Goal: Task Accomplishment & Management: Use online tool/utility

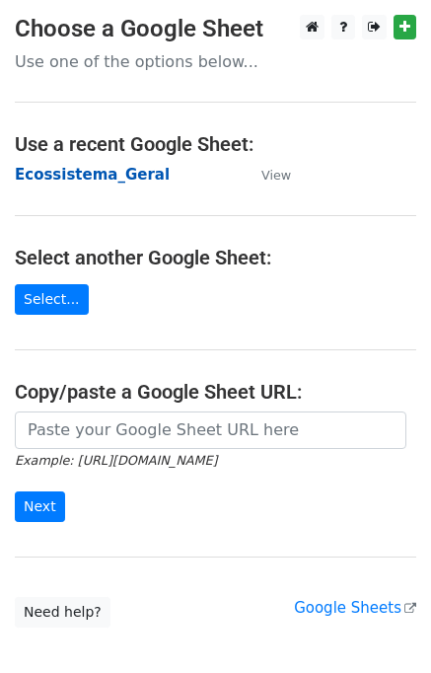
click at [80, 171] on strong "Ecossistema_Geral" at bounding box center [92, 175] width 155 height 18
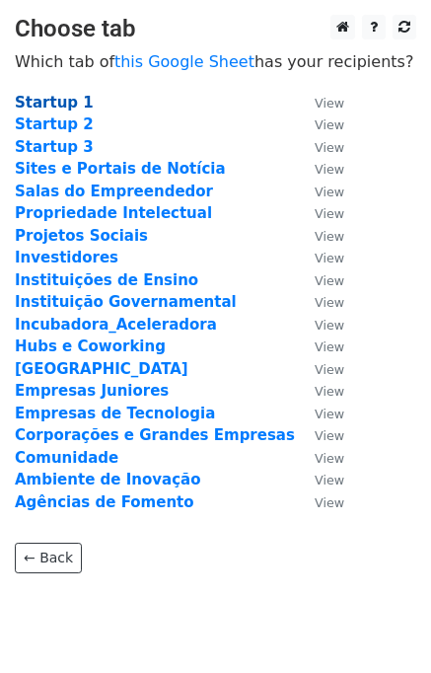
click at [47, 100] on strong "Startup 1" at bounding box center [54, 103] width 79 height 18
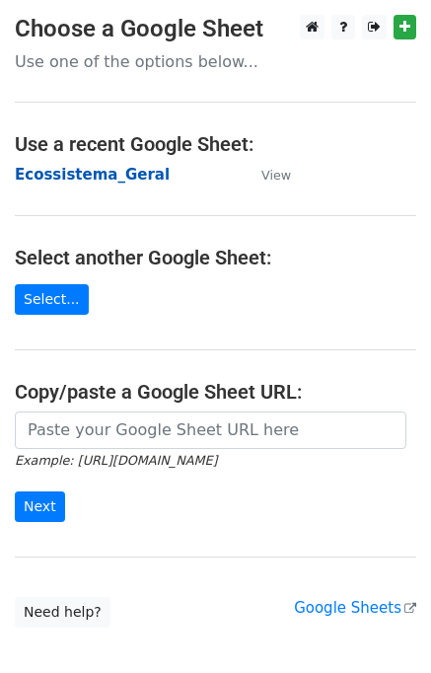
click at [115, 172] on strong "Ecossistema_Geral" at bounding box center [92, 175] width 155 height 18
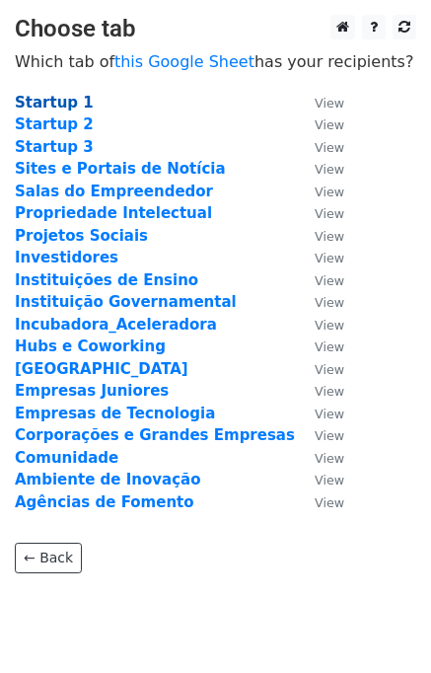
click at [41, 103] on strong "Startup 1" at bounding box center [54, 103] width 79 height 18
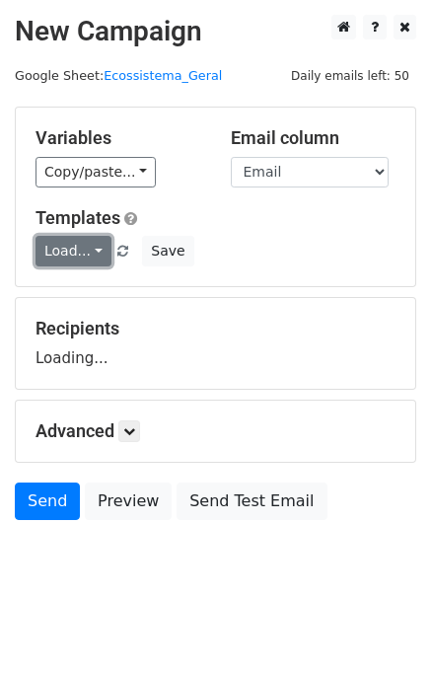
click at [85, 248] on link "Load..." at bounding box center [74, 251] width 76 height 31
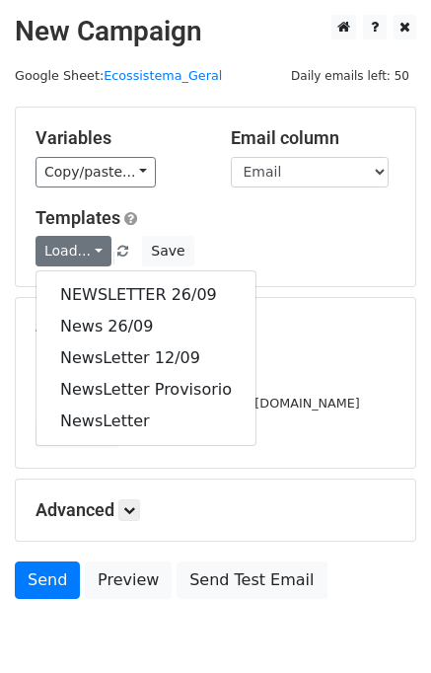
click at [257, 231] on div "Templates Load... NEWSLETTER 26/09 News 26/09 NewsLetter 12/09 NewsLetter Provi…" at bounding box center [216, 237] width 390 height 60
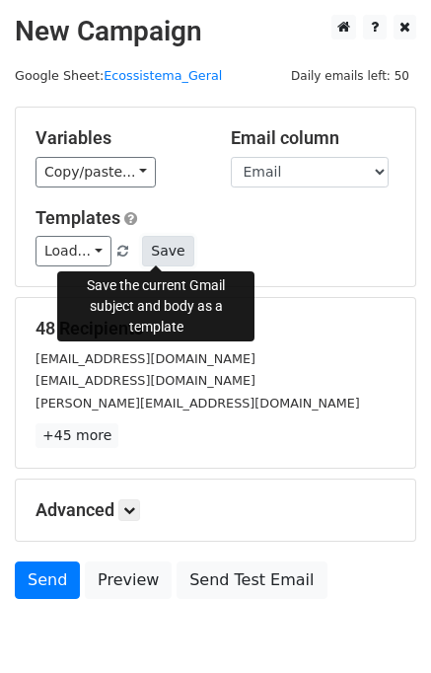
click at [151, 251] on button "Save" at bounding box center [167, 251] width 51 height 31
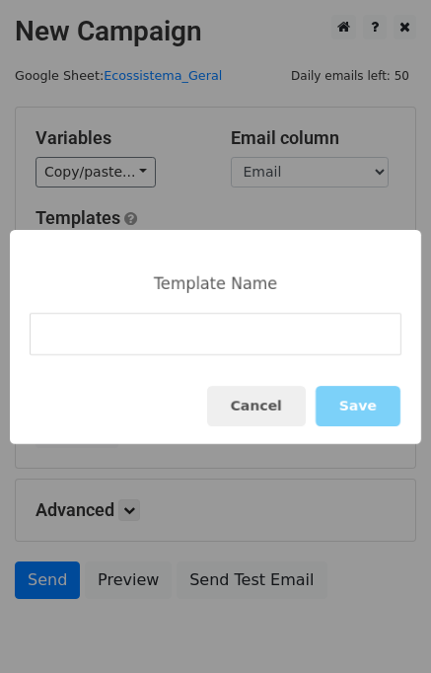
click at [201, 333] on input at bounding box center [216, 334] width 372 height 42
type input "Quarta NewsLetter"
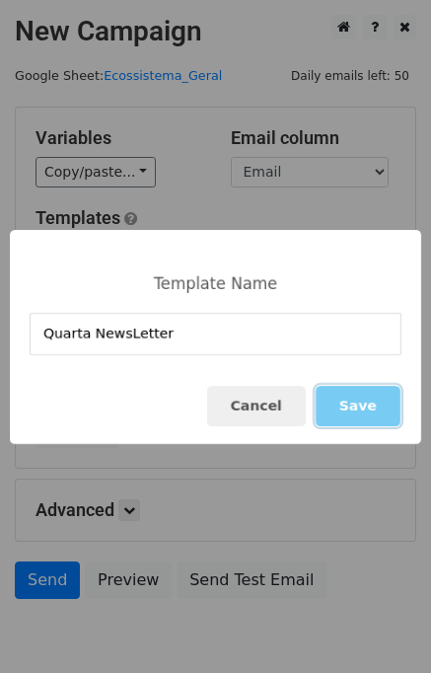
click at [361, 394] on button "Save" at bounding box center [358, 406] width 85 height 40
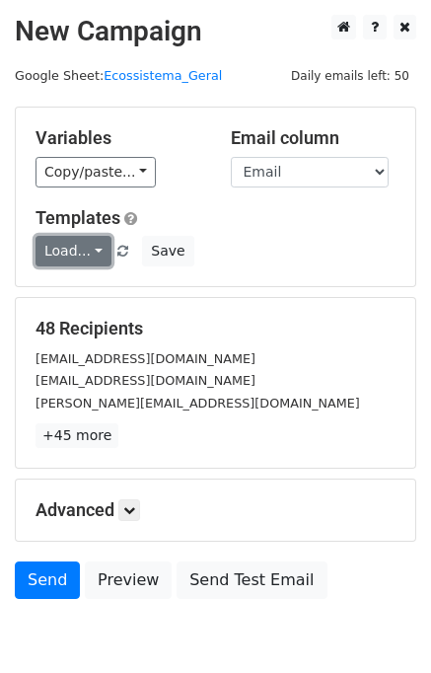
click at [86, 253] on link "Load..." at bounding box center [74, 251] width 76 height 31
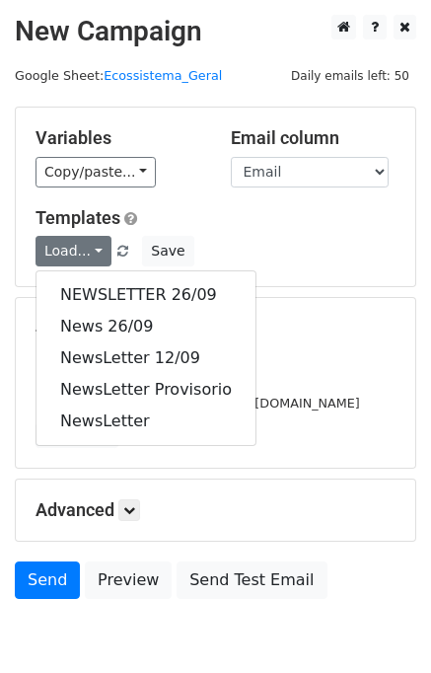
click at [296, 325] on h5 "48 Recipients" at bounding box center [216, 329] width 360 height 22
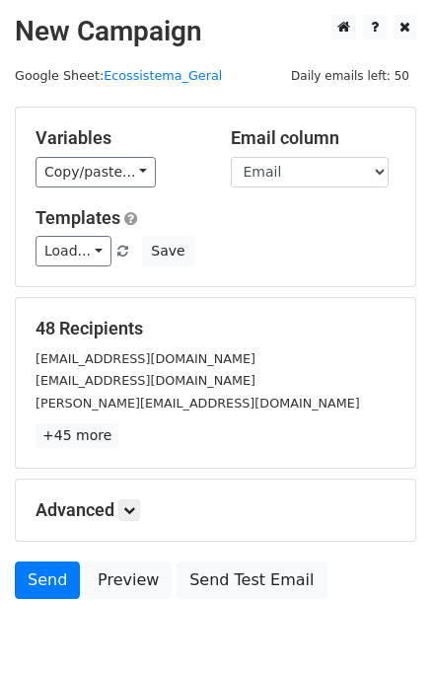
click at [117, 247] on span at bounding box center [122, 252] width 11 height 13
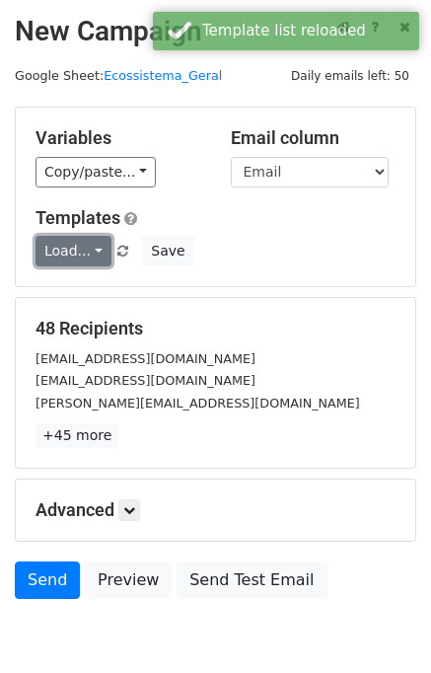
click at [75, 257] on link "Load..." at bounding box center [74, 251] width 76 height 31
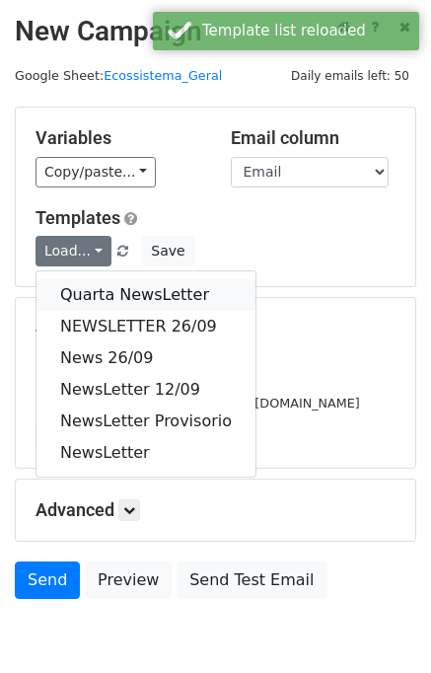
click at [89, 292] on link "Quarta NewsLetter" at bounding box center [146, 295] width 219 height 32
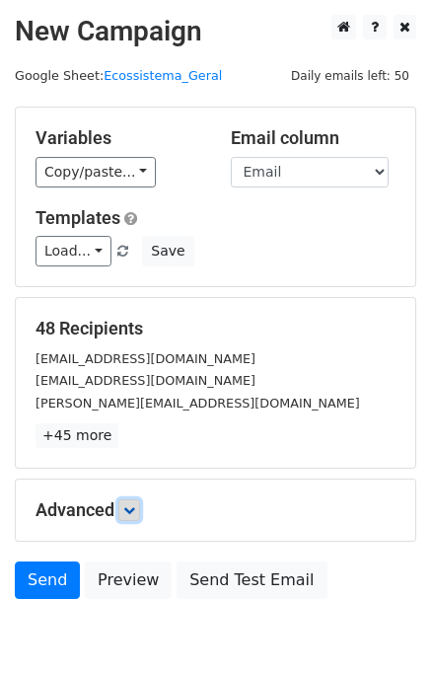
click at [128, 508] on icon at bounding box center [129, 511] width 12 height 12
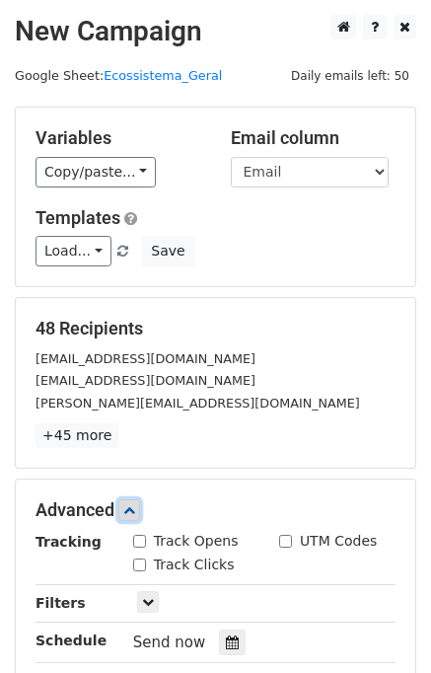
scroll to position [197, 0]
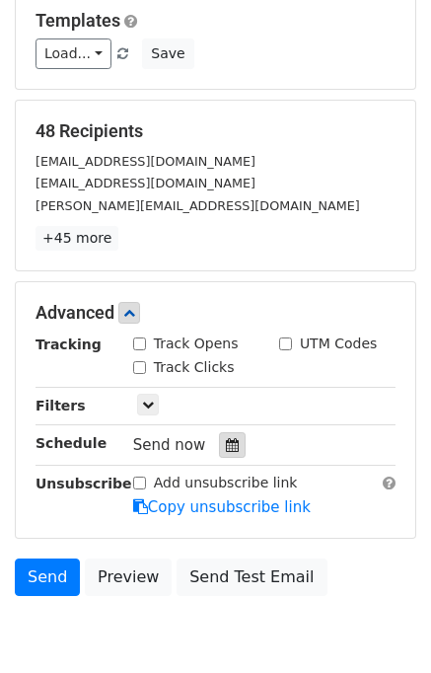
click at [226, 447] on icon at bounding box center [232, 445] width 13 height 14
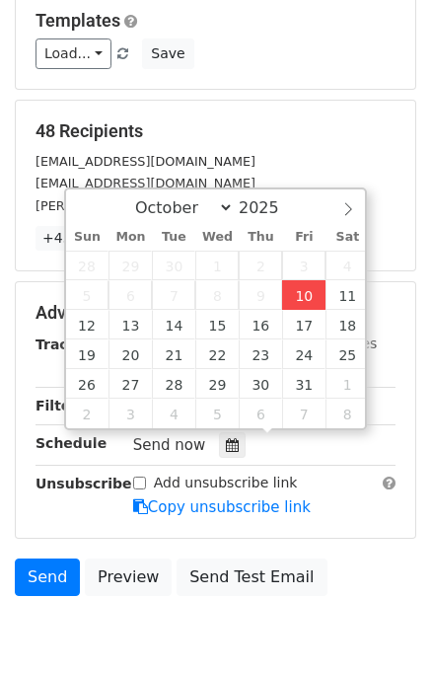
type input "2025-10-10 16:38"
type input "04"
type input "38"
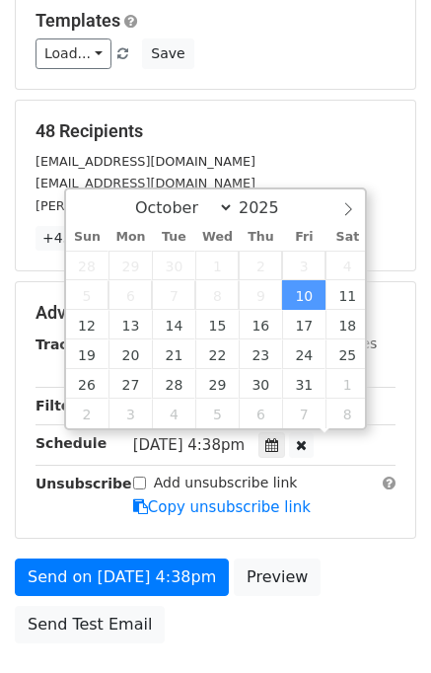
scroll to position [0, 0]
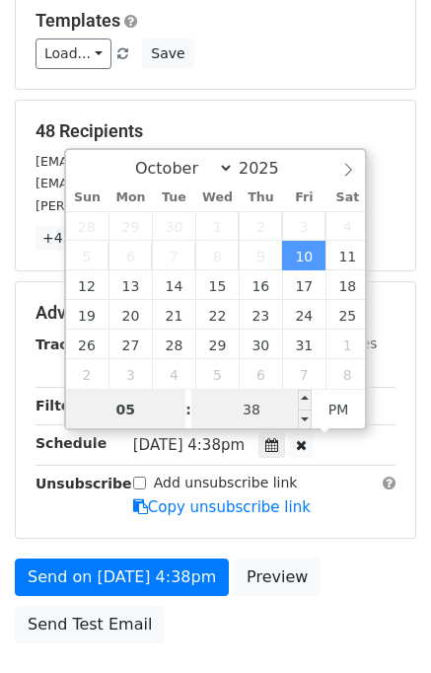
type input "05"
type input "2025-10-10 17:38"
click at [257, 413] on input "38" at bounding box center [252, 409] width 120 height 39
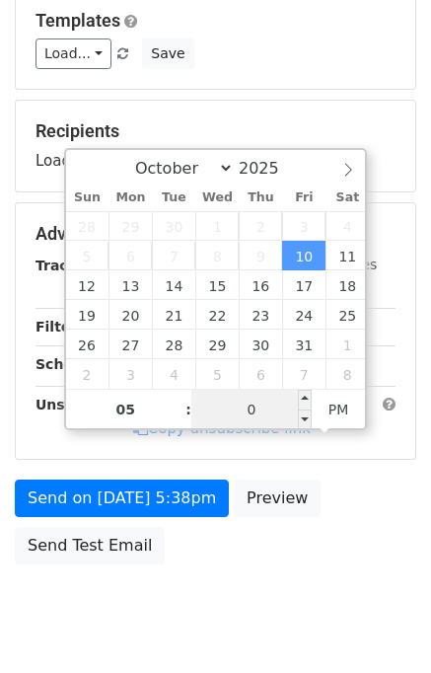
type input "00"
type input "[DATE] 17:00"
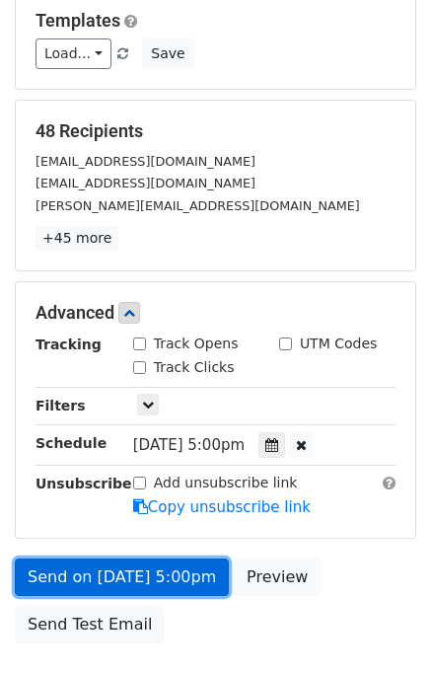
click at [79, 574] on link "Send on [DATE] 5:00pm" at bounding box center [122, 578] width 214 height 38
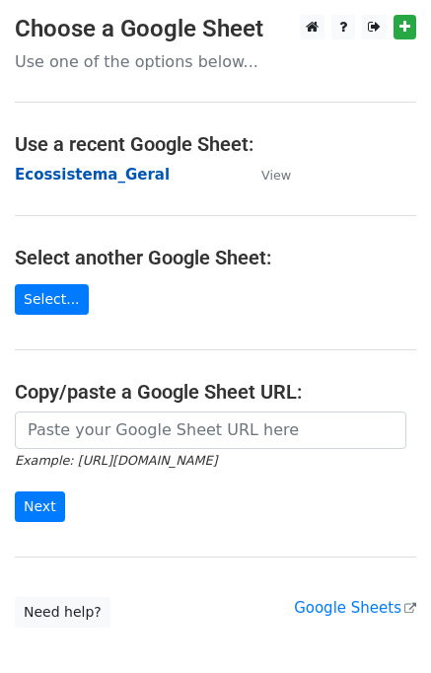
click at [77, 170] on strong "Ecossistema_Geral" at bounding box center [92, 175] width 155 height 18
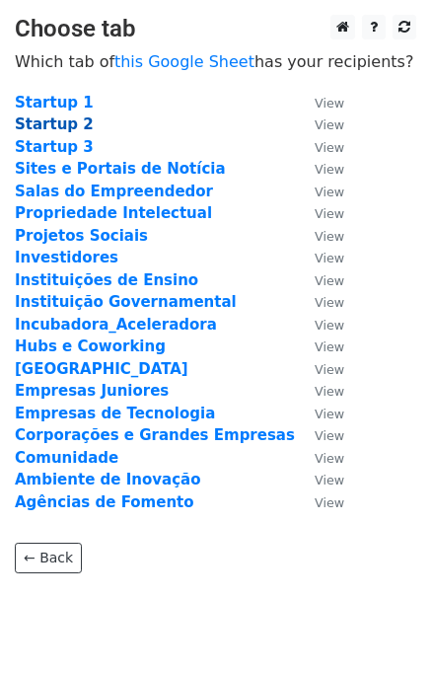
click at [57, 125] on strong "Startup 2" at bounding box center [54, 125] width 79 height 18
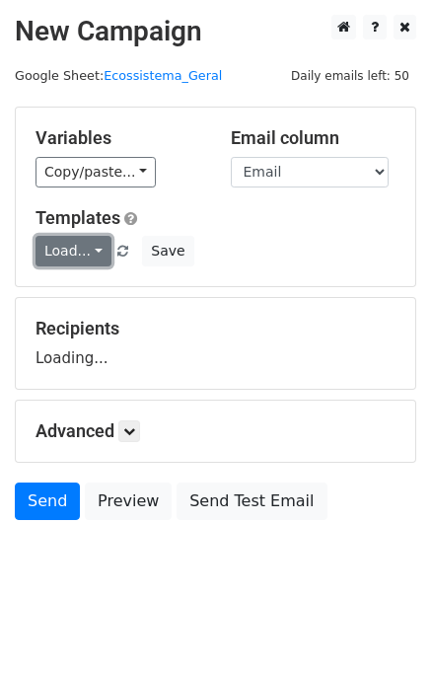
click at [57, 264] on link "Load..." at bounding box center [74, 251] width 76 height 31
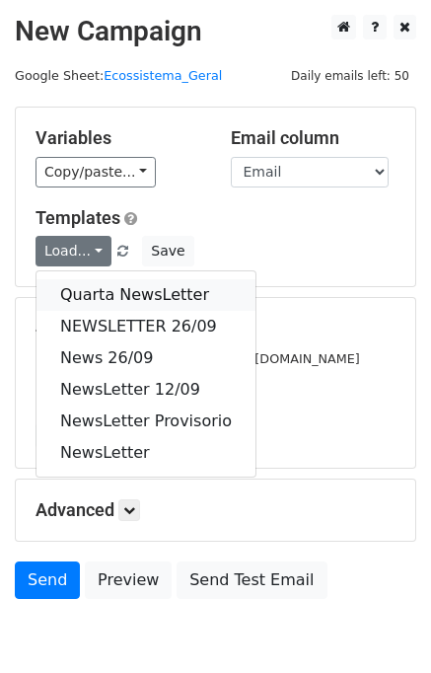
click at [91, 296] on link "Quarta NewsLetter" at bounding box center [146, 295] width 219 height 32
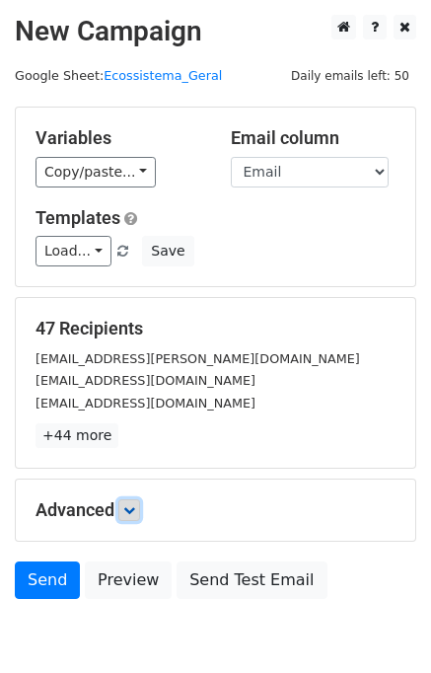
click at [137, 515] on link at bounding box center [129, 511] width 22 height 22
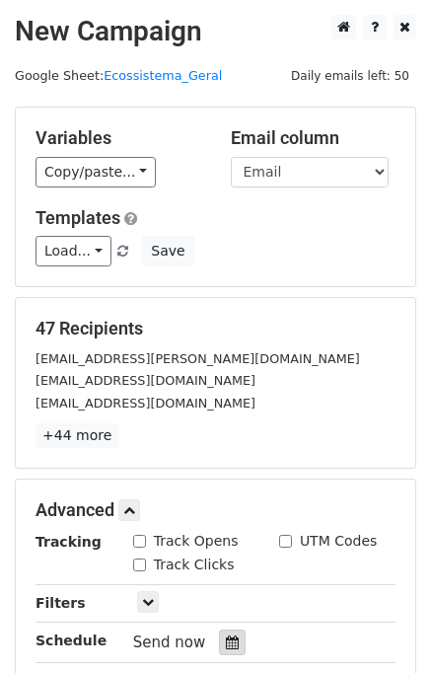
click at [226, 639] on icon at bounding box center [232, 643] width 13 height 14
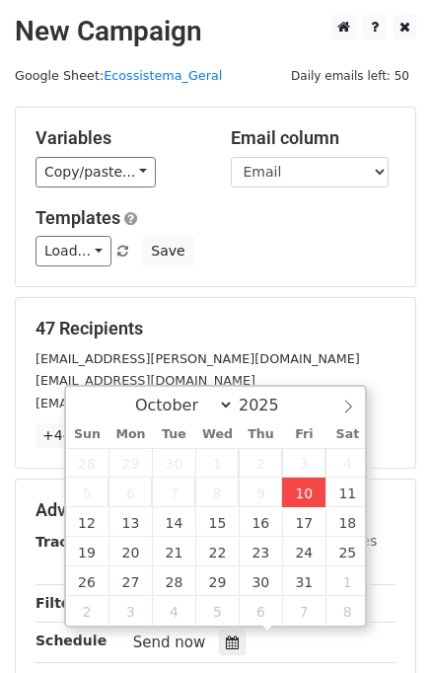
type input "2025-10-10 16:39"
type input "04"
type input "39"
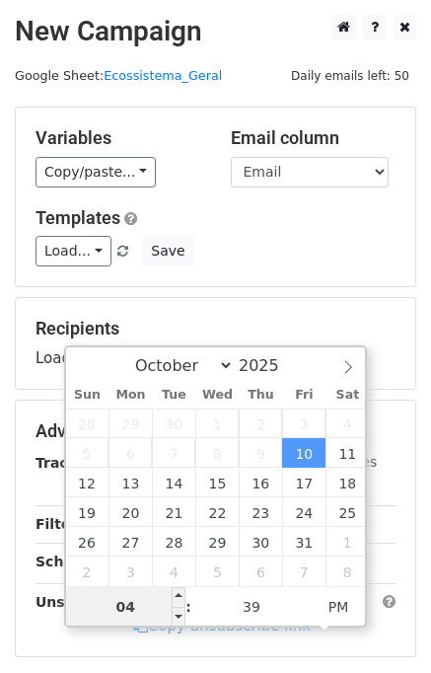
click at [139, 602] on input "04" at bounding box center [126, 606] width 120 height 39
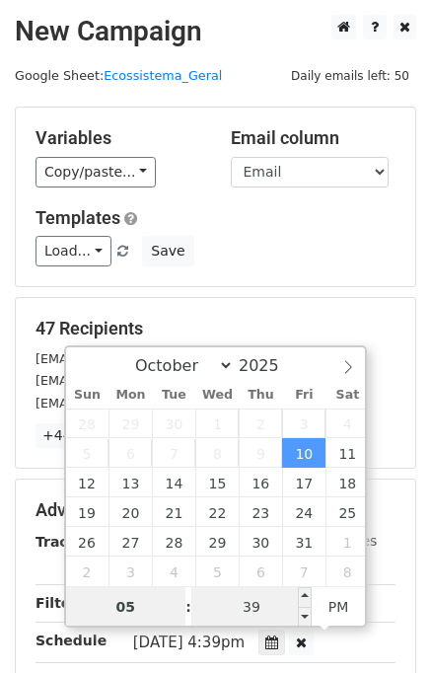
type input "05"
type input "2025-10-10 17:39"
click at [251, 598] on input "39" at bounding box center [252, 606] width 120 height 39
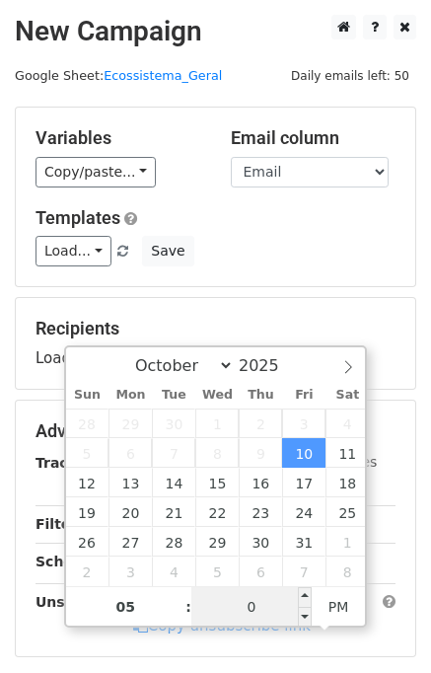
type input "00"
type input "2025-10-10 17:00"
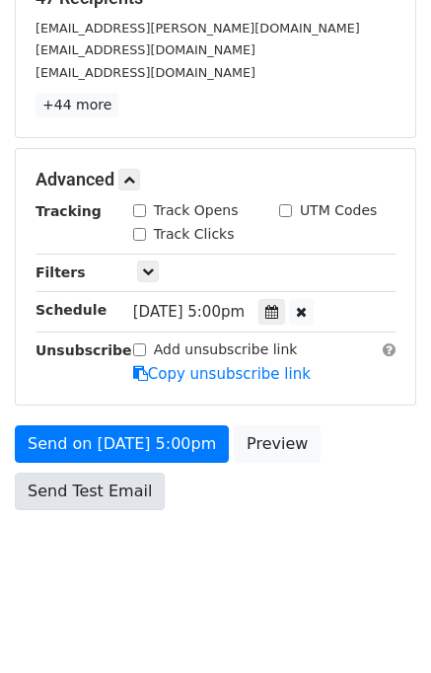
scroll to position [252, 0]
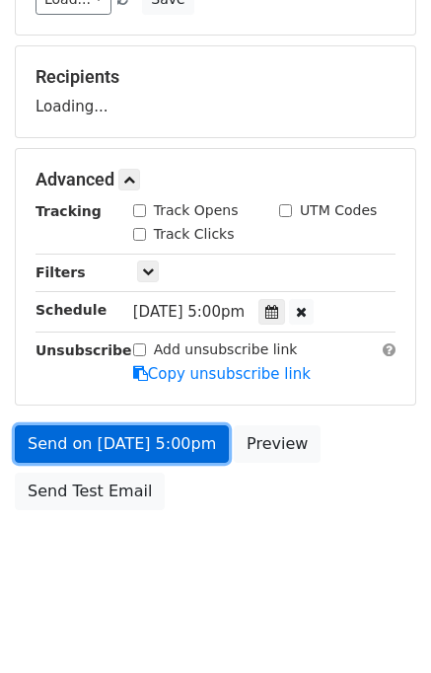
click at [122, 442] on link "Send on [DATE] 5:00pm" at bounding box center [122, 445] width 214 height 38
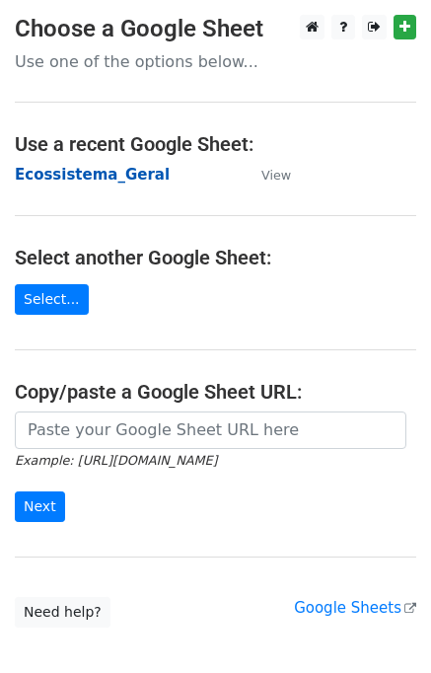
click at [64, 172] on strong "Ecossistema_Geral" at bounding box center [92, 175] width 155 height 18
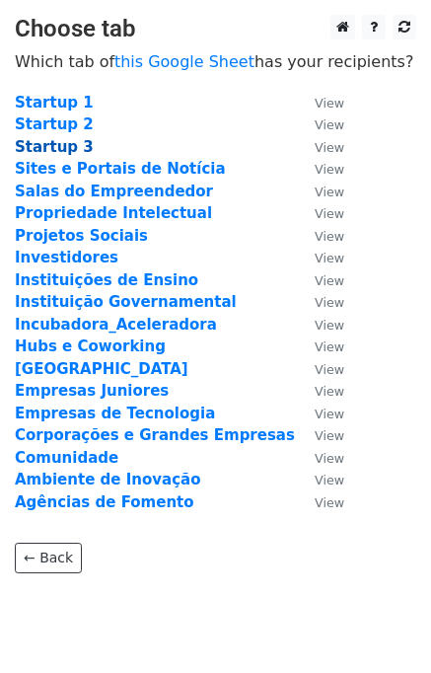
click at [55, 152] on strong "Startup 3" at bounding box center [54, 147] width 79 height 18
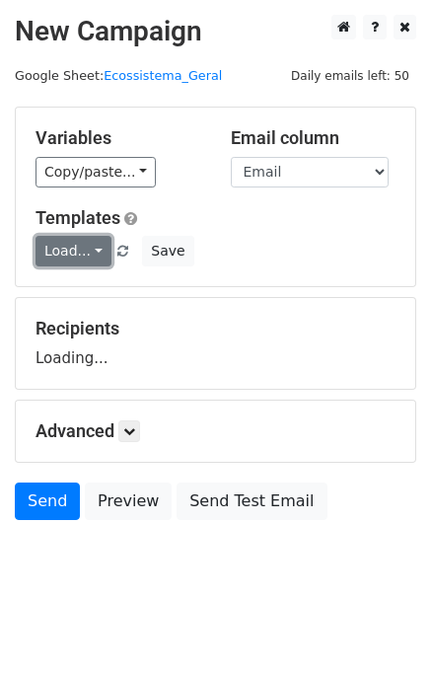
click at [70, 253] on link "Load..." at bounding box center [74, 251] width 76 height 31
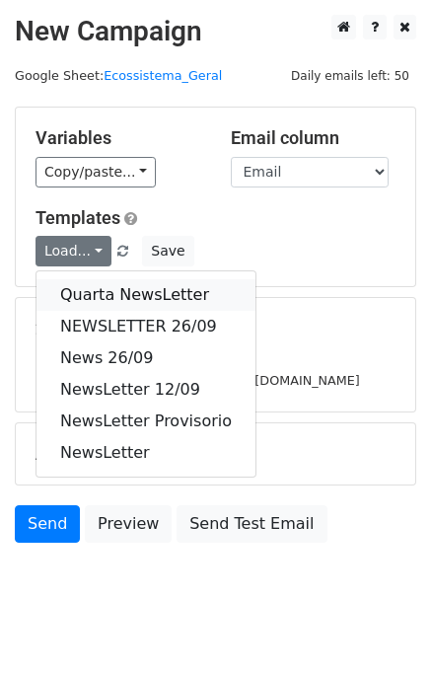
click at [100, 296] on link "Quarta NewsLetter" at bounding box center [146, 295] width 219 height 32
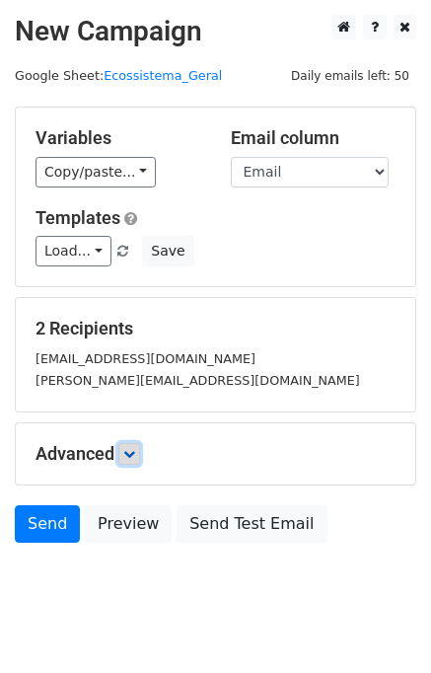
click at [131, 459] on link at bounding box center [129, 454] width 22 height 22
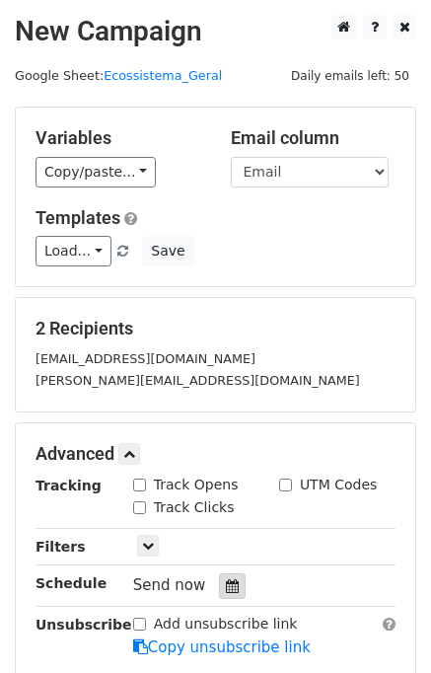
click at [226, 588] on icon at bounding box center [232, 587] width 13 height 14
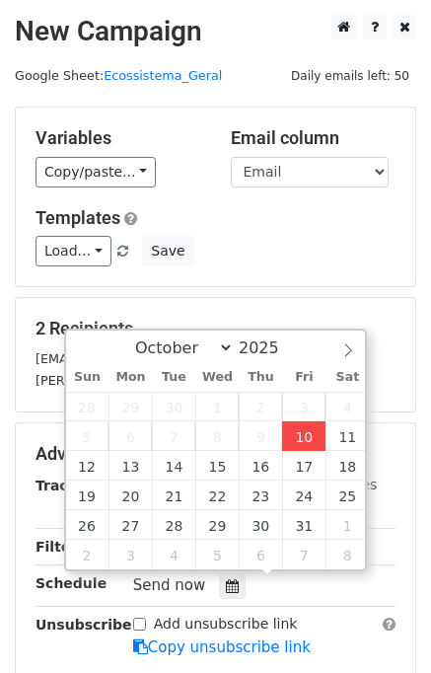
type input "[DATE] 16:40"
type input "04"
type input "40"
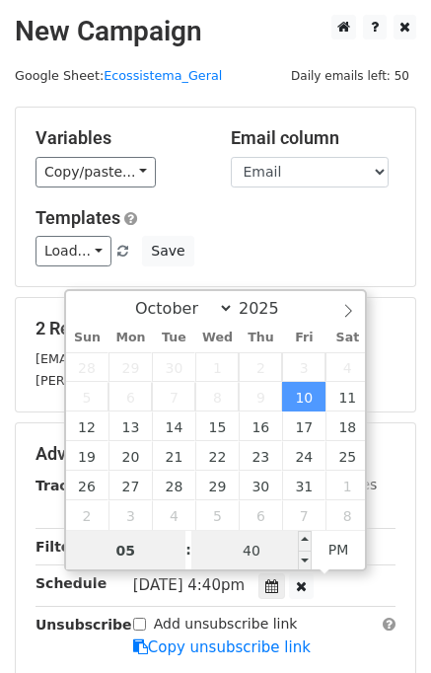
type input "05"
type input "2025-10-10 17:40"
click at [260, 553] on input "40" at bounding box center [252, 550] width 120 height 39
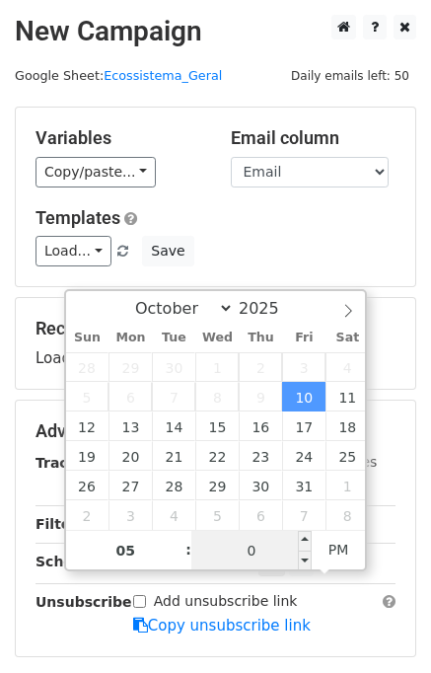
type input "00"
type input "2025-10-10 17:00"
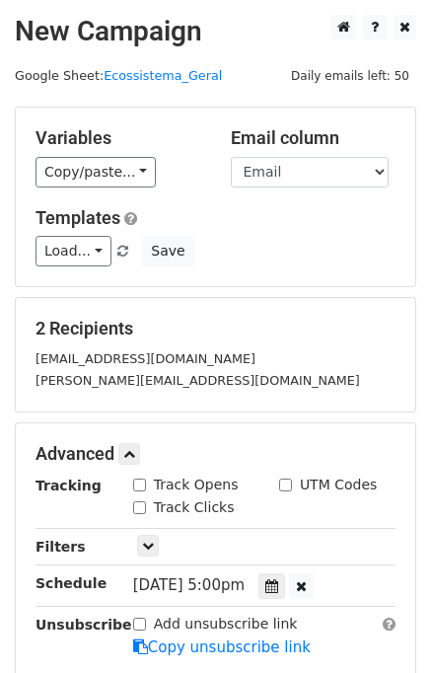
scroll to position [273, 0]
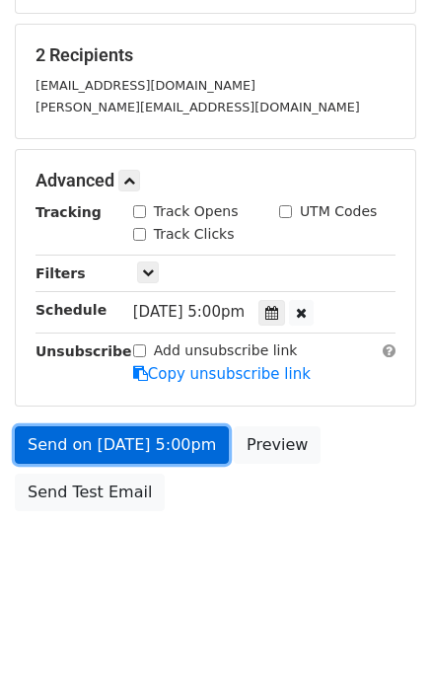
click at [186, 444] on link "Send on Oct 10 at 5:00pm" at bounding box center [122, 446] width 214 height 38
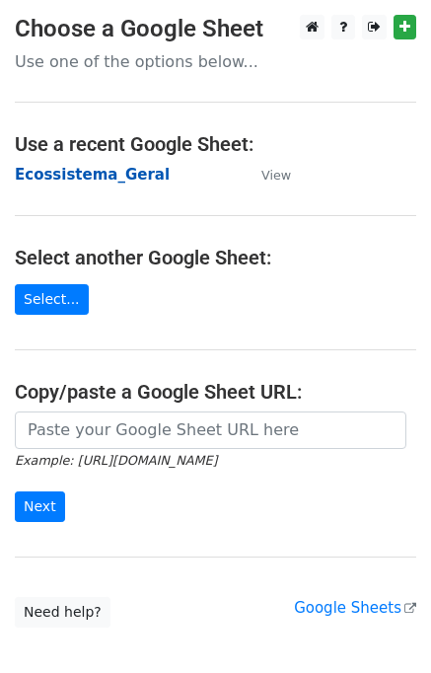
click at [80, 166] on strong "Ecossistema_Geral" at bounding box center [92, 175] width 155 height 18
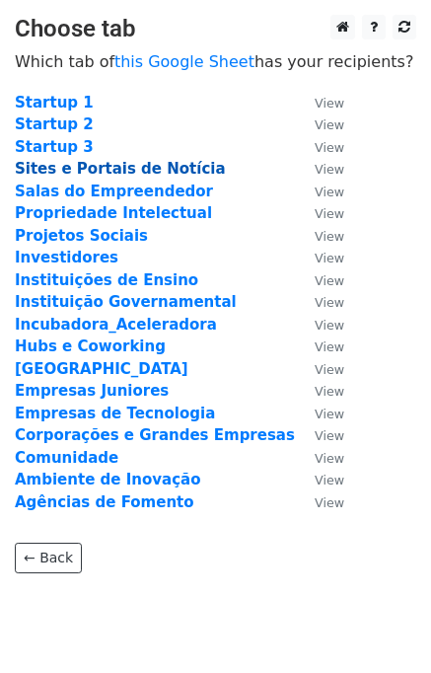
click at [97, 168] on strong "Sites e Portais de Notícia" at bounding box center [120, 169] width 211 height 18
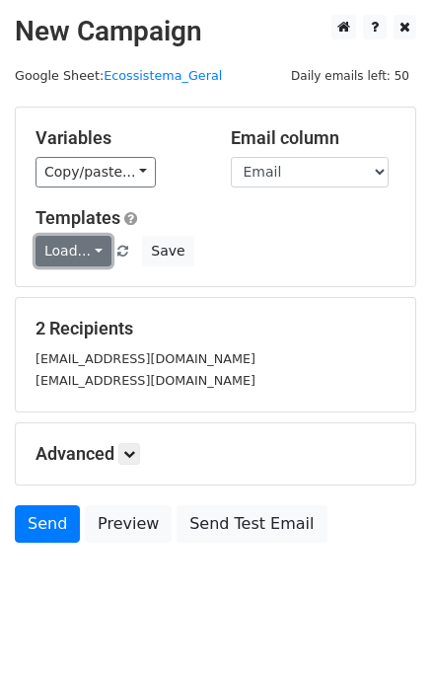
click at [74, 248] on link "Load..." at bounding box center [74, 251] width 76 height 31
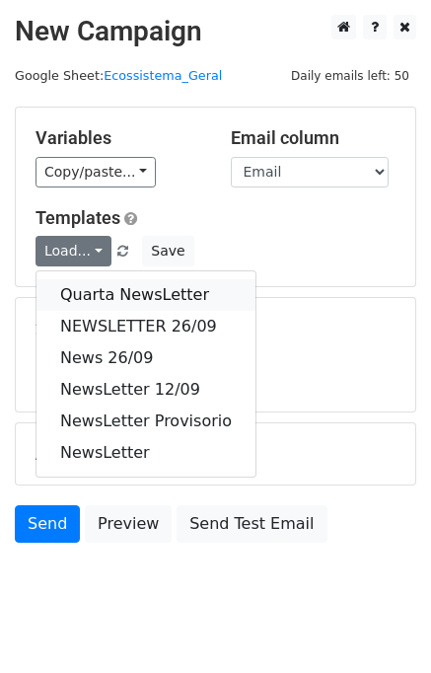
click at [82, 279] on link "Quarta NewsLetter" at bounding box center [146, 295] width 219 height 32
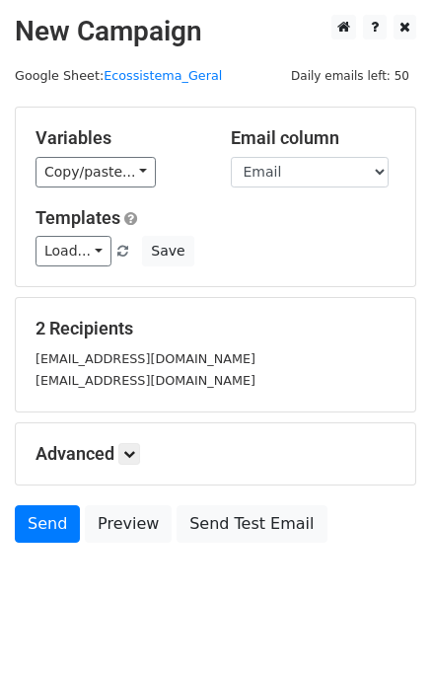
click at [146, 452] on h5 "Advanced" at bounding box center [216, 454] width 360 height 22
click at [135, 457] on icon at bounding box center [129, 454] width 12 height 12
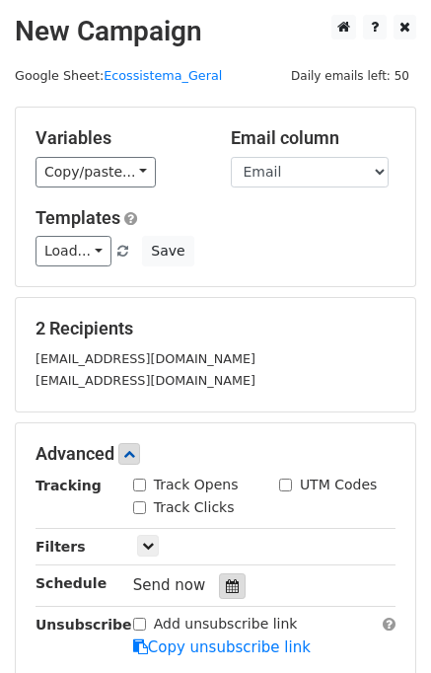
click at [219, 592] on div at bounding box center [232, 587] width 27 height 26
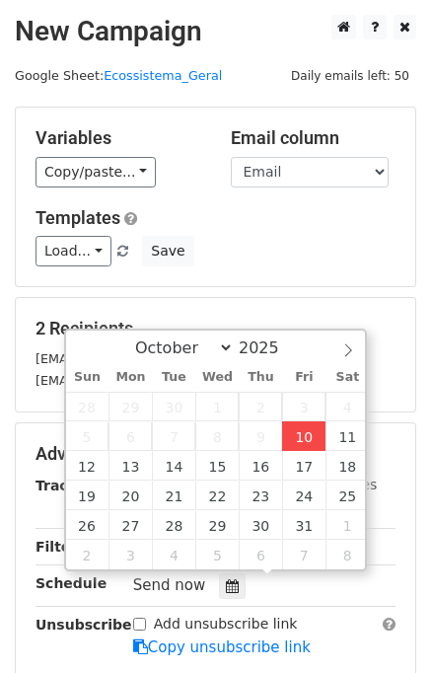
type input "2025-10-10 16:40"
type input "04"
type input "40"
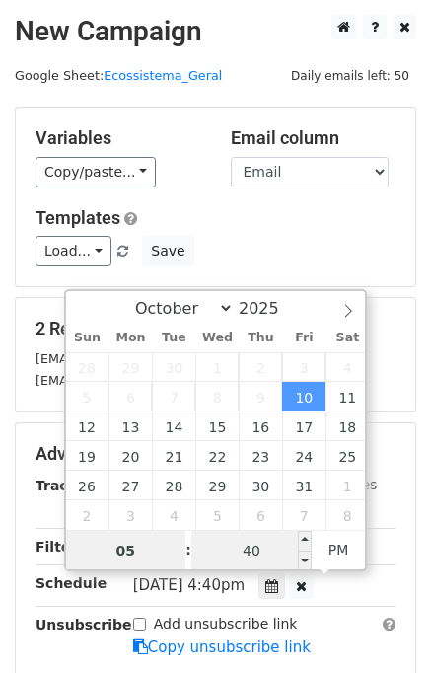
type input "05"
type input "2025-10-10 17:40"
click at [259, 550] on input "40" at bounding box center [252, 550] width 120 height 39
type input "00"
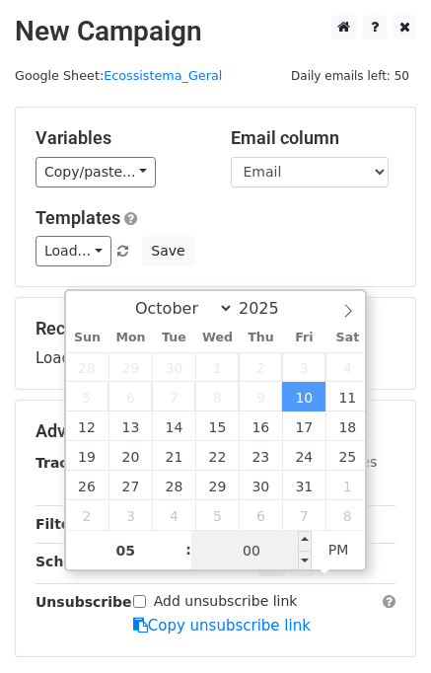
type input "2025-10-10 17:00"
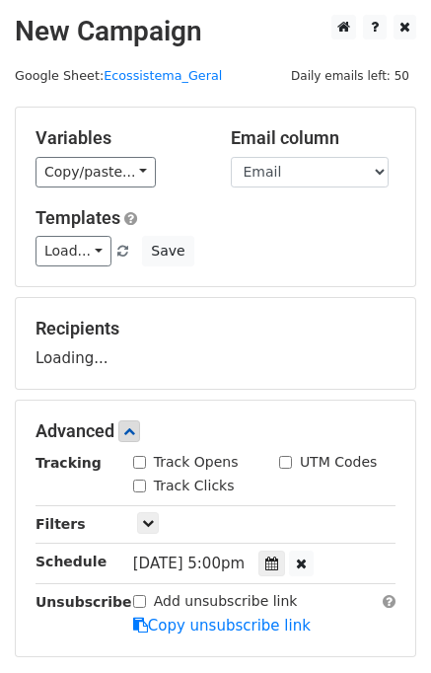
scroll to position [252, 0]
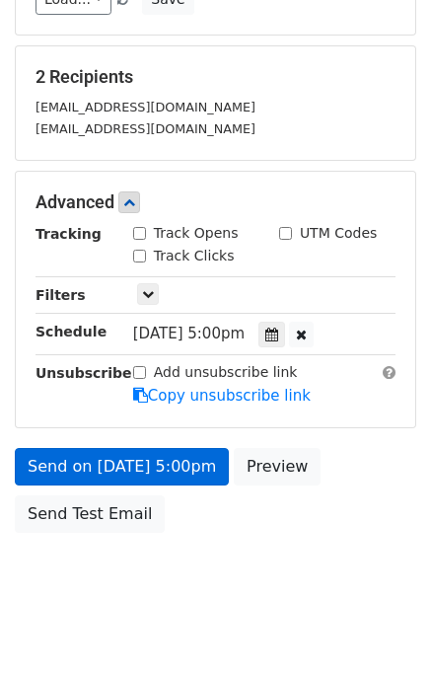
click at [134, 441] on form "Variables Copy/paste... {{Horário do envio}} {{Nome do responsável:}} {{Email}}…" at bounding box center [216, 199] width 402 height 688
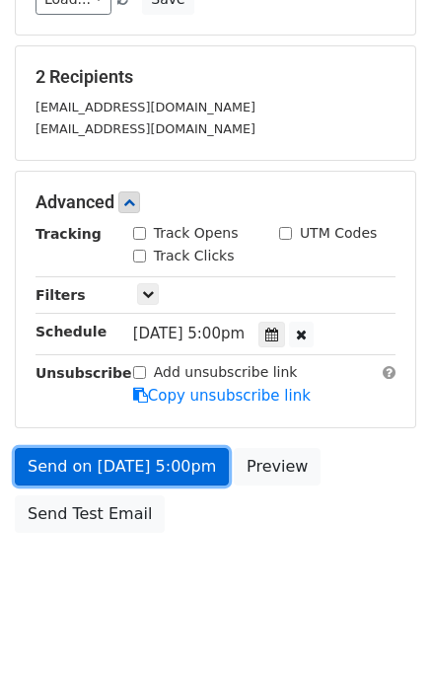
click at [126, 463] on link "Send on Oct 10 at 5:00pm" at bounding box center [122, 467] width 214 height 38
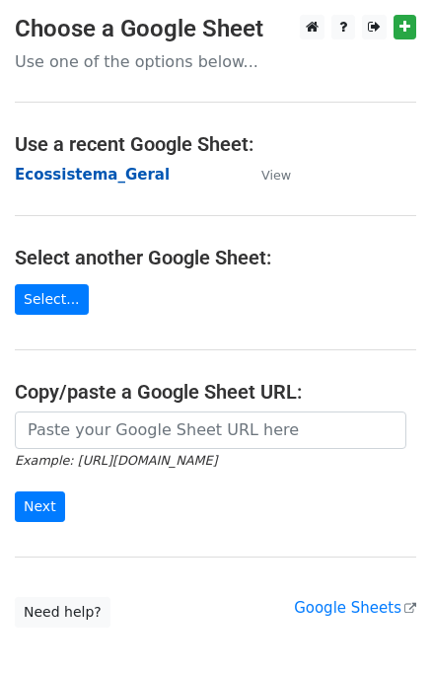
click at [68, 176] on strong "Ecossistema_Geral" at bounding box center [92, 175] width 155 height 18
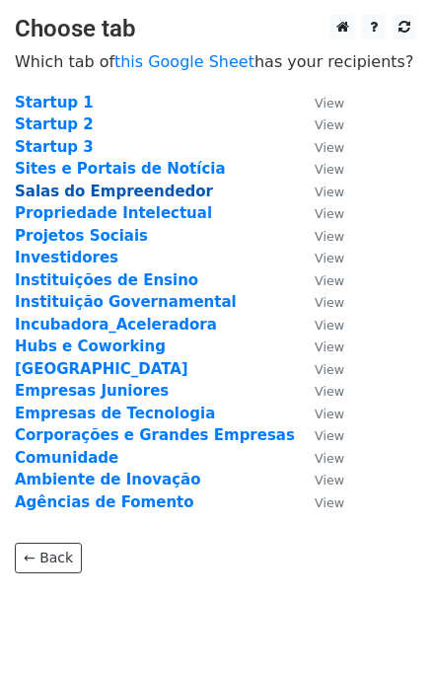
click at [66, 191] on strong "Salas do Empreendedor" at bounding box center [114, 192] width 198 height 18
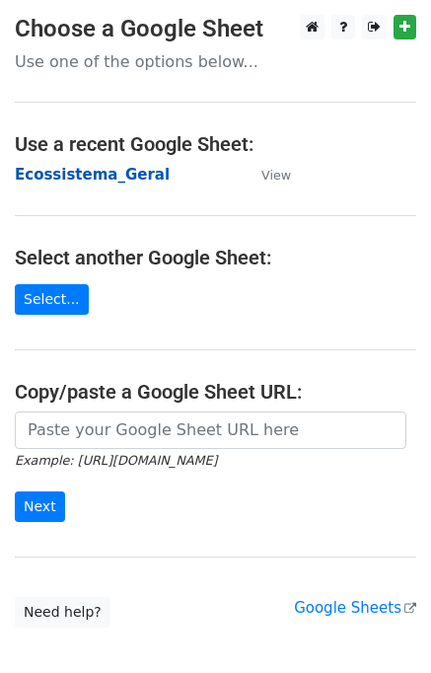
click at [64, 167] on strong "Ecossistema_Geral" at bounding box center [92, 175] width 155 height 18
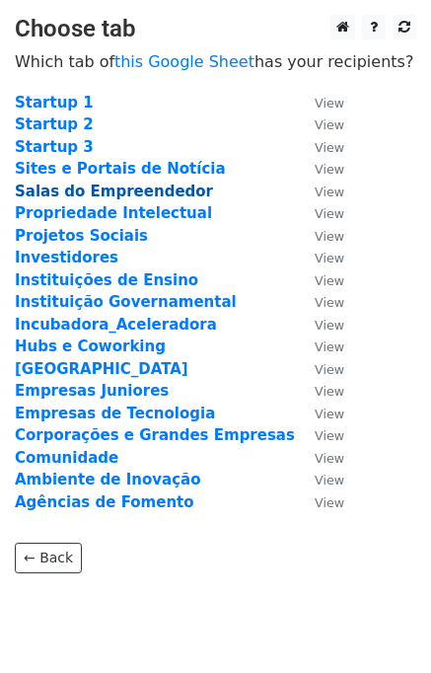
click at [66, 191] on strong "Salas do Empreendedor" at bounding box center [114, 192] width 198 height 18
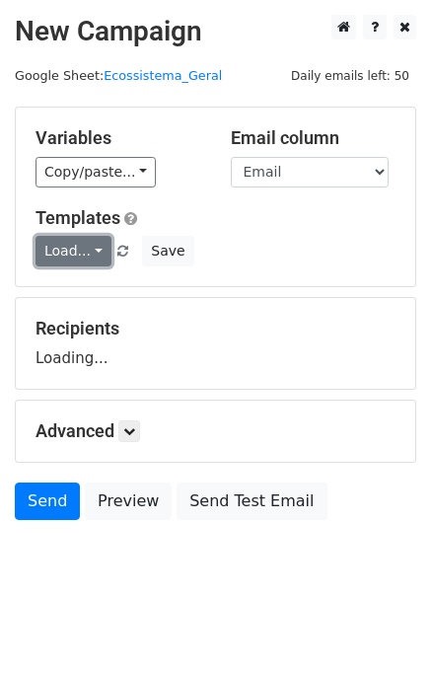
click at [85, 251] on link "Load..." at bounding box center [74, 251] width 76 height 31
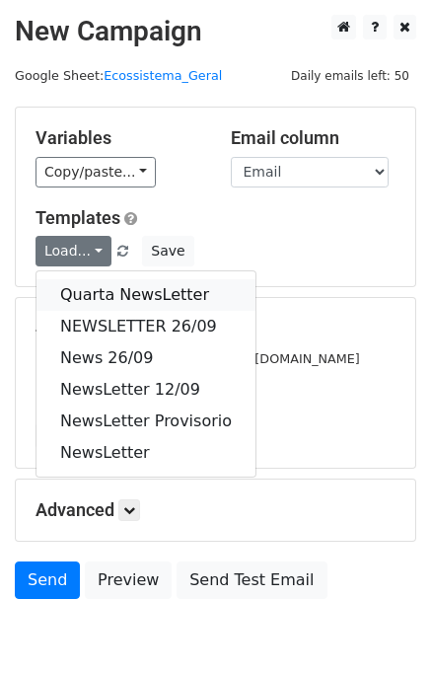
click at [91, 293] on link "Quarta NewsLetter" at bounding box center [146, 295] width 219 height 32
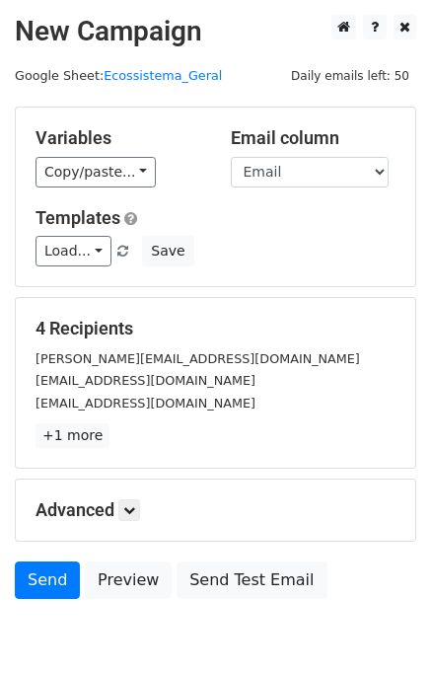
scroll to position [91, 0]
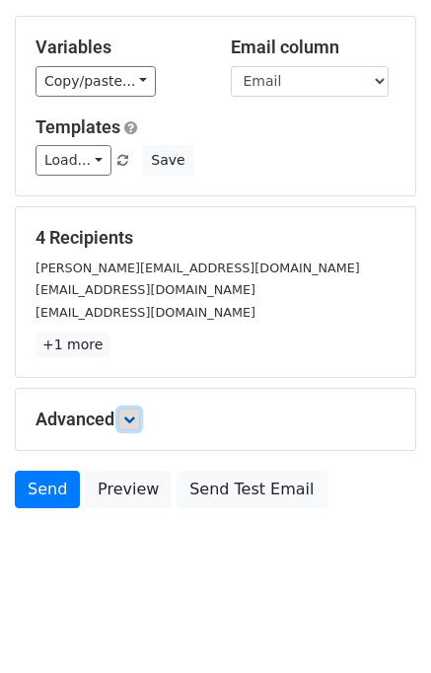
click at [126, 416] on link at bounding box center [129, 420] width 22 height 22
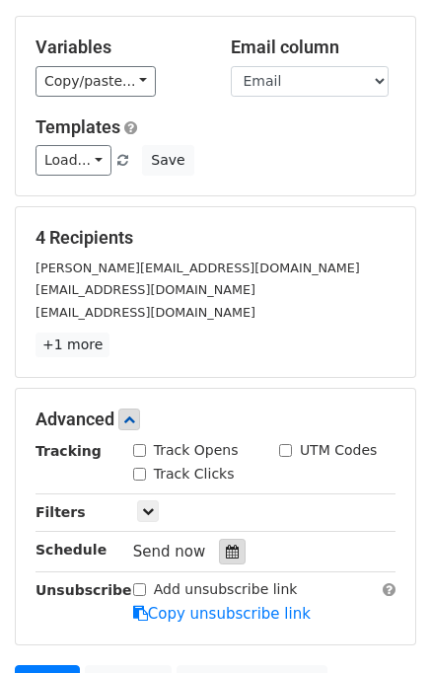
click at [224, 556] on div at bounding box center [232, 552] width 27 height 26
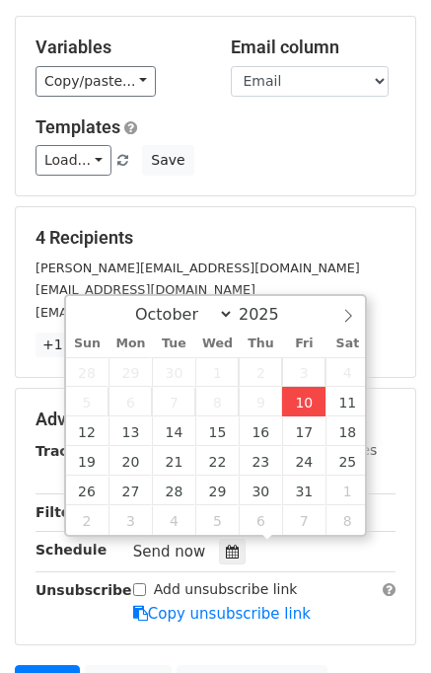
type input "2025-10-10 16:42"
type input "04"
type input "42"
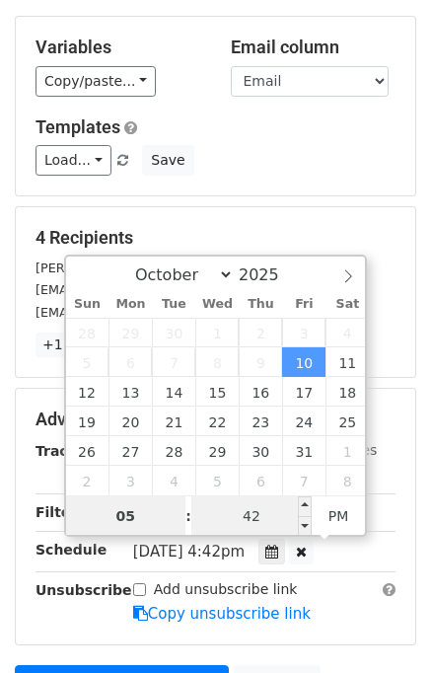
type input "05"
type input "2025-10-10 17:42"
click at [256, 506] on input "42" at bounding box center [252, 516] width 120 height 39
type input "00"
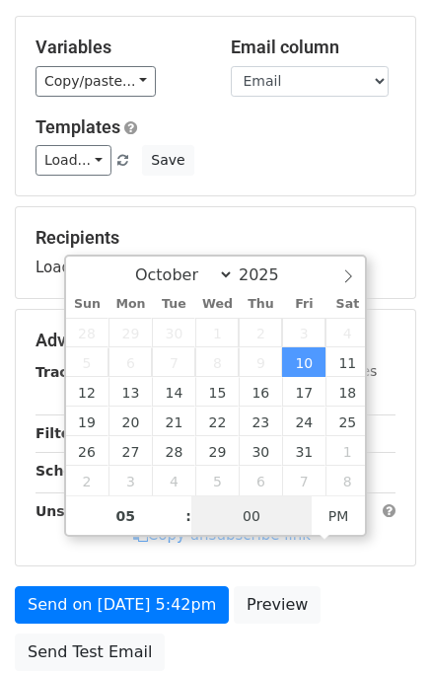
type input "2025-10-10 17:00"
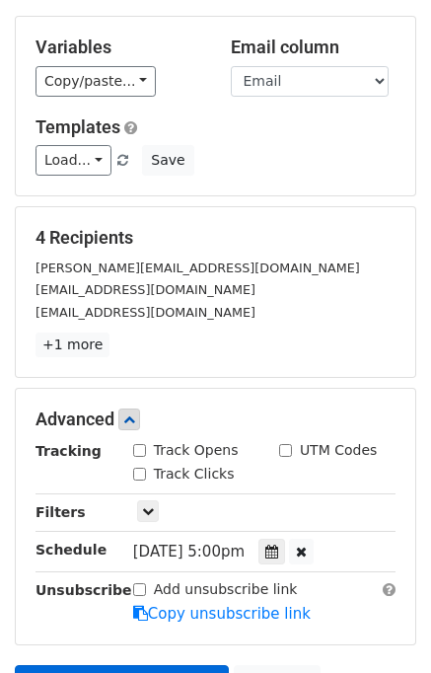
click at [118, 595] on div "Add unsubscribe link Copy unsubscribe link" at bounding box center [264, 602] width 292 height 45
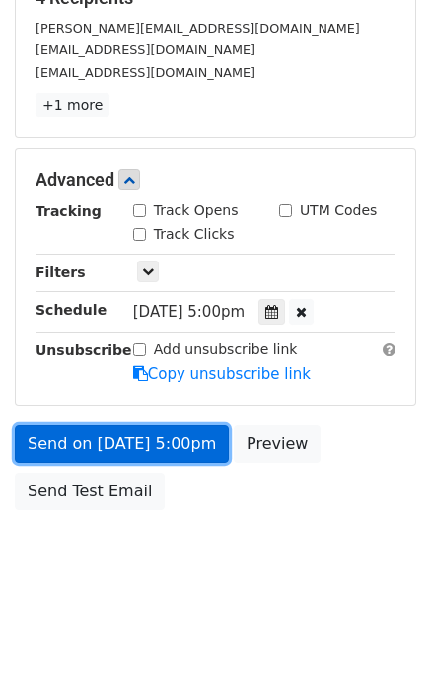
click at [118, 451] on link "Send on [DATE] 5:00pm" at bounding box center [122, 445] width 214 height 38
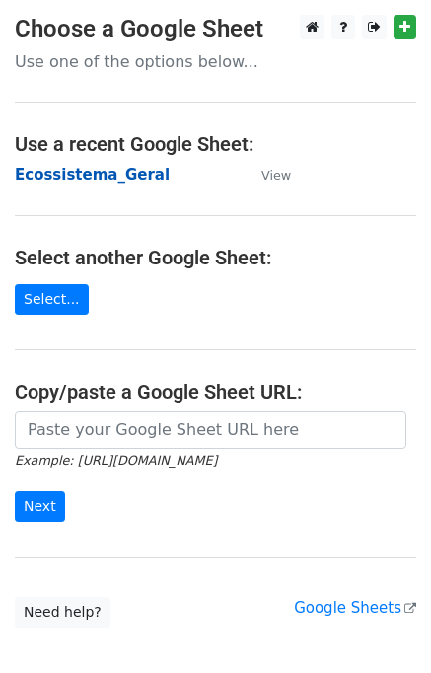
click at [69, 175] on strong "Ecossistema_Geral" at bounding box center [92, 175] width 155 height 18
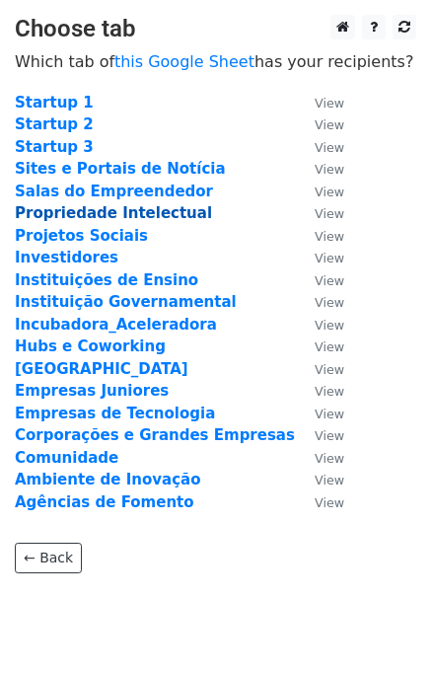
click at [97, 214] on strong "Propriedade Intelectual" at bounding box center [113, 213] width 197 height 18
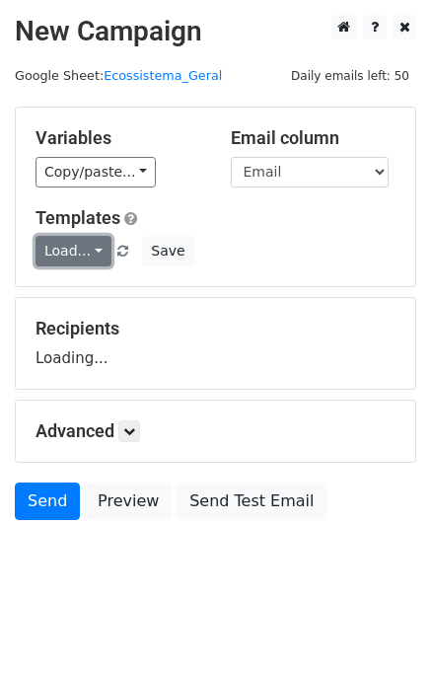
click at [86, 251] on link "Load..." at bounding box center [74, 251] width 76 height 31
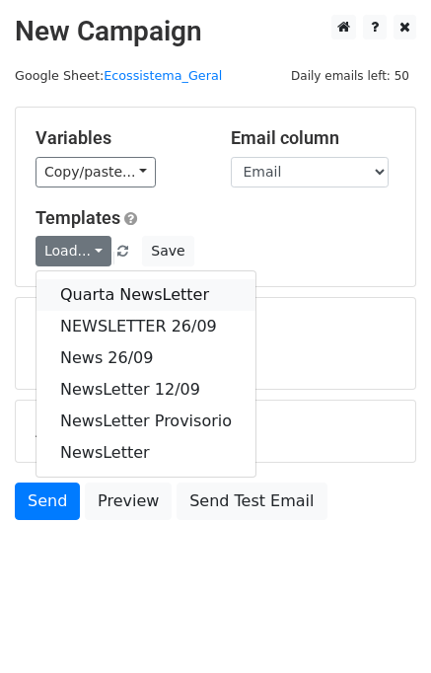
click at [83, 286] on link "Quarta NewsLetter" at bounding box center [146, 295] width 219 height 32
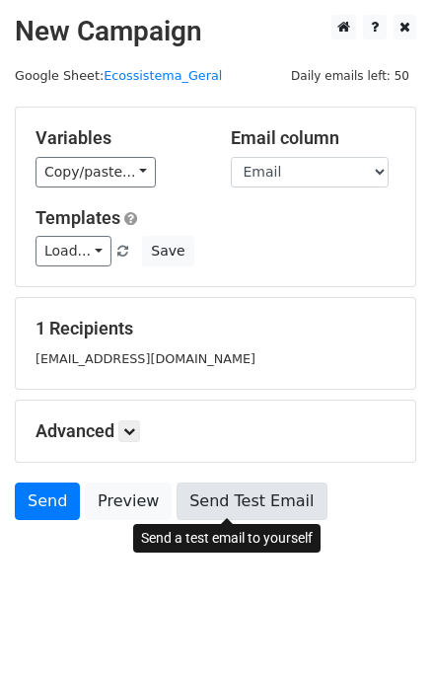
scroll to position [12, 0]
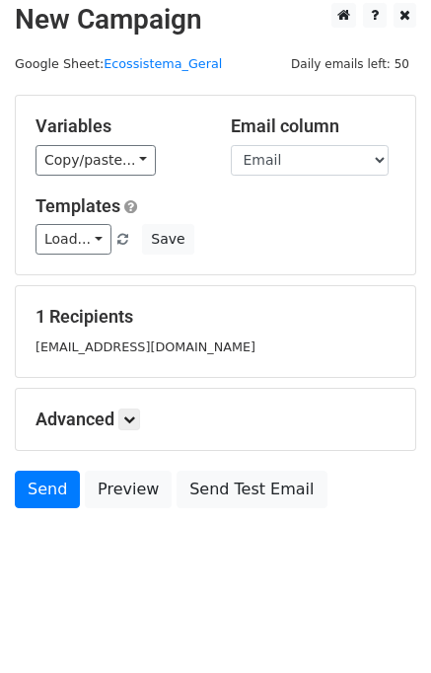
click at [134, 397] on div "Advanced Tracking Track Opens UTM Codes Track Clicks Filters Only include sprea…" at bounding box center [216, 419] width 400 height 61
click at [126, 409] on link at bounding box center [129, 420] width 22 height 22
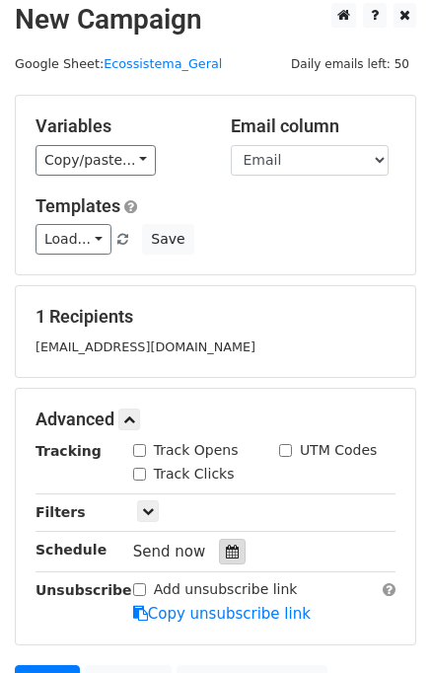
click at [226, 552] on icon at bounding box center [232, 552] width 13 height 14
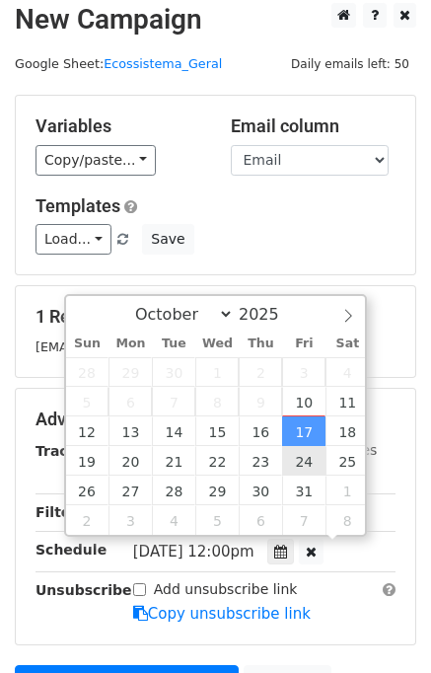
scroll to position [0, 0]
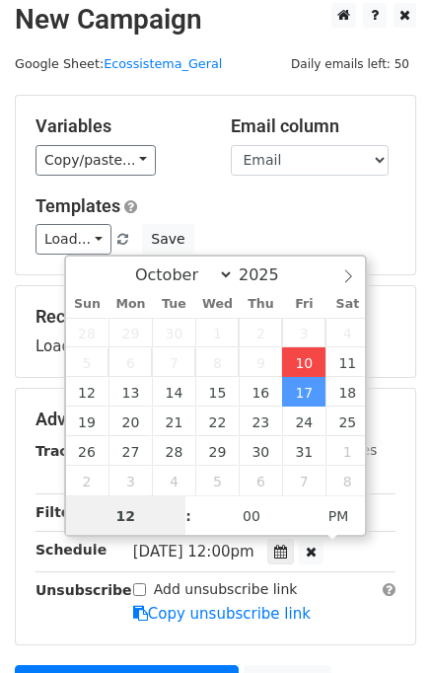
type input "2025-10-10 16:42"
type input "04"
type input "42"
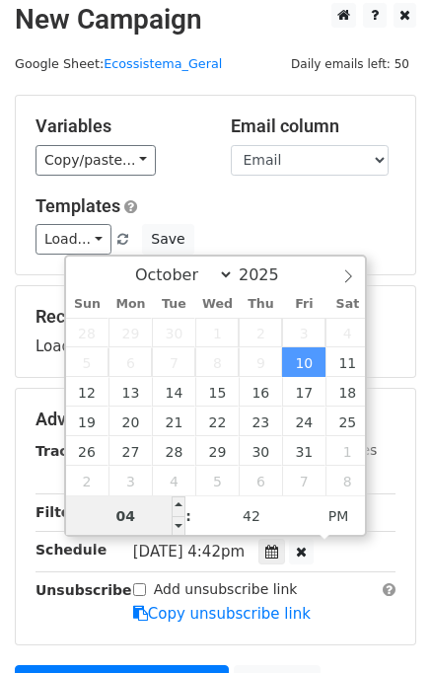
click at [141, 508] on input "04" at bounding box center [126, 516] width 120 height 39
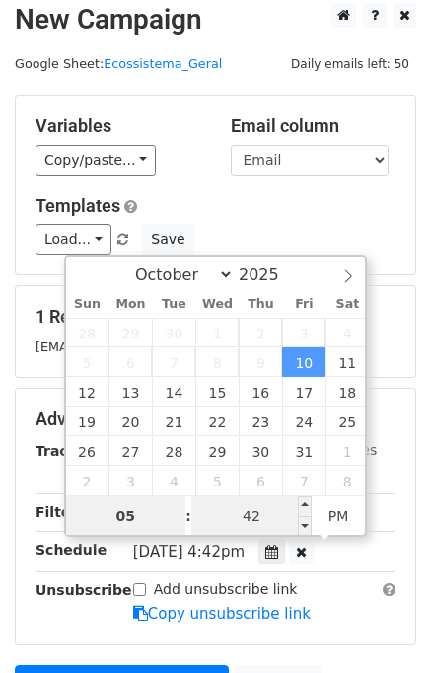
type input "05"
type input "2025-10-10 17:42"
click at [286, 514] on input "42" at bounding box center [252, 516] width 120 height 39
type input "00"
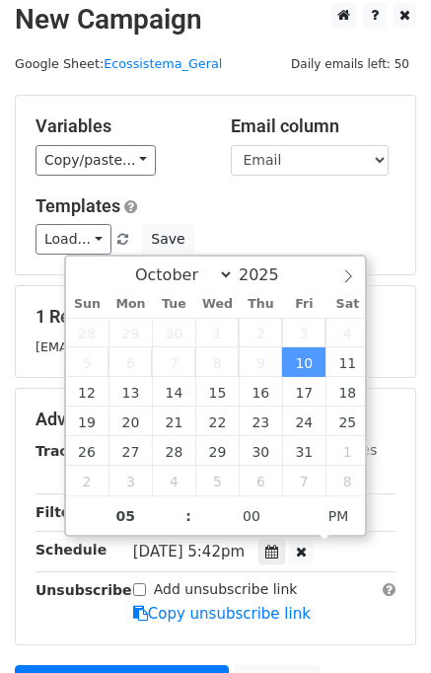
type input "[DATE] 17:00"
click at [287, 637] on div "Advanced Tracking Track Opens UTM Codes Track Clicks Filters Only include sprea…" at bounding box center [216, 517] width 400 height 256
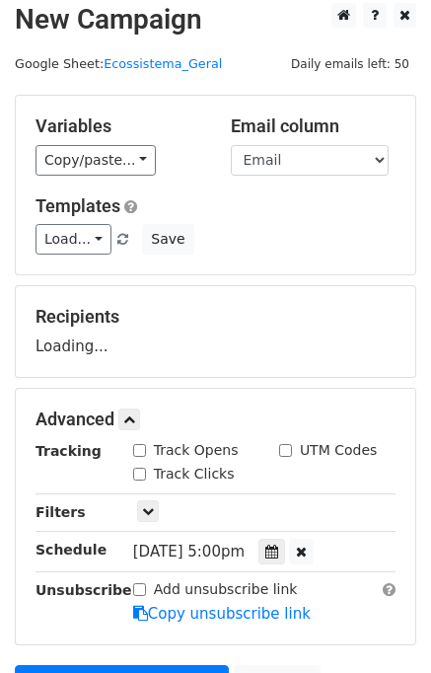
scroll to position [252, 0]
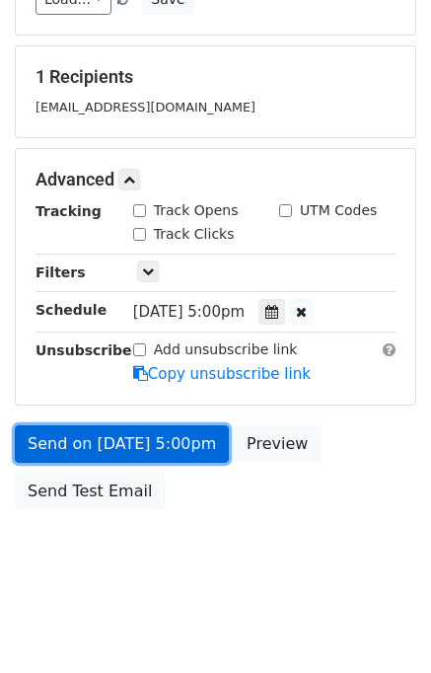
click at [145, 441] on link "Send on [DATE] 5:00pm" at bounding box center [122, 445] width 214 height 38
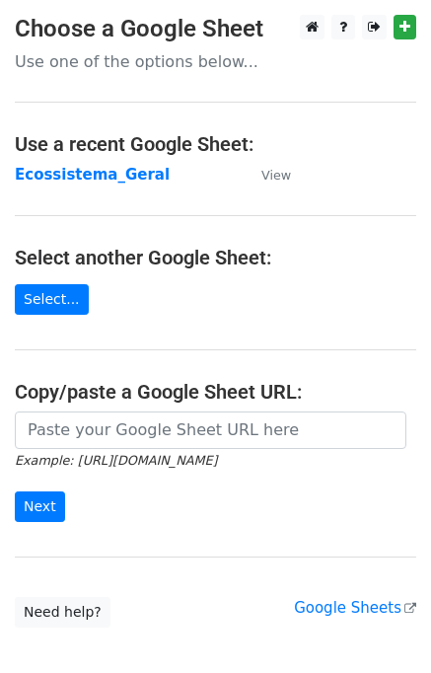
click at [105, 161] on main "Choose a Google Sheet Use one of the options below... Use a recent Google Sheet…" at bounding box center [215, 321] width 431 height 613
click at [98, 171] on strong "Ecossistema_Geral" at bounding box center [92, 175] width 155 height 18
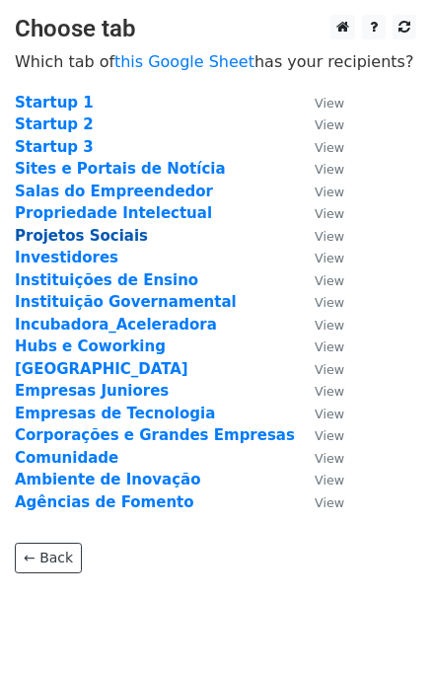
click at [73, 230] on strong "Projetos Sociais" at bounding box center [81, 236] width 133 height 18
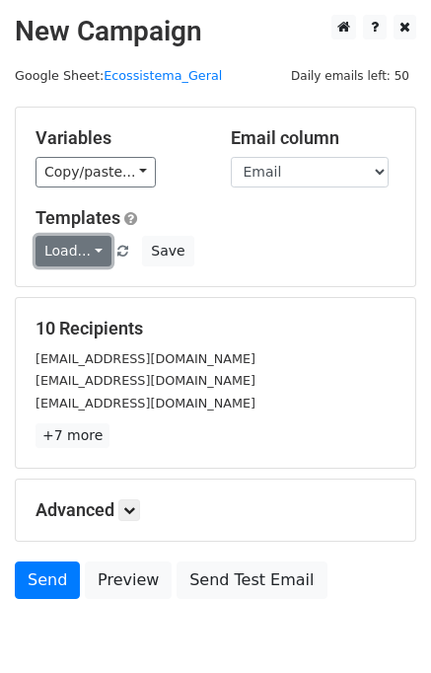
click at [72, 246] on link "Load..." at bounding box center [74, 251] width 76 height 31
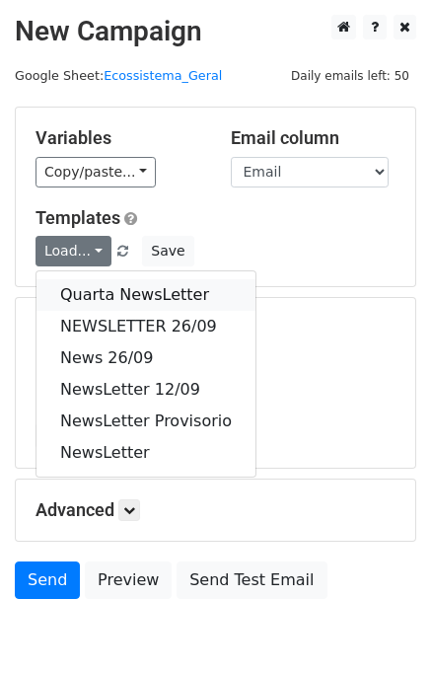
click at [76, 279] on link "Quarta NewsLetter" at bounding box center [146, 295] width 219 height 32
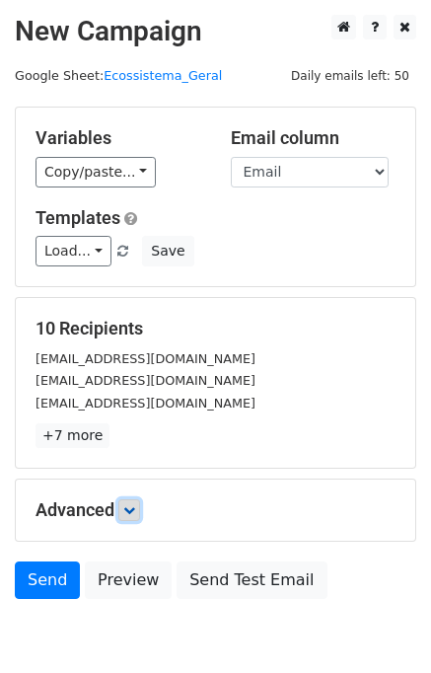
click at [138, 516] on link at bounding box center [129, 511] width 22 height 22
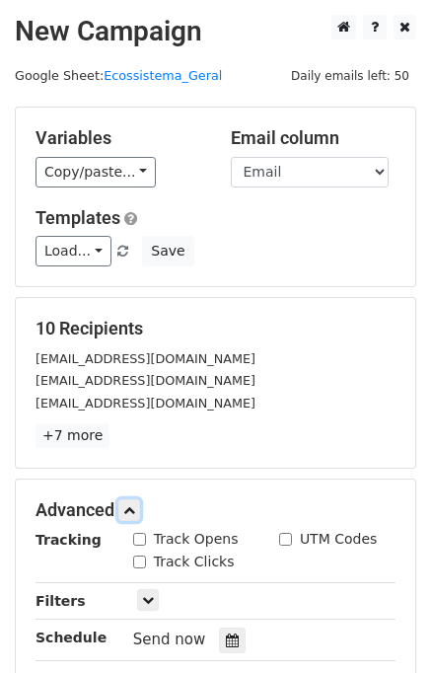
scroll to position [274, 0]
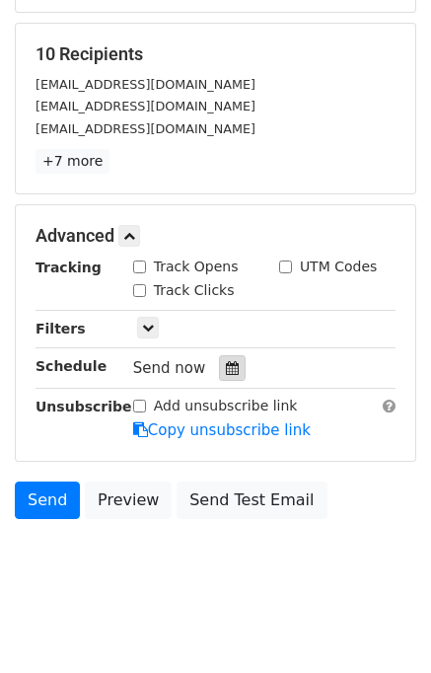
click at [226, 361] on icon at bounding box center [232, 368] width 13 height 14
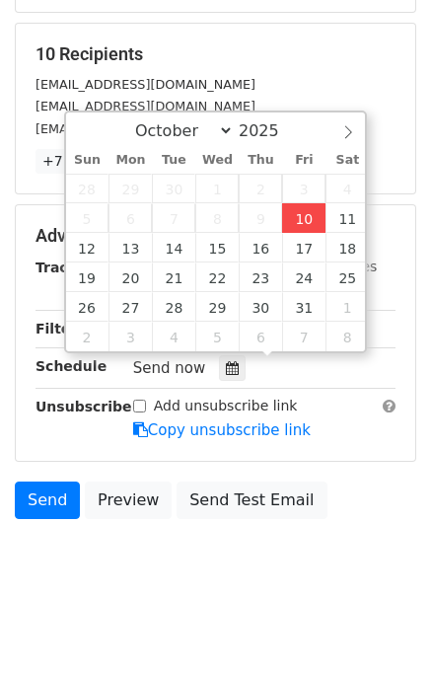
type input "2025-10-10 16:43"
type input "04"
type input "43"
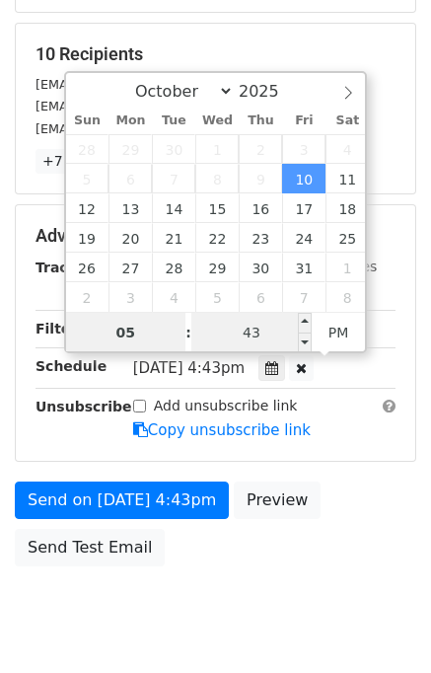
type input "05"
type input "2025-10-10 17:43"
click at [280, 320] on input "43" at bounding box center [252, 332] width 120 height 39
type input "00"
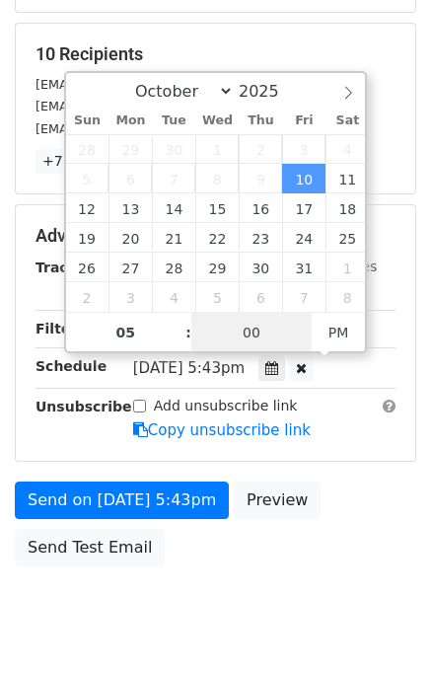
scroll to position [252, 0]
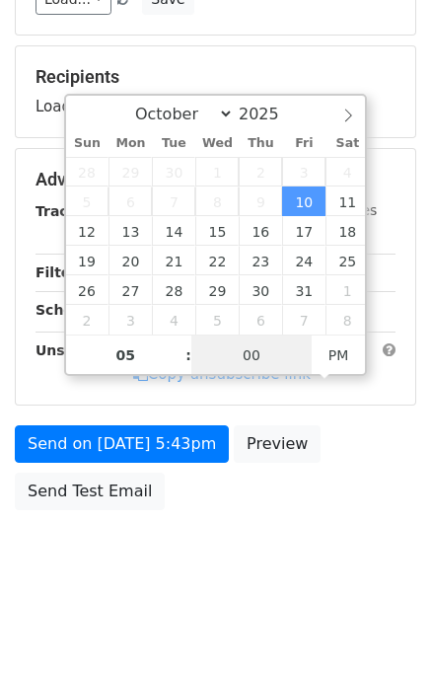
type input "2025-10-10 17:00"
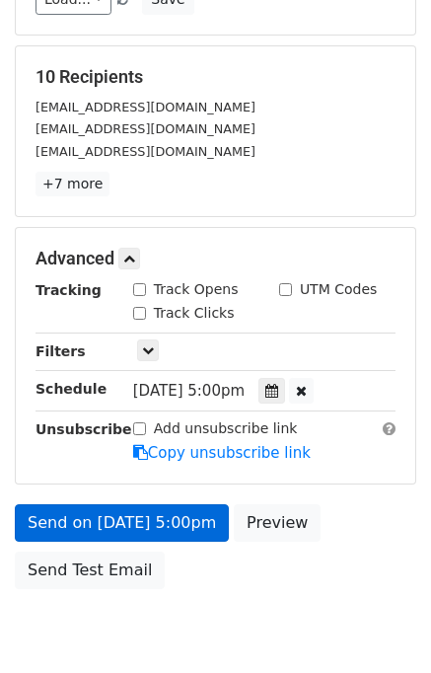
click at [104, 448] on div "Unsubscribe" at bounding box center [70, 441] width 98 height 45
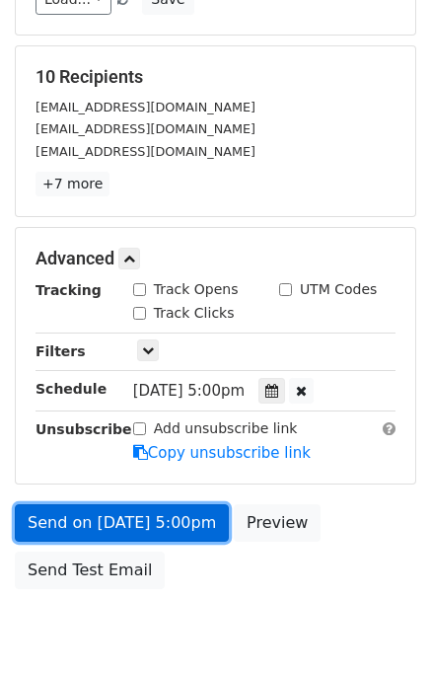
click at [105, 511] on link "Send on [DATE] 5:00pm" at bounding box center [122, 524] width 214 height 38
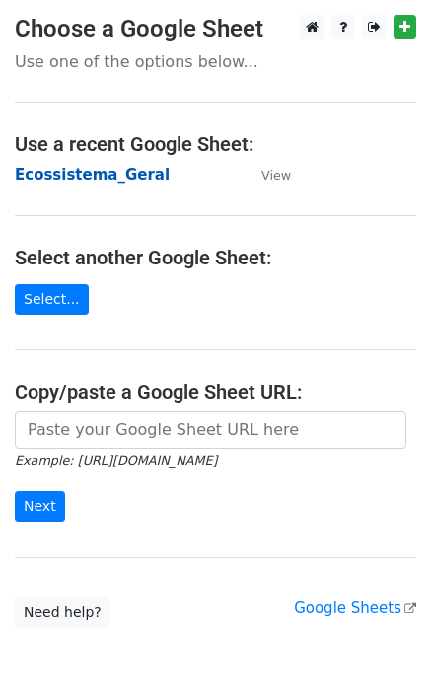
click at [88, 171] on strong "Ecossistema_Geral" at bounding box center [92, 175] width 155 height 18
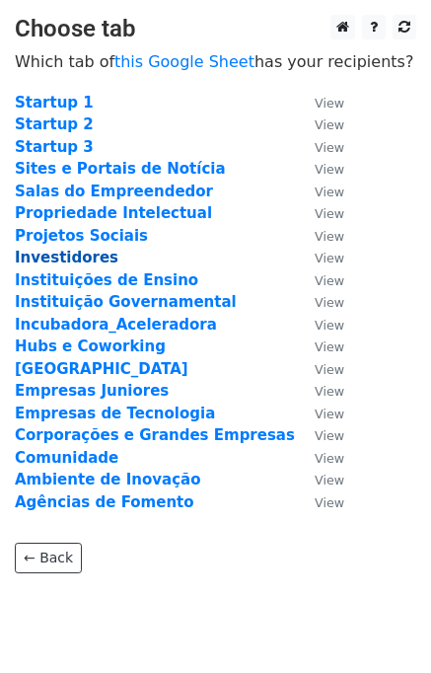
click at [62, 265] on strong "Investidores" at bounding box center [67, 258] width 104 height 18
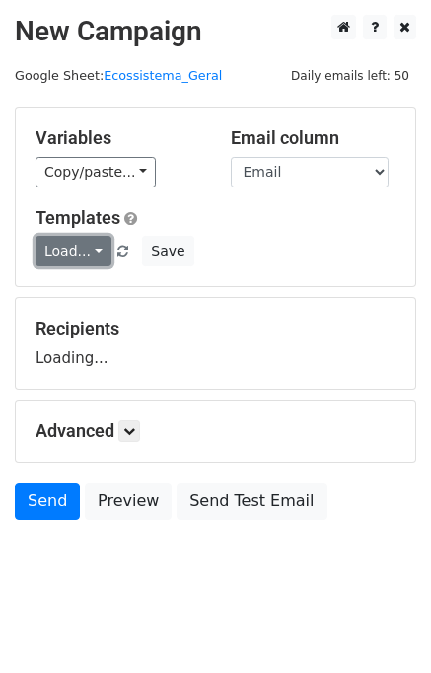
click at [71, 253] on link "Load..." at bounding box center [74, 251] width 76 height 31
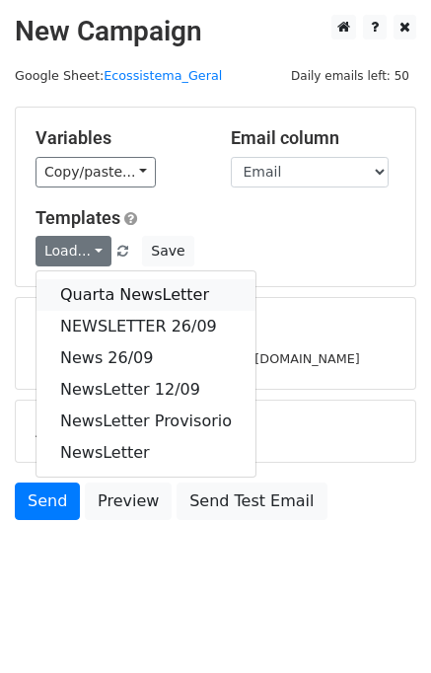
click at [83, 294] on link "Quarta NewsLetter" at bounding box center [146, 295] width 219 height 32
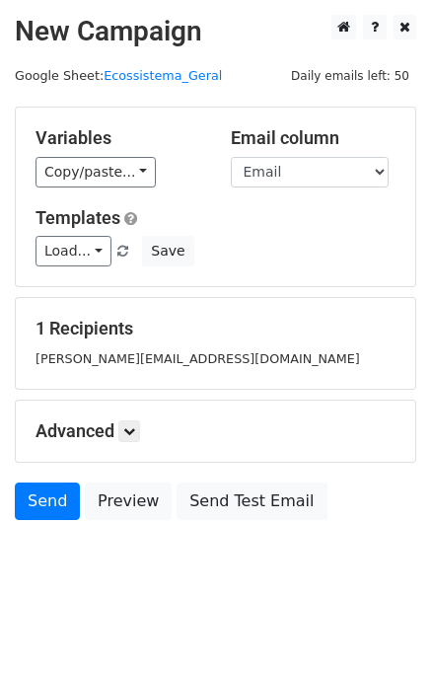
click at [134, 416] on div "Advanced Tracking Track Opens UTM Codes Track Clicks Filters Only include sprea…" at bounding box center [216, 431] width 400 height 61
click at [149, 427] on h5 "Advanced" at bounding box center [216, 432] width 360 height 22
click at [124, 432] on link at bounding box center [129, 432] width 22 height 22
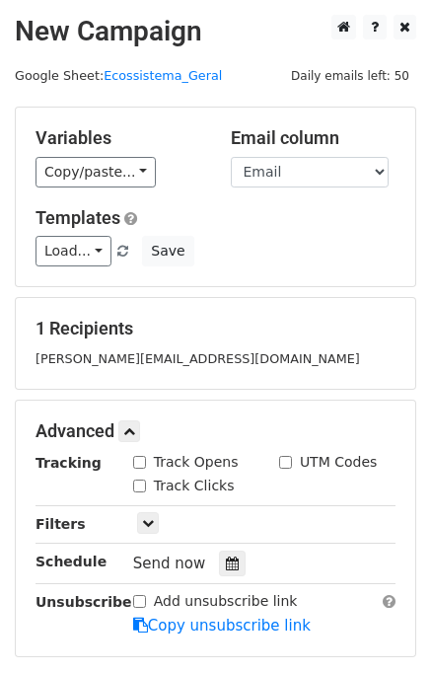
click at [226, 584] on hr at bounding box center [216, 584] width 360 height 1
click at [226, 564] on icon at bounding box center [232, 564] width 13 height 14
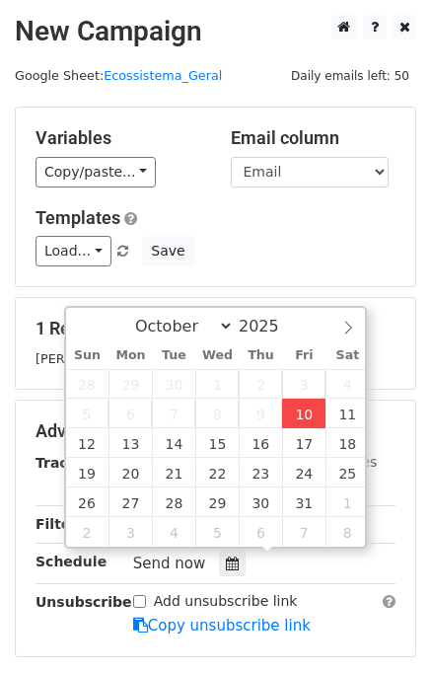
type input "[DATE] 16:43"
type input "04"
type input "43"
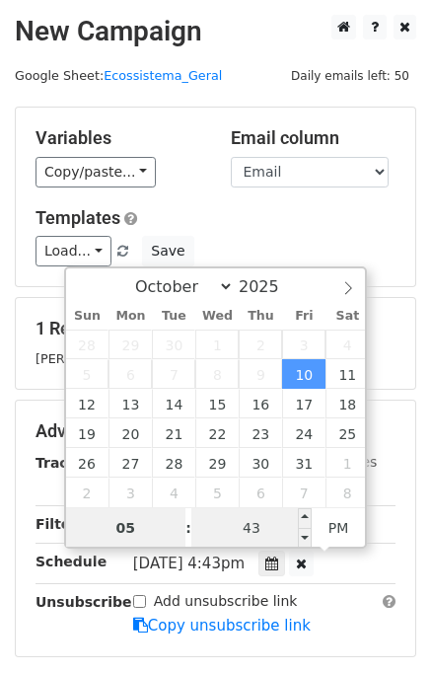
type input "05"
type input "[DATE] 17:43"
click at [245, 530] on input "43" at bounding box center [252, 527] width 120 height 39
type input "00"
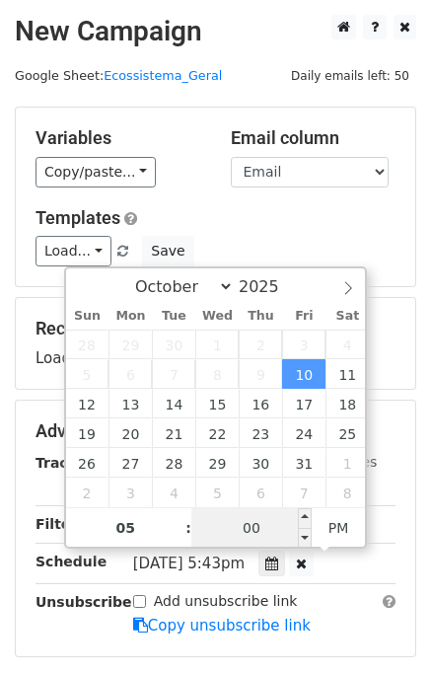
type input "[DATE] 17:00"
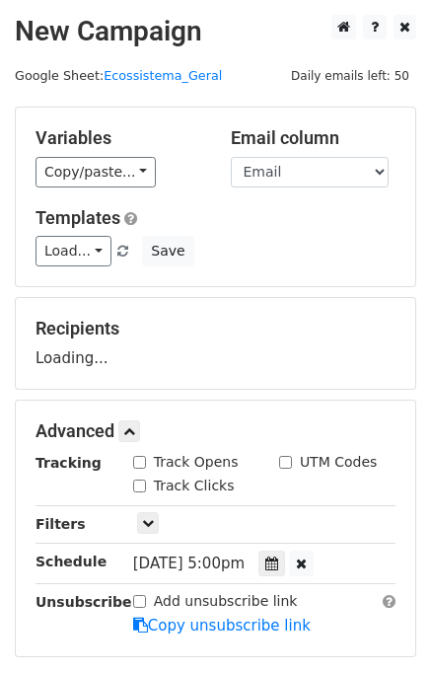
scroll to position [252, 0]
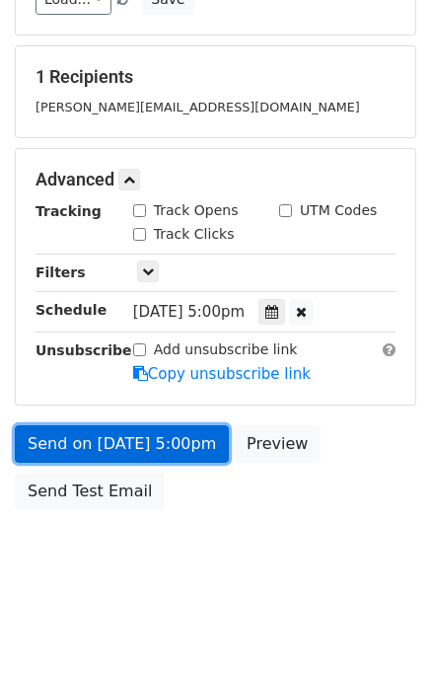
click at [103, 440] on link "Send on [DATE] 5:00pm" at bounding box center [122, 445] width 214 height 38
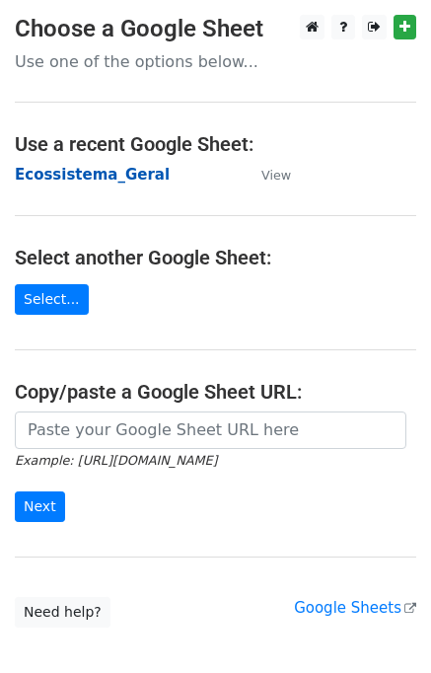
click at [50, 176] on strong "Ecossistema_Geral" at bounding box center [92, 175] width 155 height 18
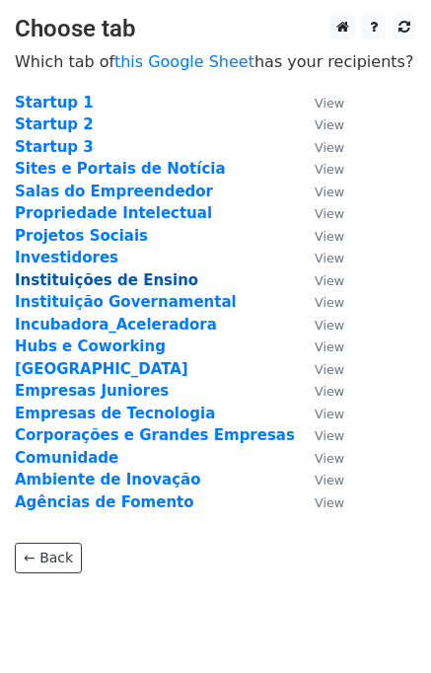
click at [78, 281] on strong "Instituições de Ensino" at bounding box center [107, 281] width 184 height 18
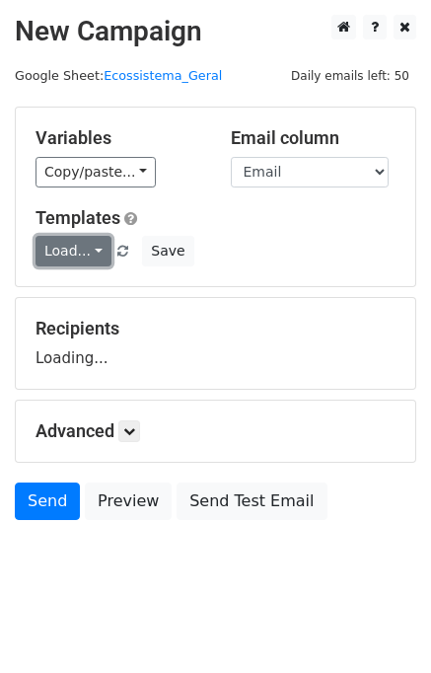
click at [73, 255] on link "Load..." at bounding box center [74, 251] width 76 height 31
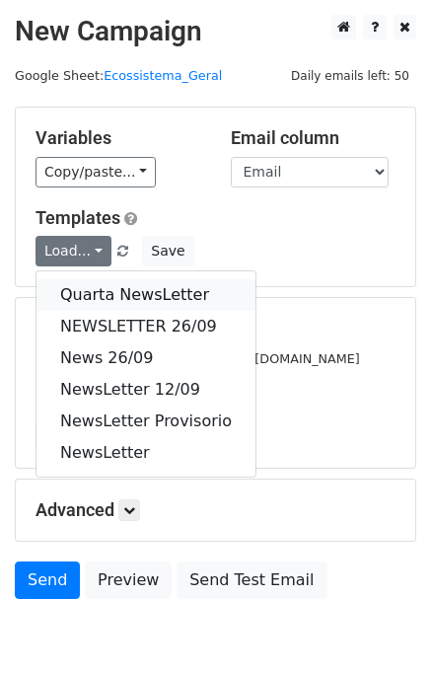
click at [86, 284] on link "Quarta NewsLetter" at bounding box center [146, 295] width 219 height 32
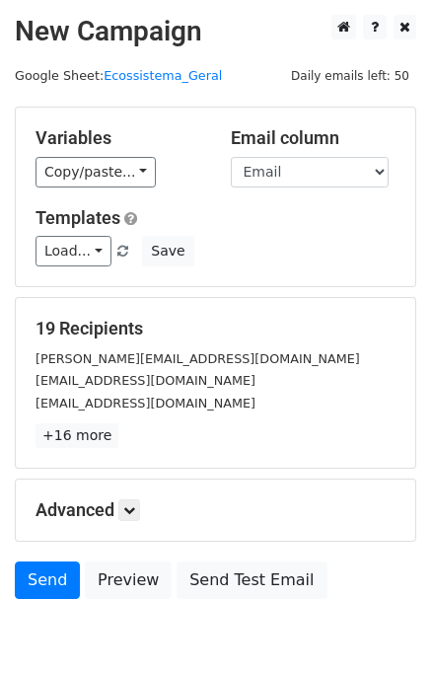
scroll to position [91, 0]
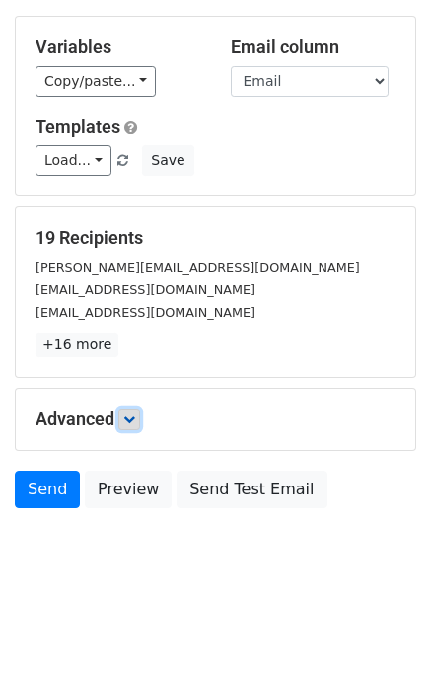
click at [133, 409] on link at bounding box center [129, 420] width 22 height 22
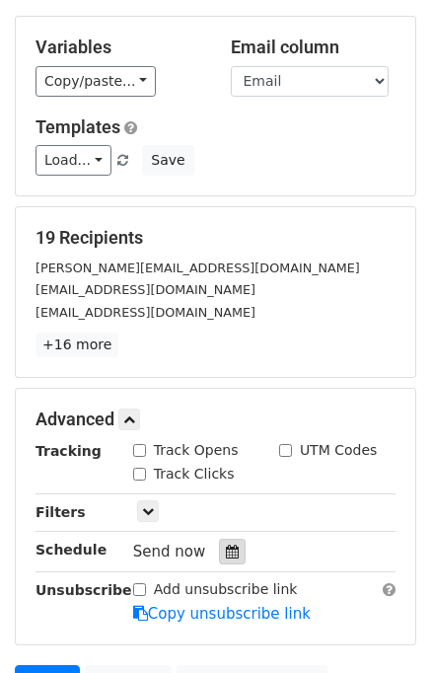
click at [226, 553] on icon at bounding box center [232, 552] width 13 height 14
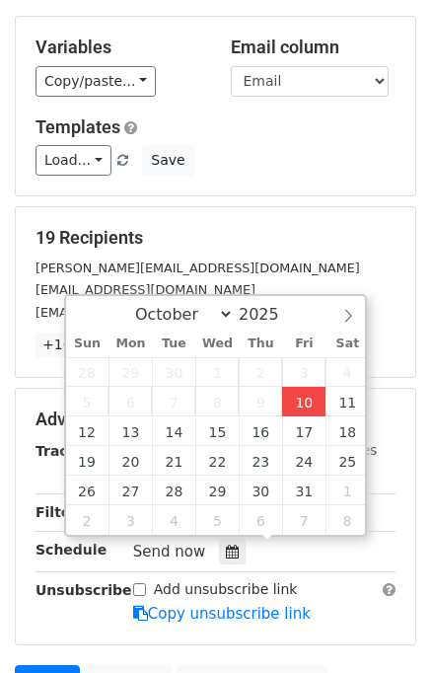
type input "[DATE] 16:44"
type input "04"
type input "44"
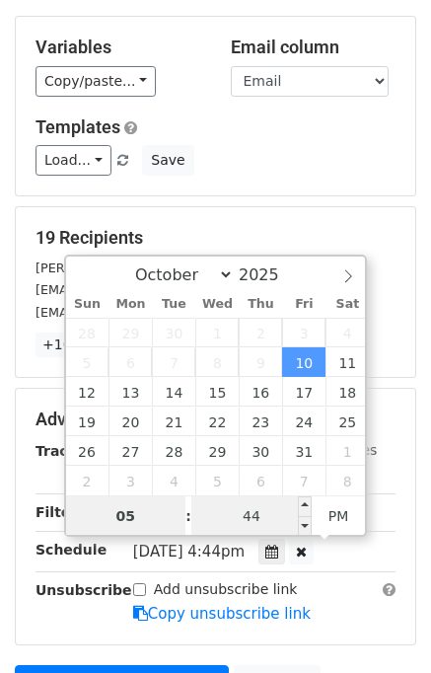
type input "05"
type input "2025-10-10 17:44"
click at [253, 513] on input "44" at bounding box center [252, 516] width 120 height 39
type input "00"
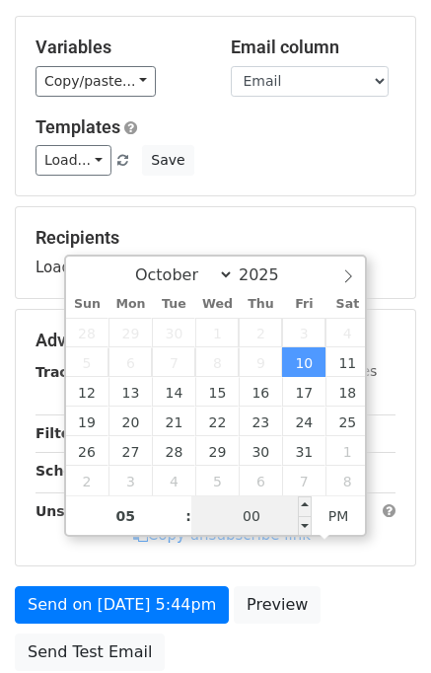
type input "2025-10-10 17:00"
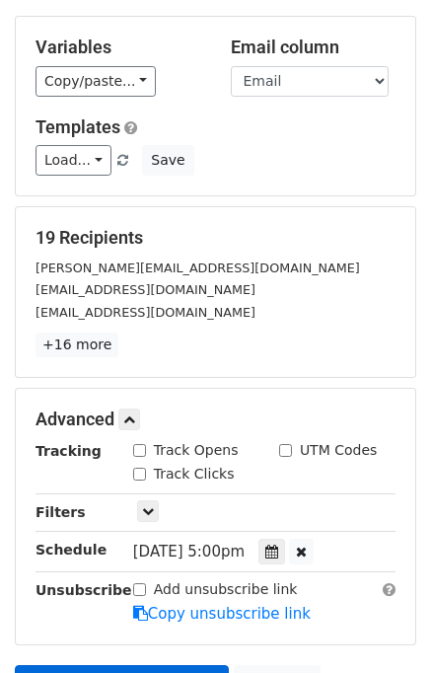
scroll to position [331, 0]
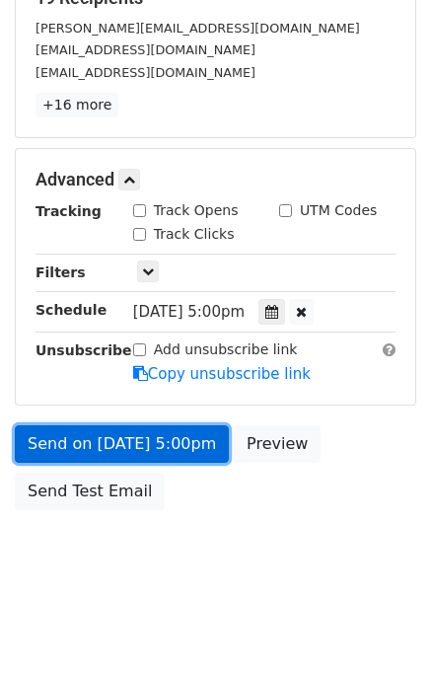
click at [113, 443] on link "Send on Oct 10 at 5:00pm" at bounding box center [122, 445] width 214 height 38
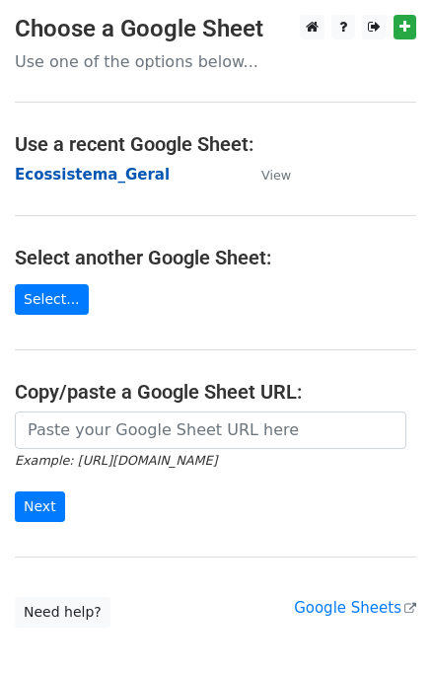
click at [70, 167] on strong "Ecossistema_Geral" at bounding box center [92, 175] width 155 height 18
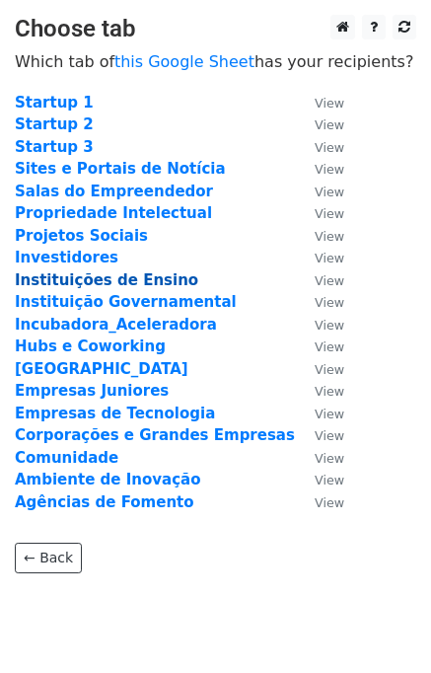
click at [90, 282] on strong "Instituições de Ensino" at bounding box center [107, 281] width 184 height 18
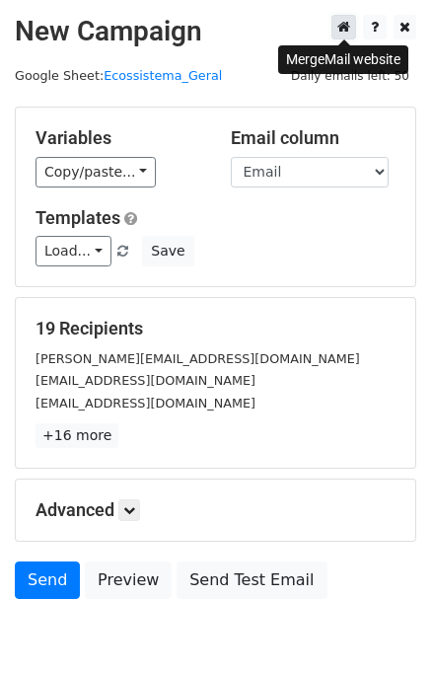
click at [340, 29] on icon at bounding box center [344, 27] width 13 height 14
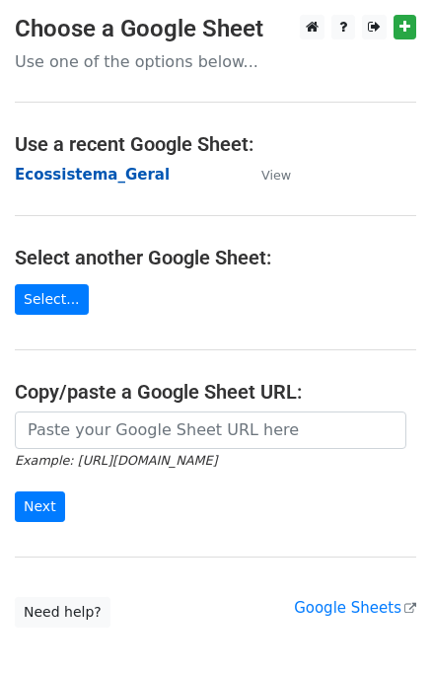
click at [80, 175] on strong "Ecossistema_Geral" at bounding box center [92, 175] width 155 height 18
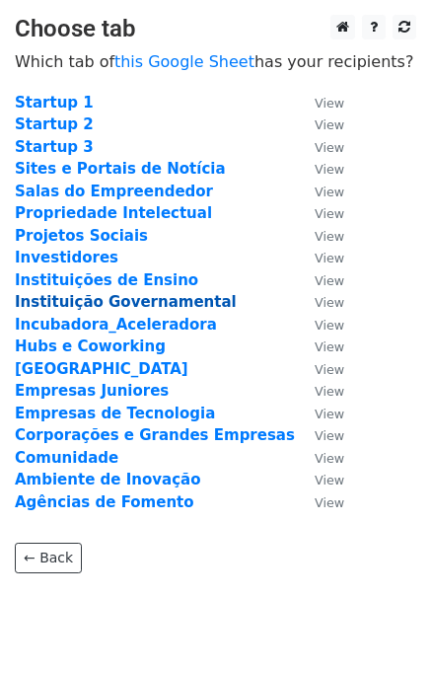
click at [83, 303] on strong "Instituição Governamental" at bounding box center [126, 302] width 222 height 18
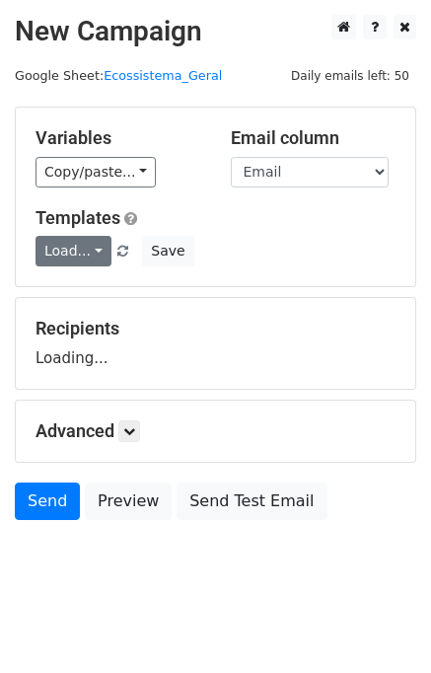
click at [87, 253] on link "Load..." at bounding box center [74, 251] width 76 height 31
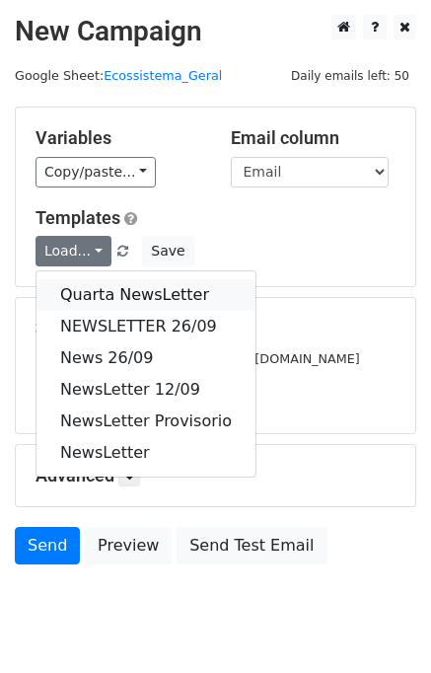
click at [80, 284] on link "Quarta NewsLetter" at bounding box center [146, 295] width 219 height 32
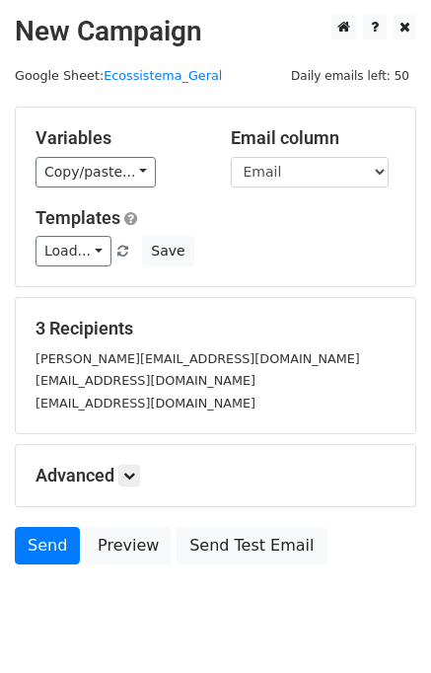
scroll to position [56, 0]
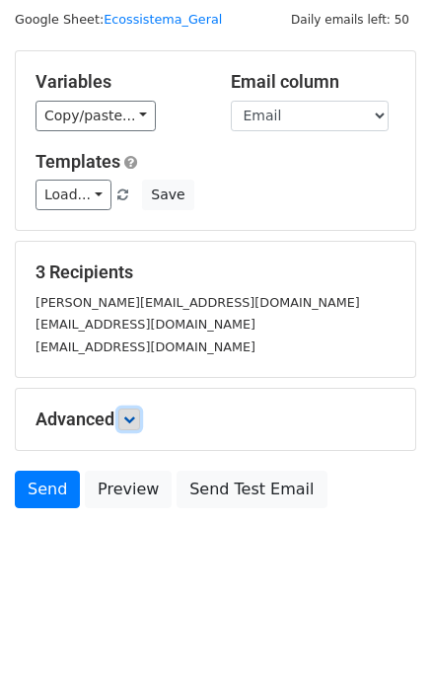
click at [130, 419] on icon at bounding box center [129, 420] width 12 height 12
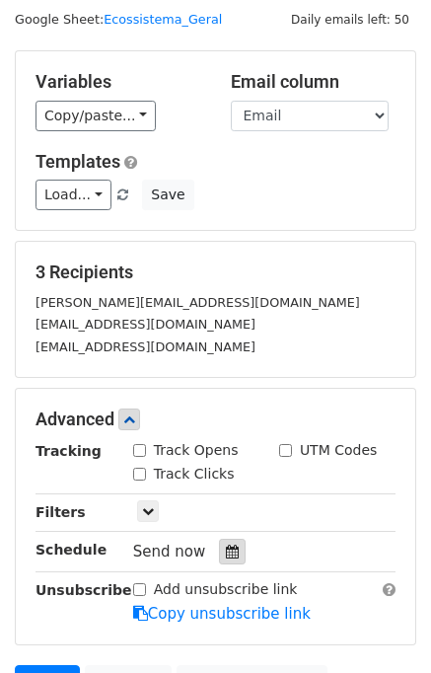
click at [225, 561] on div at bounding box center [232, 552] width 27 height 26
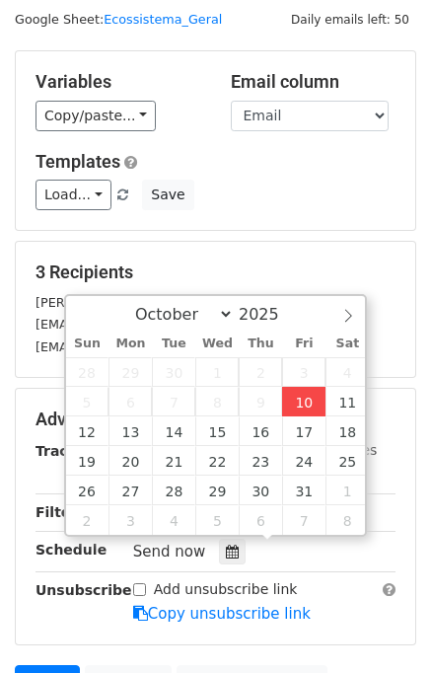
type input "2025-10-10 16:44"
type input "04"
type input "44"
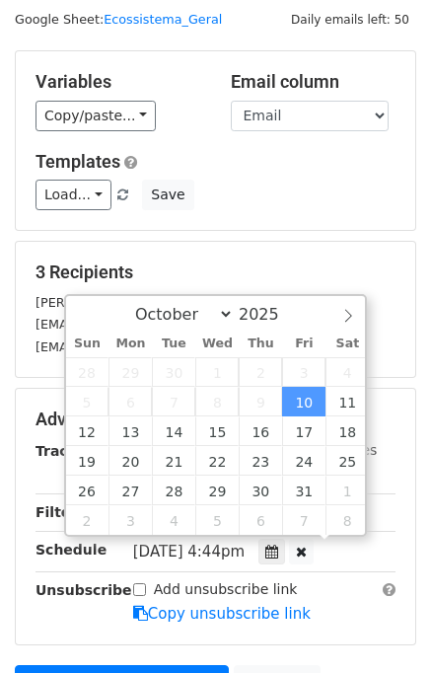
scroll to position [0, 0]
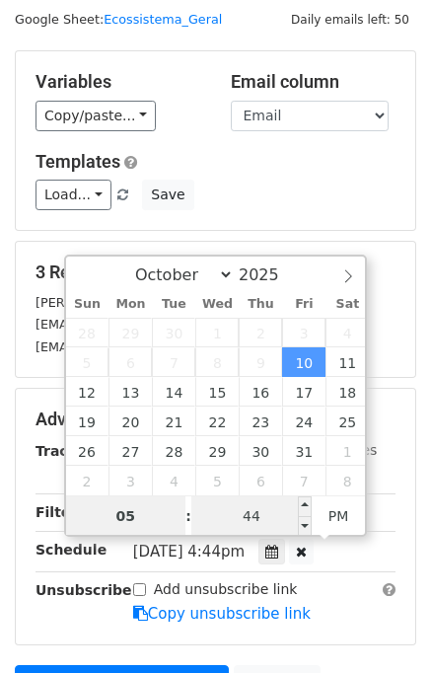
type input "05"
type input "2025-10-10 17:44"
click at [267, 523] on input "44" at bounding box center [252, 516] width 120 height 39
type input "00"
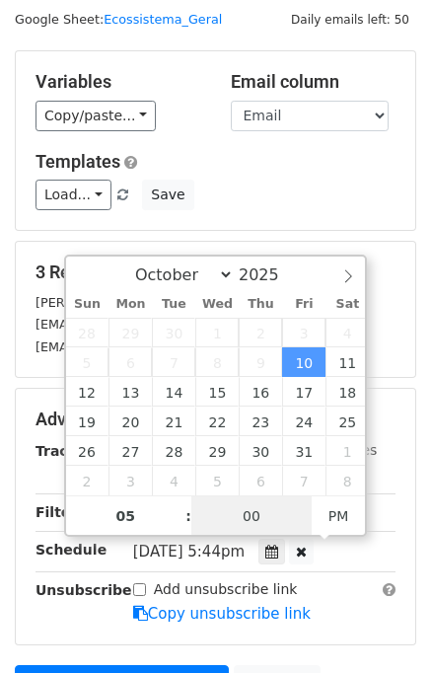
type input "2025-10-10 17:00"
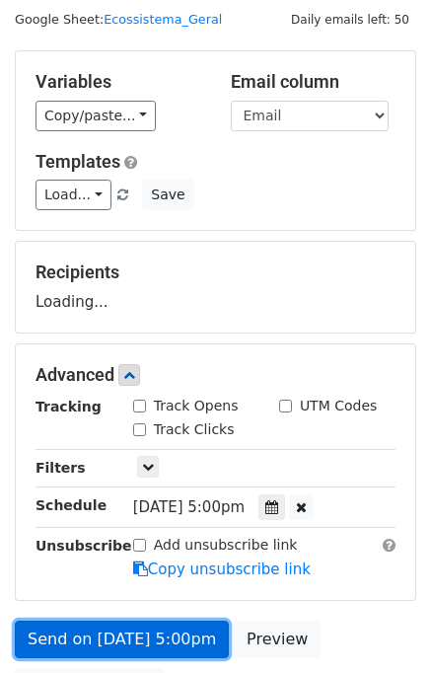
click at [120, 621] on link "Send on Oct 10 at 5:00pm" at bounding box center [122, 640] width 214 height 38
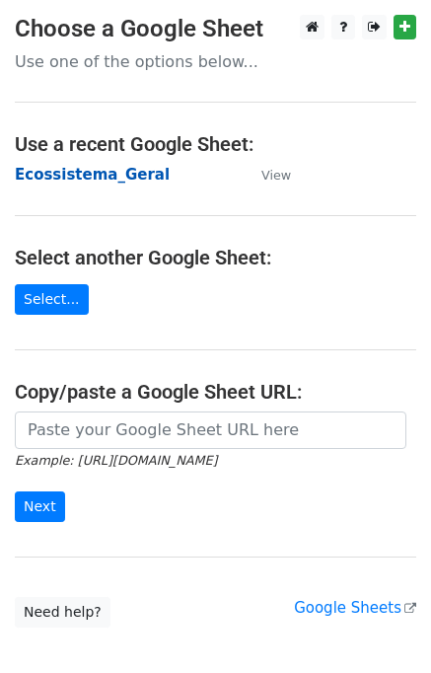
click at [67, 177] on strong "Ecossistema_Geral" at bounding box center [92, 175] width 155 height 18
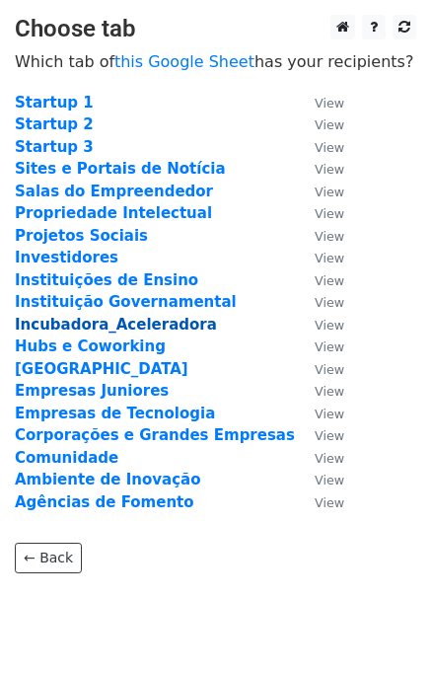
click at [79, 325] on strong "Incubadora_Aceleradora" at bounding box center [116, 325] width 202 height 18
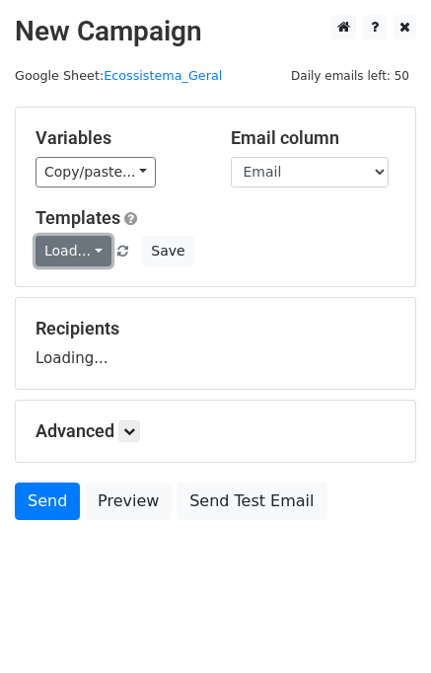
click at [82, 238] on link "Load..." at bounding box center [74, 251] width 76 height 31
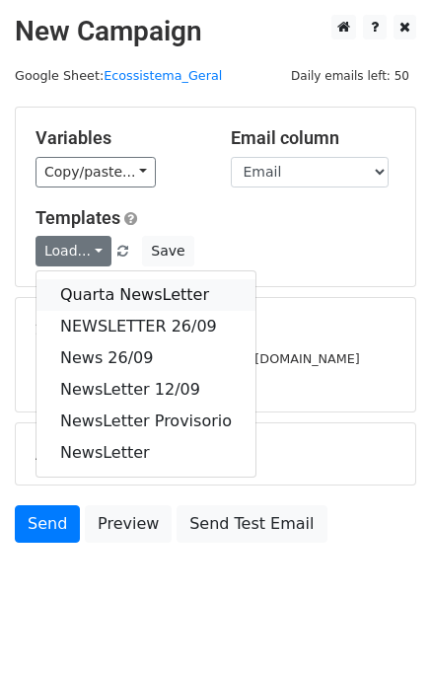
click at [80, 281] on link "Quarta NewsLetter" at bounding box center [146, 295] width 219 height 32
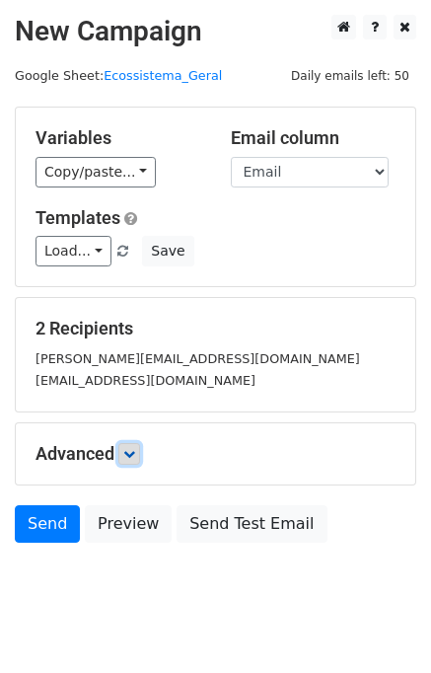
click at [124, 447] on link at bounding box center [129, 454] width 22 height 22
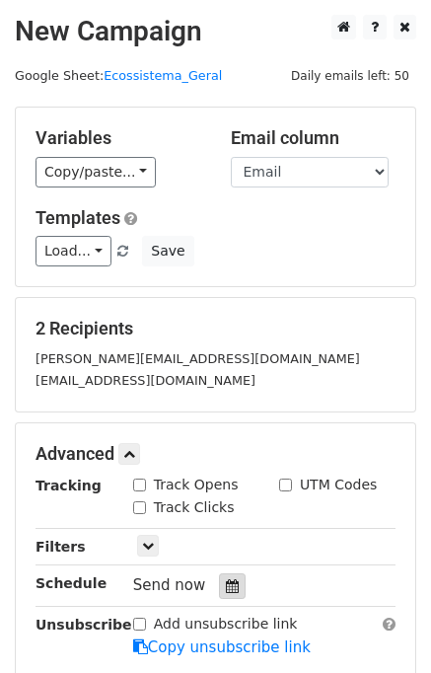
click at [221, 574] on div at bounding box center [232, 587] width 27 height 26
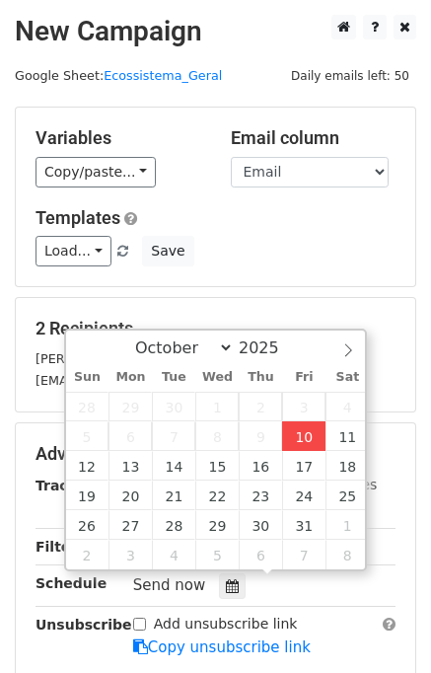
type input "2025-10-10 16:45"
type input "04"
type input "45"
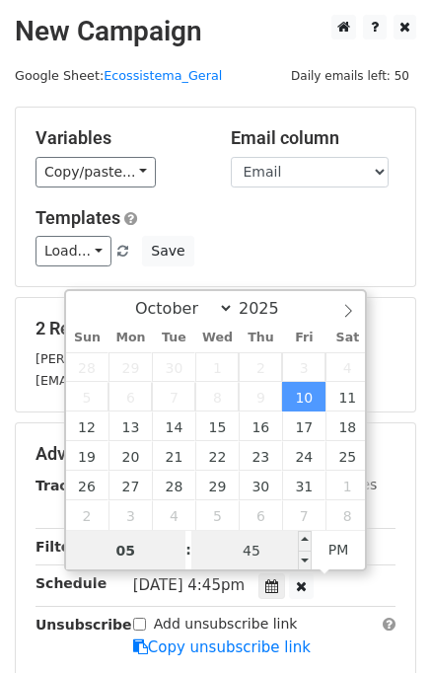
type input "05"
type input "2025-10-10 17:45"
click at [249, 547] on input "45" at bounding box center [252, 550] width 120 height 39
type input "00"
type input "[DATE] 17:00"
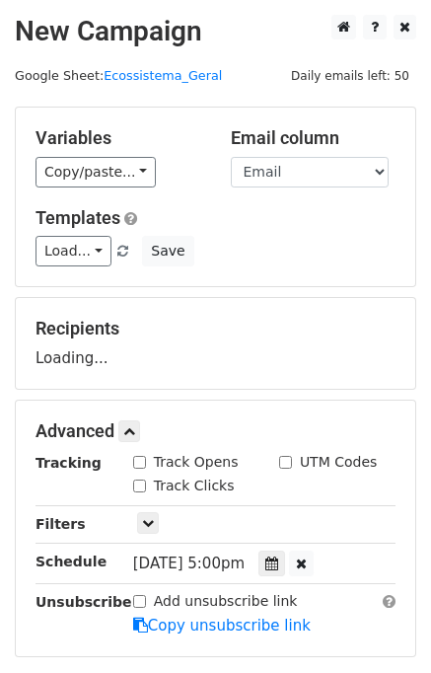
scroll to position [252, 0]
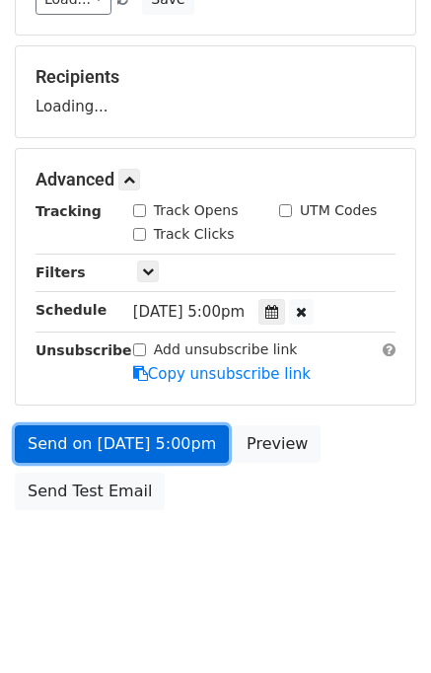
click at [183, 442] on link "Send on Oct 10 at 5:00pm" at bounding box center [122, 445] width 214 height 38
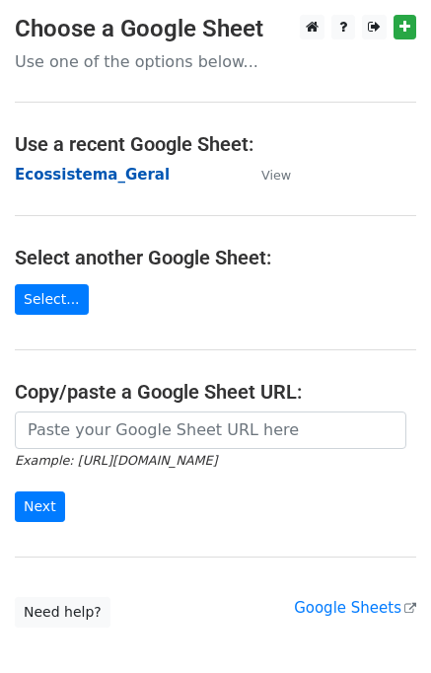
click at [86, 166] on strong "Ecossistema_Geral" at bounding box center [92, 175] width 155 height 18
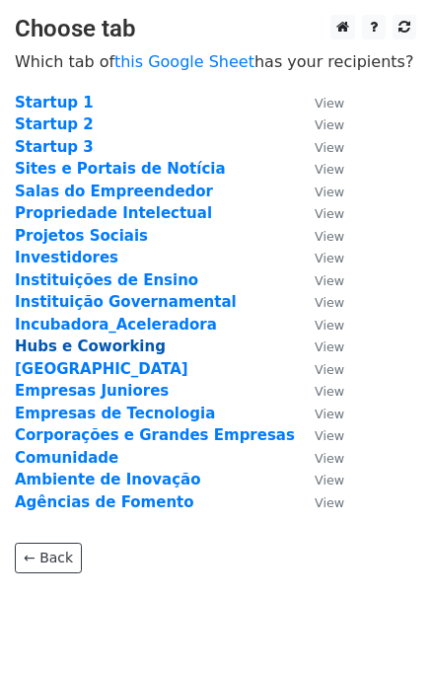
click at [111, 349] on strong "Hubs e Coworking" at bounding box center [90, 347] width 151 height 18
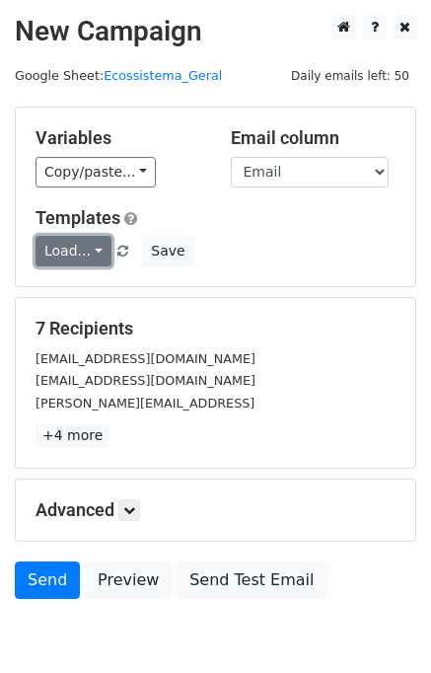
click at [63, 251] on link "Load..." at bounding box center [74, 251] width 76 height 31
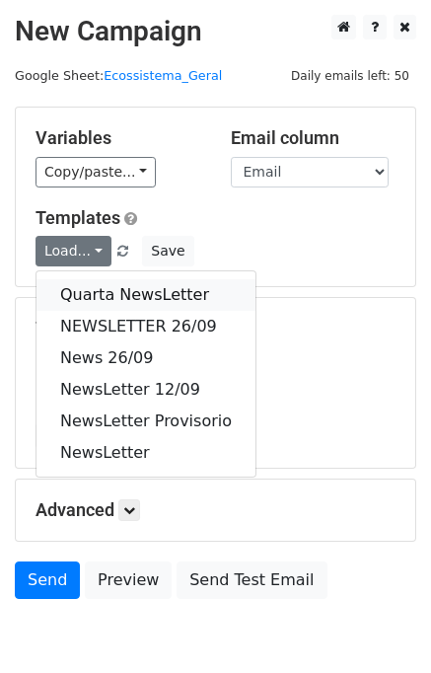
drag, startPoint x: 99, startPoint y: 297, endPoint x: 101, endPoint y: 332, distance: 34.6
click at [97, 297] on link "Quarta NewsLetter" at bounding box center [146, 295] width 219 height 32
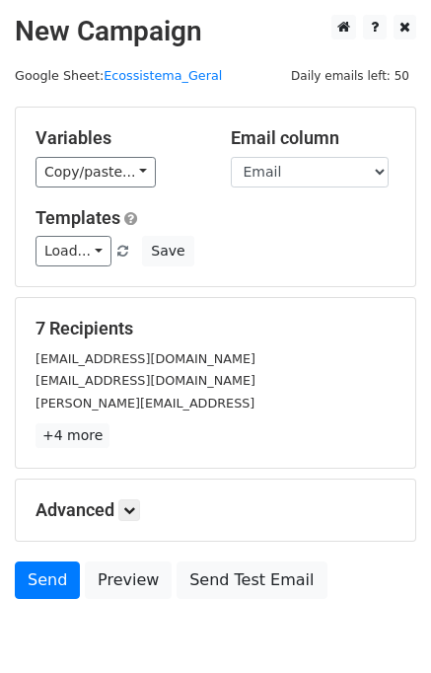
scroll to position [91, 0]
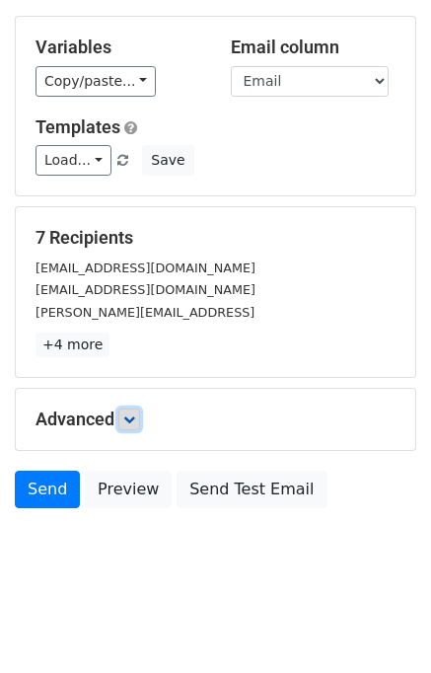
click at [131, 409] on link at bounding box center [129, 420] width 22 height 22
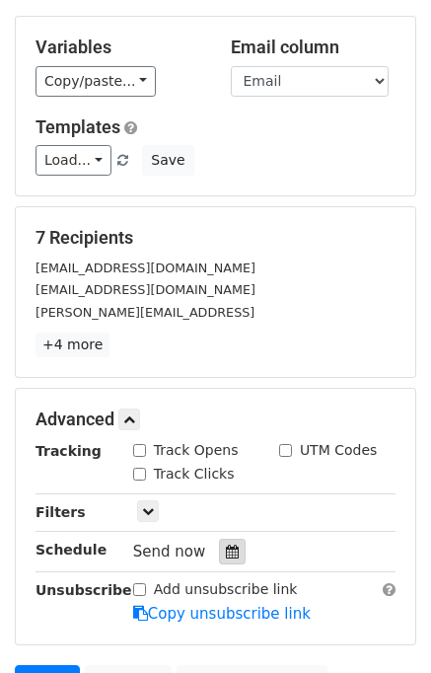
click at [231, 542] on div at bounding box center [232, 552] width 27 height 26
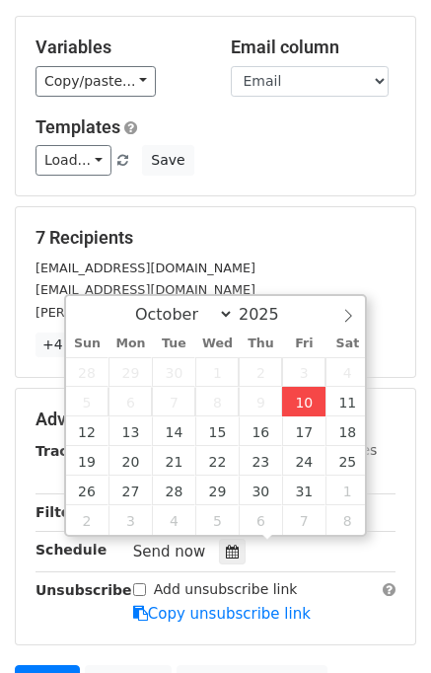
type input "[DATE] 16:45"
type input "04"
type input "45"
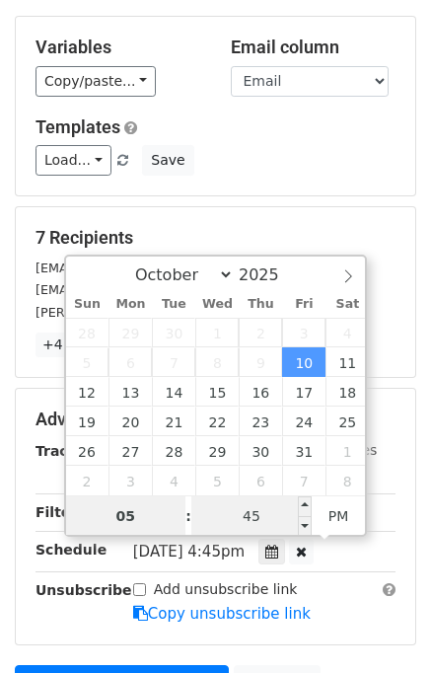
type input "05"
type input "[DATE] 17:45"
click at [273, 506] on input "45" at bounding box center [252, 516] width 120 height 39
type input "00"
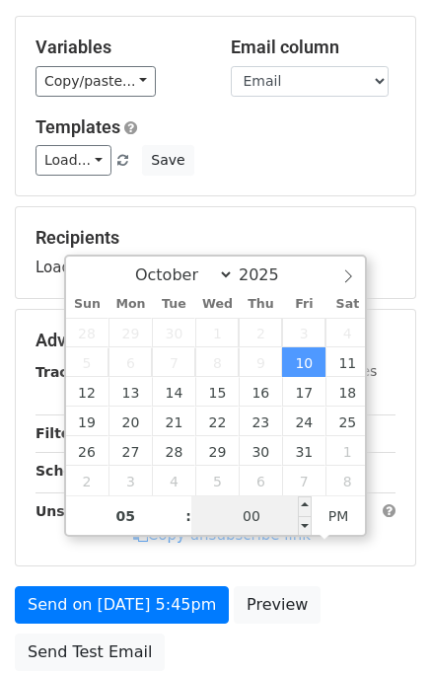
type input "[DATE] 17:00"
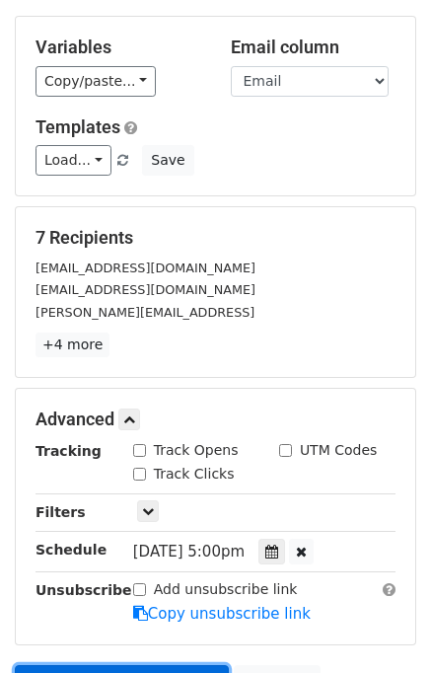
click at [85, 665] on link "Send on [DATE] 5:00pm" at bounding box center [122, 684] width 214 height 38
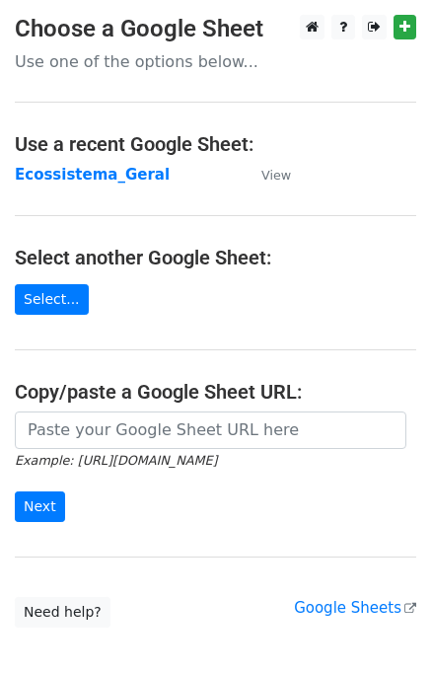
click at [51, 179] on strong "Ecossistema_Geral" at bounding box center [92, 175] width 155 height 18
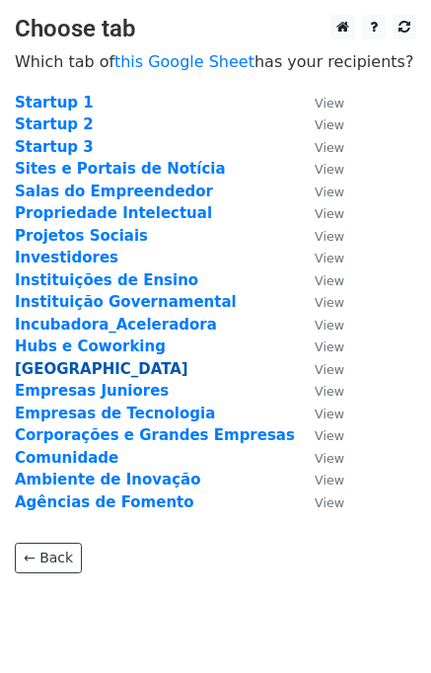
click at [56, 368] on strong "[GEOGRAPHIC_DATA]" at bounding box center [102, 369] width 174 height 18
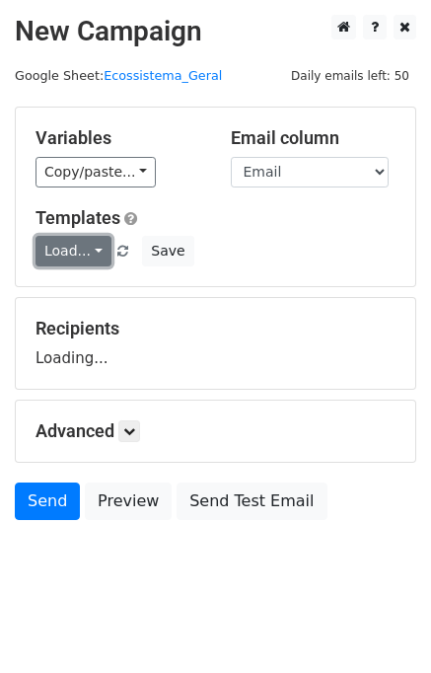
click at [82, 255] on link "Load..." at bounding box center [74, 251] width 76 height 31
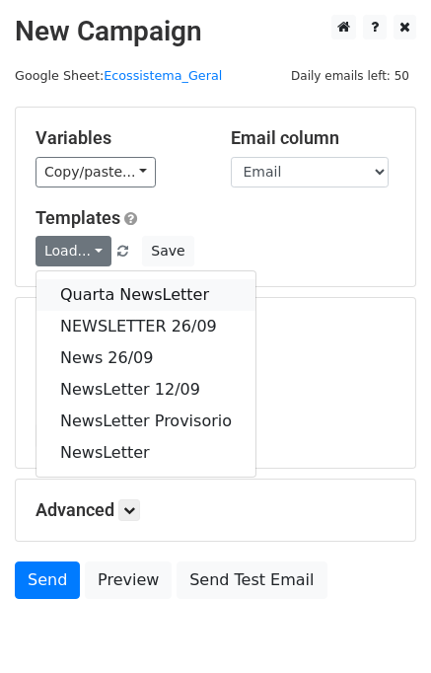
click at [72, 294] on link "Quarta NewsLetter" at bounding box center [146, 295] width 219 height 32
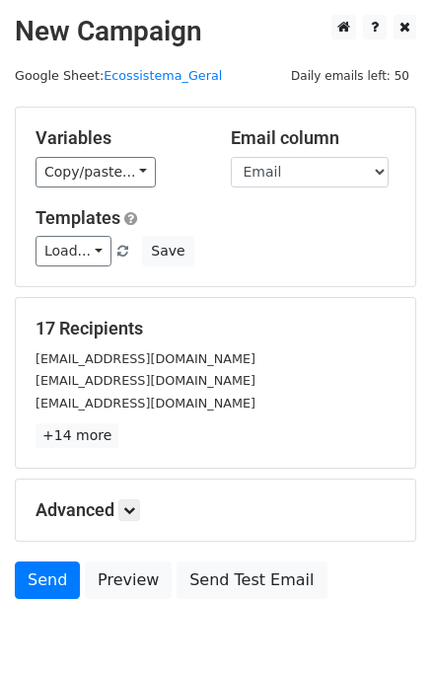
scroll to position [91, 0]
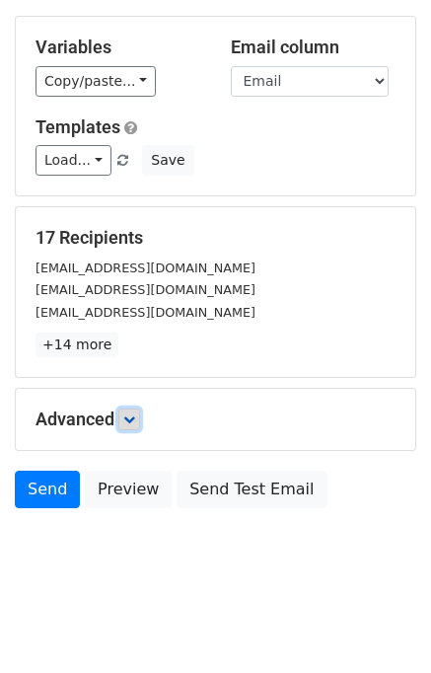
click at [134, 414] on icon at bounding box center [129, 420] width 12 height 12
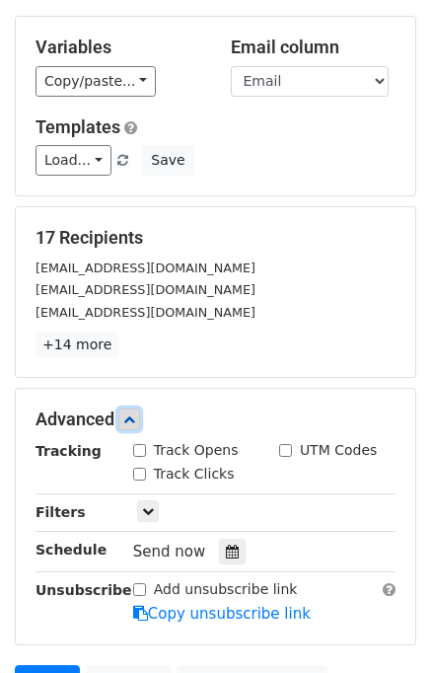
scroll to position [284, 0]
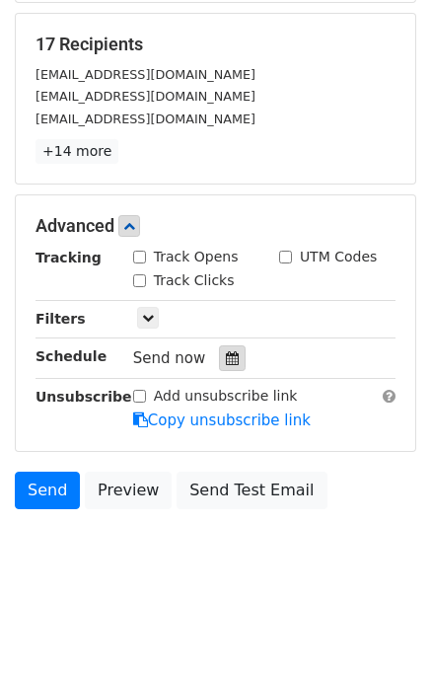
click at [228, 364] on div at bounding box center [232, 359] width 27 height 26
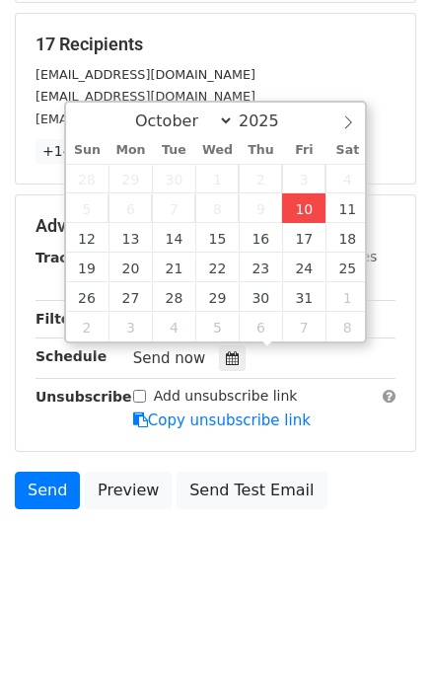
type input "[DATE] 16:46"
type input "04"
type input "46"
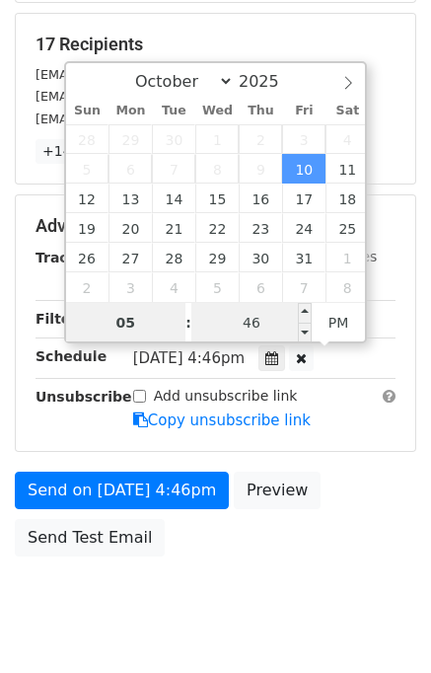
type input "05"
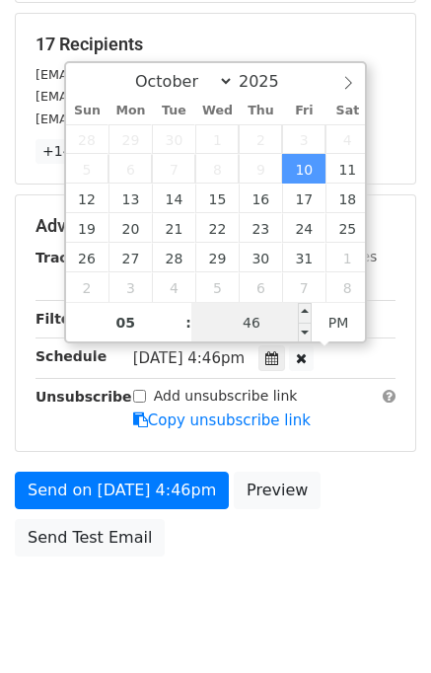
type input "[DATE] 17:46"
click at [290, 333] on input "46" at bounding box center [252, 322] width 120 height 39
type input "00"
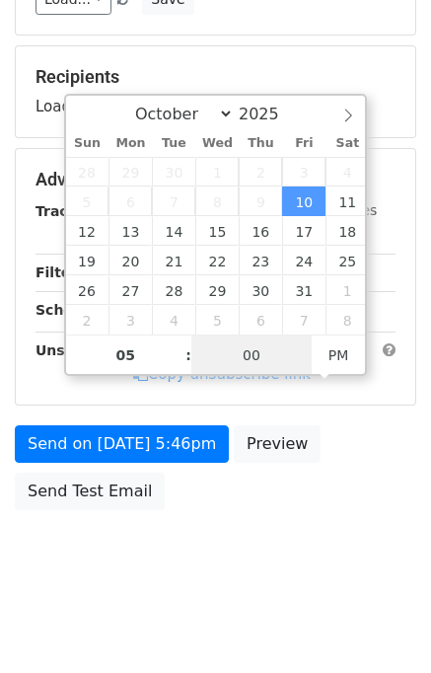
type input "[DATE] 17:00"
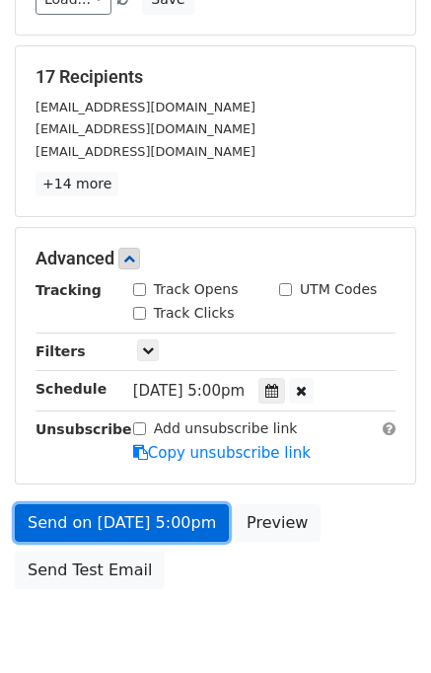
click at [83, 521] on link "Send on [DATE] 5:00pm" at bounding box center [122, 524] width 214 height 38
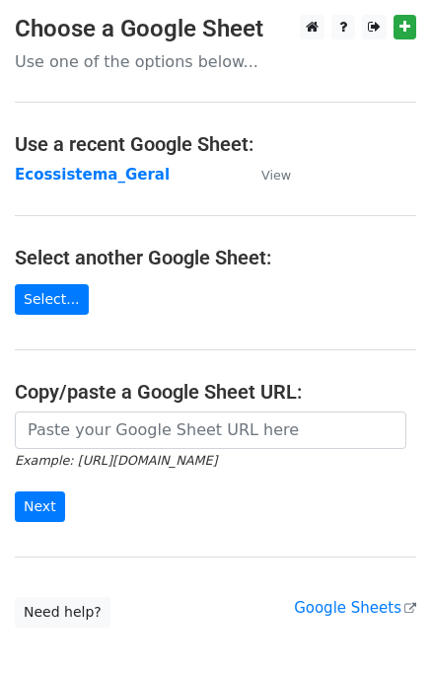
click at [87, 187] on main "Choose a Google Sheet Use one of the options below... Use a recent Google Sheet…" at bounding box center [215, 321] width 431 height 613
click at [90, 178] on strong "Ecossistema_Geral" at bounding box center [92, 175] width 155 height 18
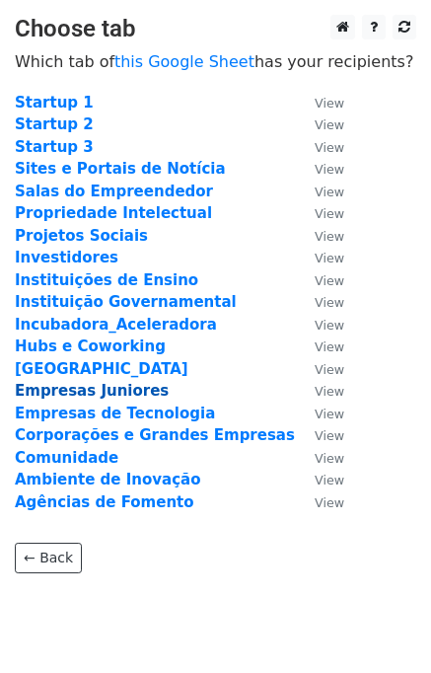
click at [64, 388] on strong "Empresas Juniores" at bounding box center [92, 391] width 154 height 18
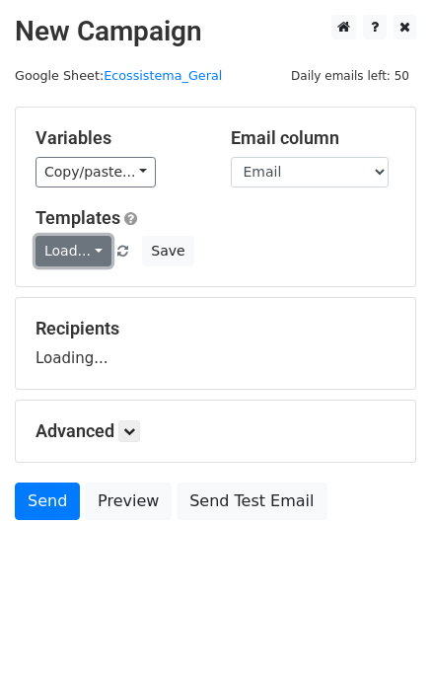
click at [69, 250] on link "Load..." at bounding box center [74, 251] width 76 height 31
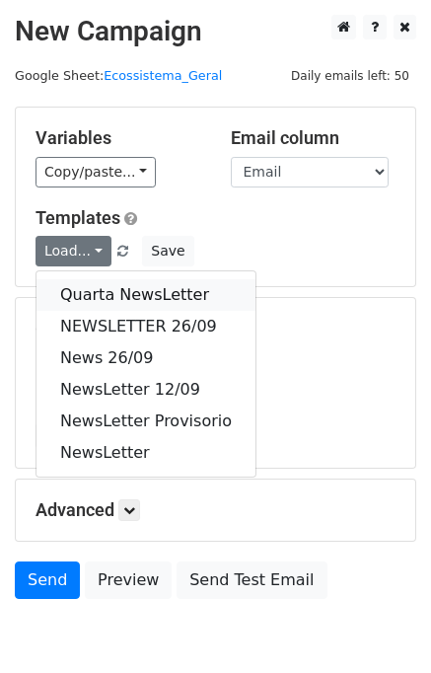
click at [83, 287] on link "Quarta NewsLetter" at bounding box center [146, 295] width 219 height 32
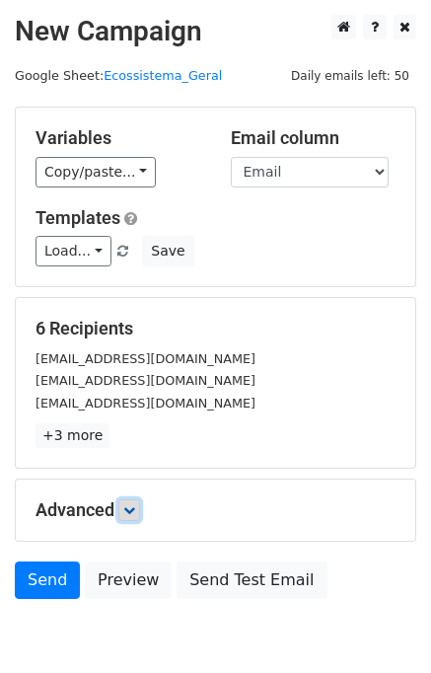
click at [129, 505] on icon at bounding box center [129, 511] width 12 height 12
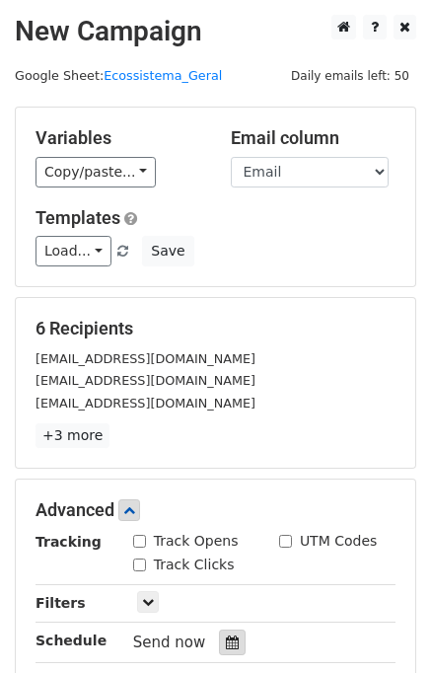
click at [226, 636] on icon at bounding box center [232, 643] width 13 height 14
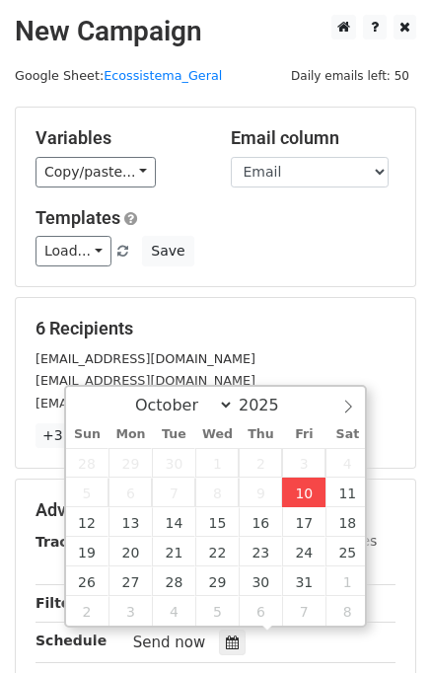
type input "2025-10-10 16:46"
type input "04"
type input "46"
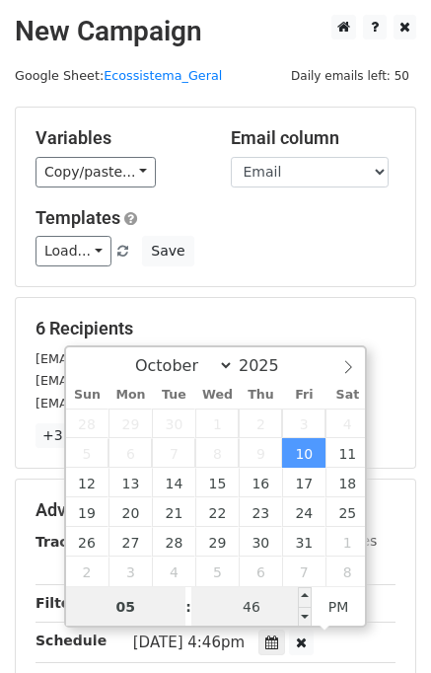
type input "05"
type input "2025-10-10 17:46"
click at [265, 595] on input "46" at bounding box center [252, 606] width 120 height 39
type input "00"
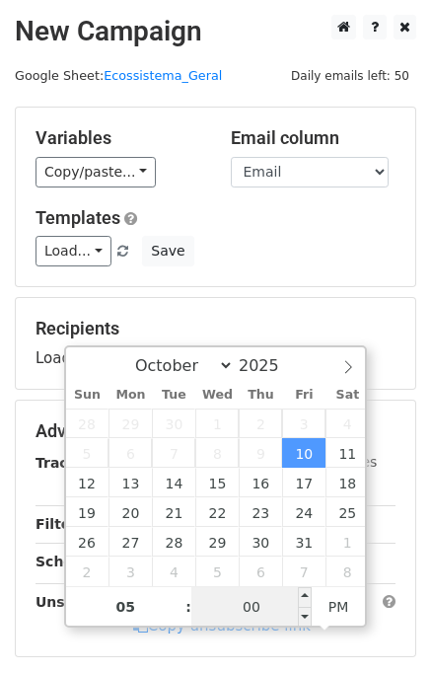
type input "[DATE] 17:00"
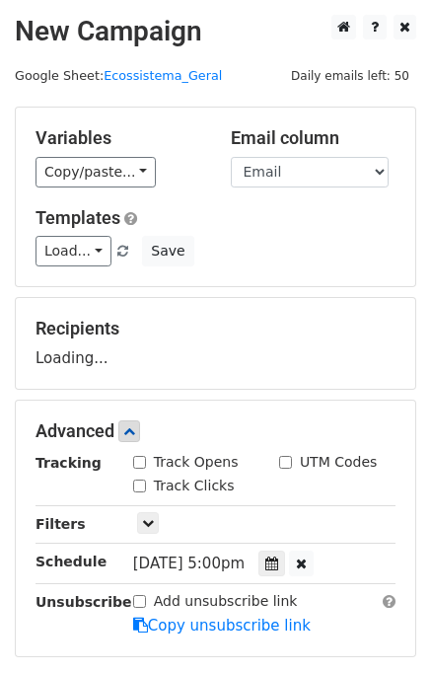
scroll to position [252, 0]
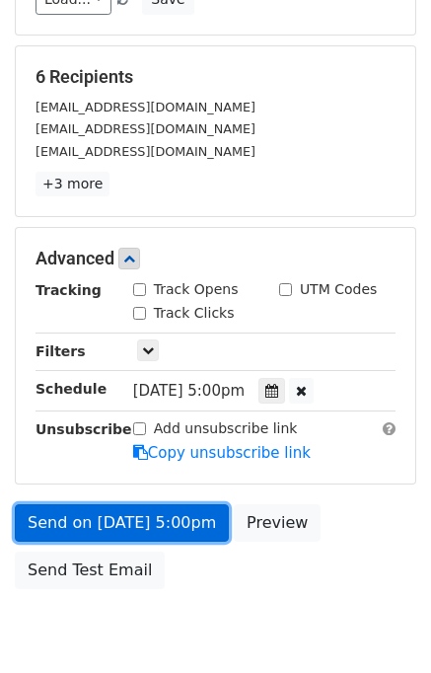
click at [87, 506] on link "Send on [DATE] 5:00pm" at bounding box center [122, 524] width 214 height 38
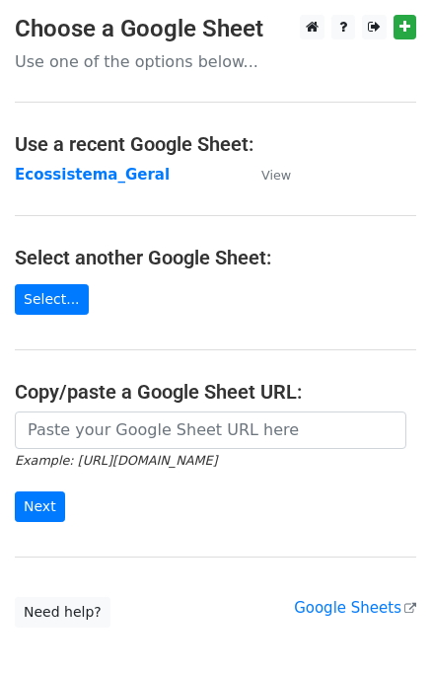
click at [81, 179] on strong "Ecossistema_Geral" at bounding box center [92, 175] width 155 height 18
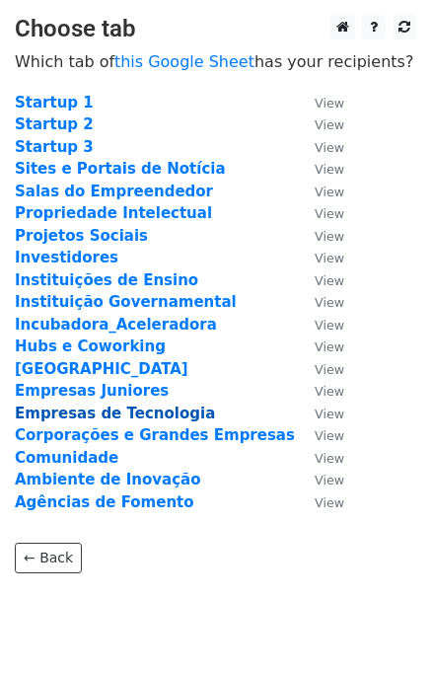
click at [67, 419] on strong "Empresas de Tecnologia" at bounding box center [115, 414] width 200 height 18
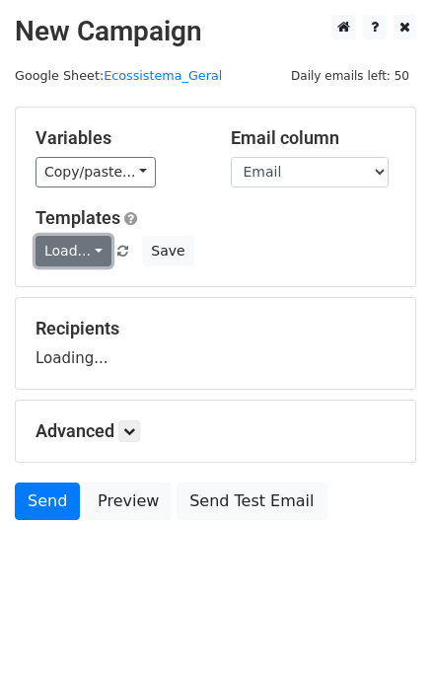
click at [73, 250] on link "Load..." at bounding box center [74, 251] width 76 height 31
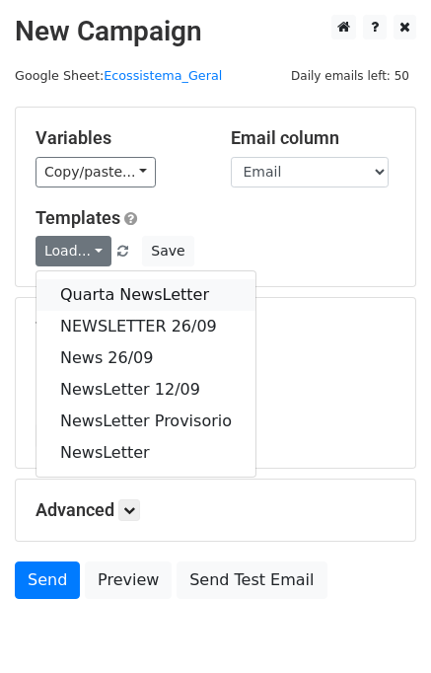
click at [91, 295] on link "Quarta NewsLetter" at bounding box center [146, 295] width 219 height 32
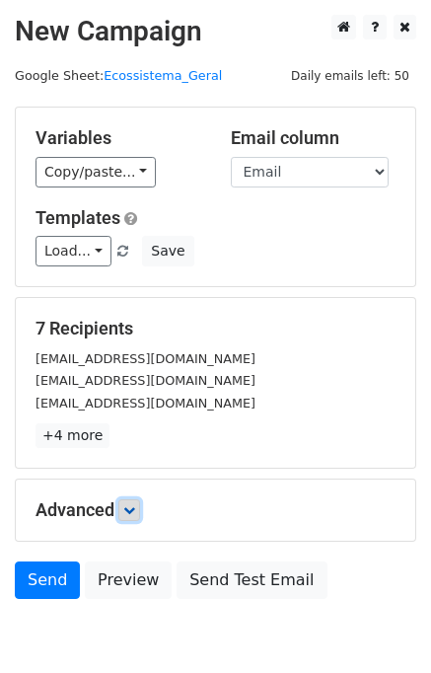
click at [124, 512] on link at bounding box center [129, 511] width 22 height 22
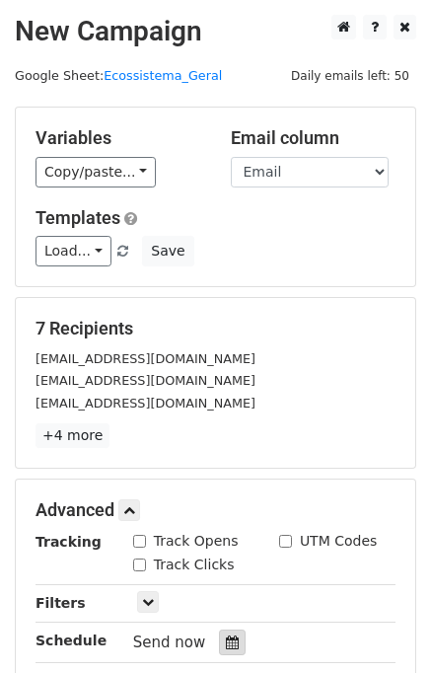
click at [226, 636] on icon at bounding box center [232, 643] width 13 height 14
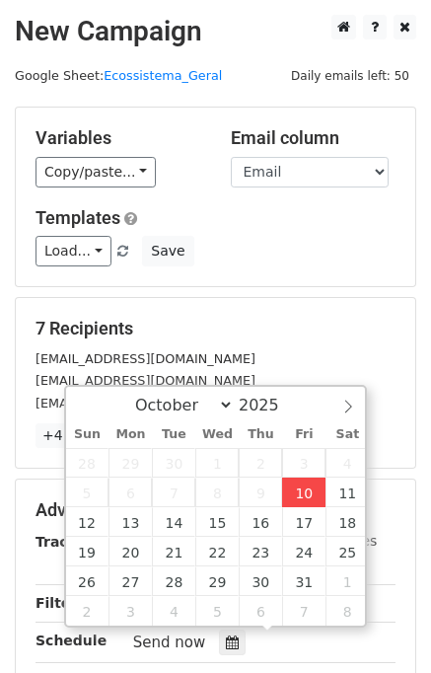
type input "[DATE] 16:47"
type input "04"
type input "47"
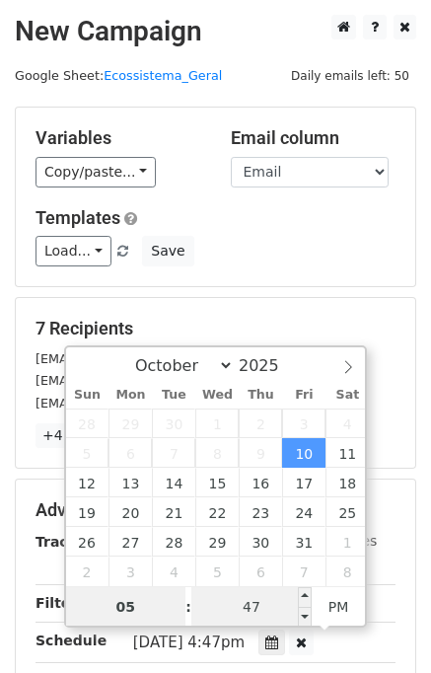
type input "05"
type input "[DATE] 17:47"
click at [261, 605] on input "47" at bounding box center [252, 606] width 120 height 39
type input "00"
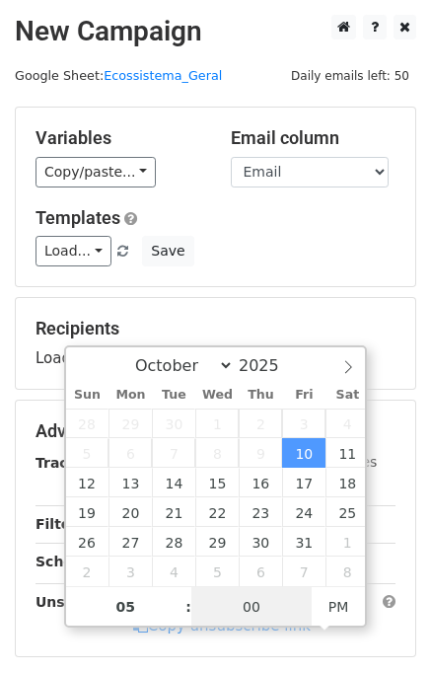
type input "[DATE] 17:00"
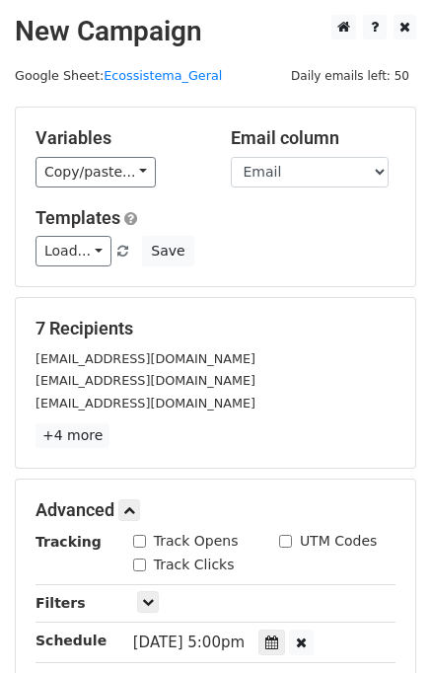
scroll to position [331, 0]
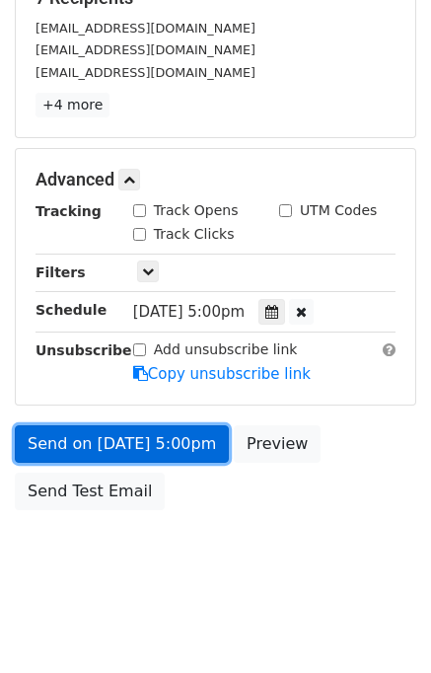
click at [153, 443] on link "Send on [DATE] 5:00pm" at bounding box center [122, 445] width 214 height 38
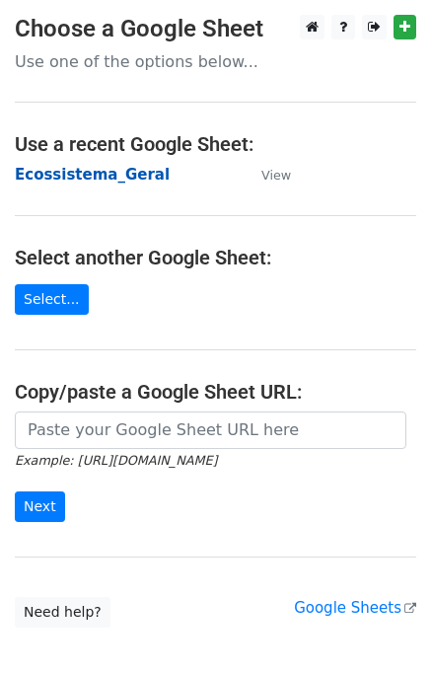
click at [84, 168] on strong "Ecossistema_Geral" at bounding box center [92, 175] width 155 height 18
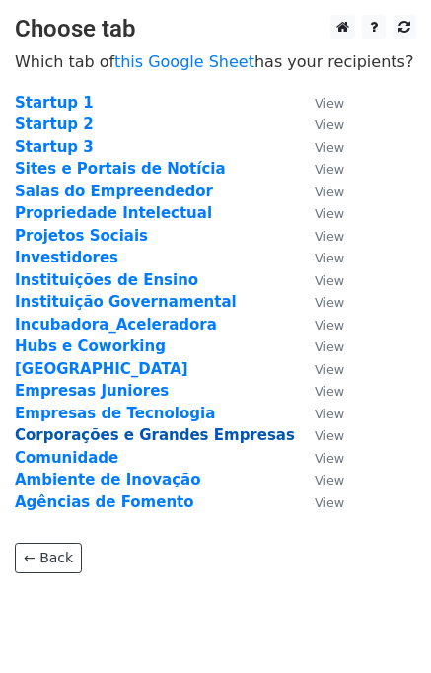
click at [94, 440] on strong "Corporações e Grandes Empresas" at bounding box center [155, 436] width 280 height 18
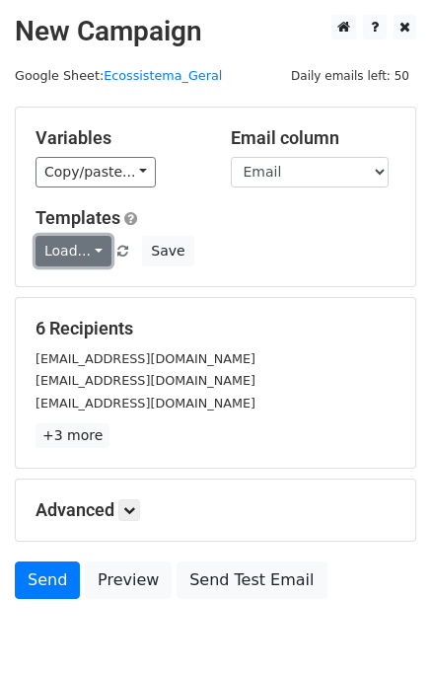
click at [76, 256] on link "Load..." at bounding box center [74, 251] width 76 height 31
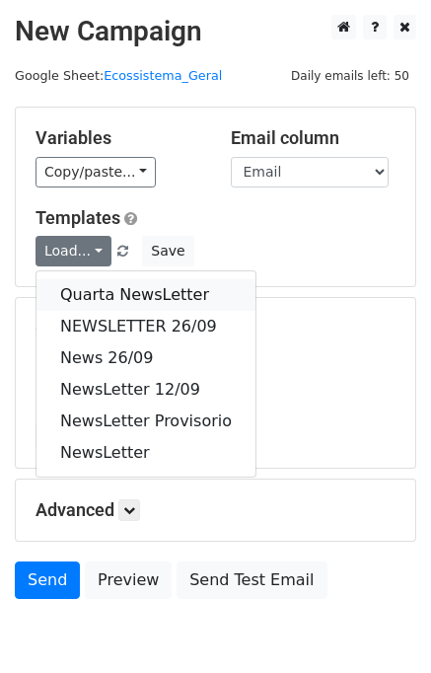
click at [77, 293] on link "Quarta NewsLetter" at bounding box center [146, 295] width 219 height 32
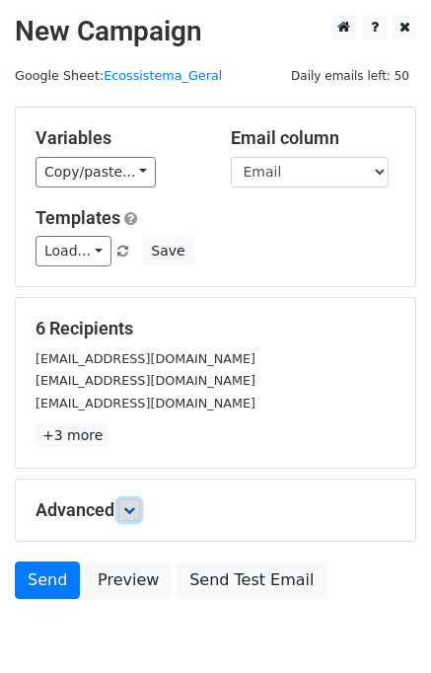
click at [122, 506] on link at bounding box center [129, 511] width 22 height 22
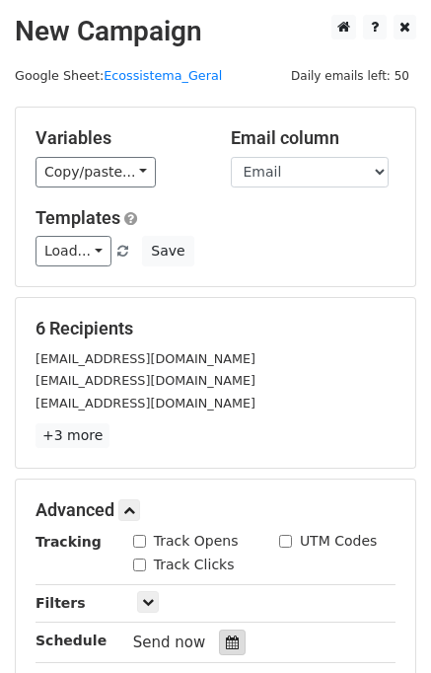
click at [226, 636] on icon at bounding box center [232, 643] width 13 height 14
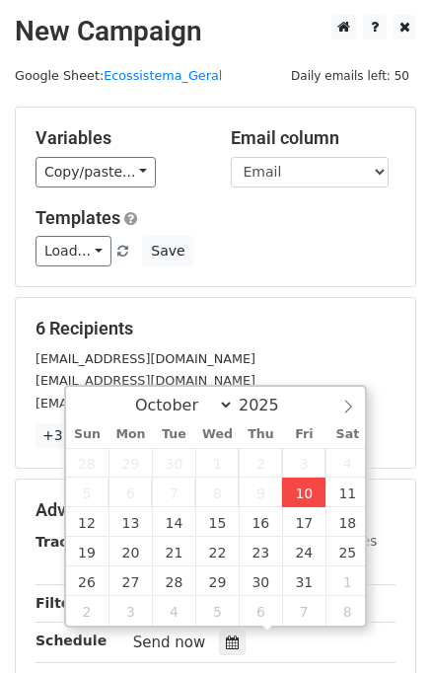
type input "2025-10-10 16:47"
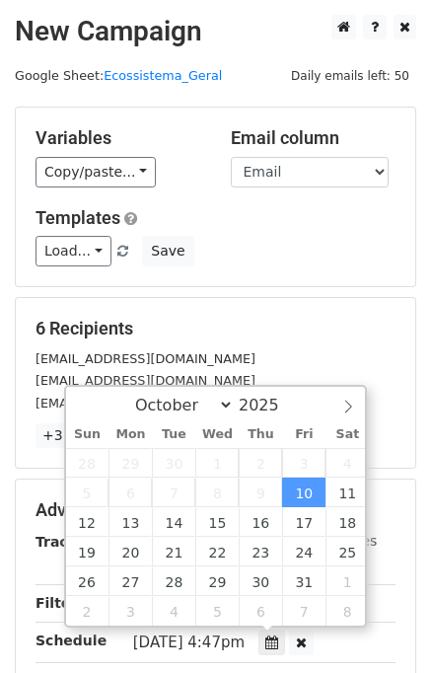
type input "04"
type input "47"
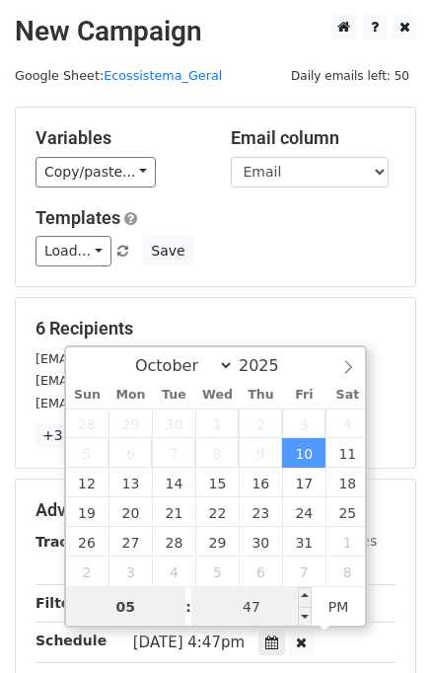
type input "05"
type input "2025-10-10 17:47"
click at [263, 609] on input "47" at bounding box center [252, 606] width 120 height 39
type input "00"
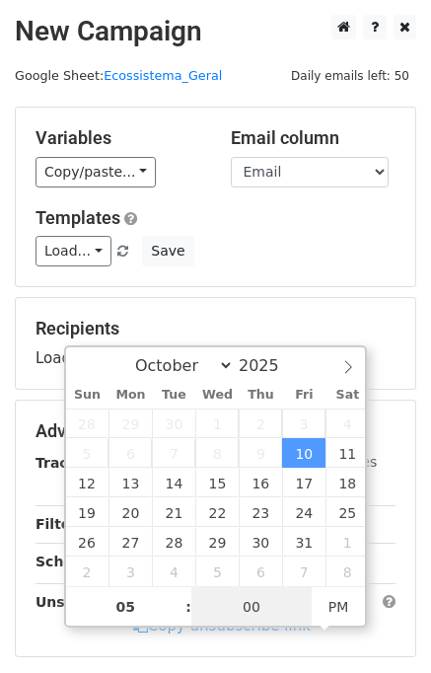
type input "2025-10-10 17:00"
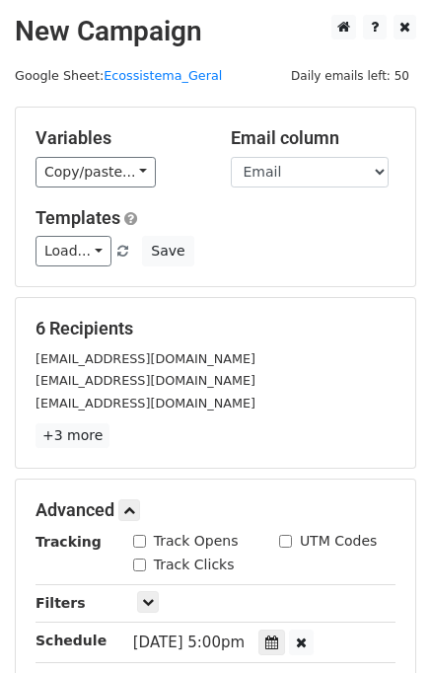
scroll to position [331, 0]
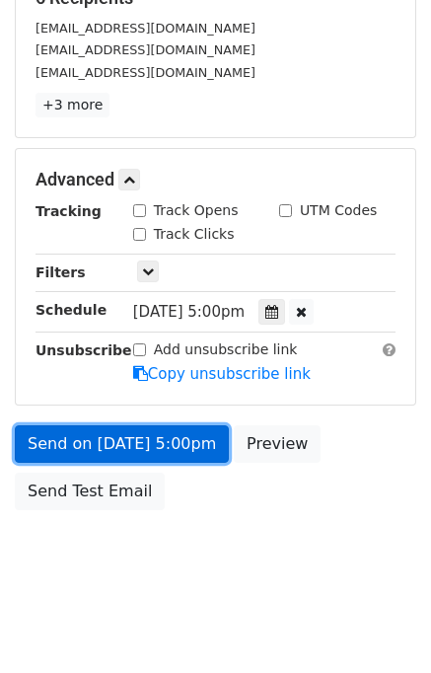
click at [107, 441] on link "Send on Oct 10 at 5:00pm" at bounding box center [122, 445] width 214 height 38
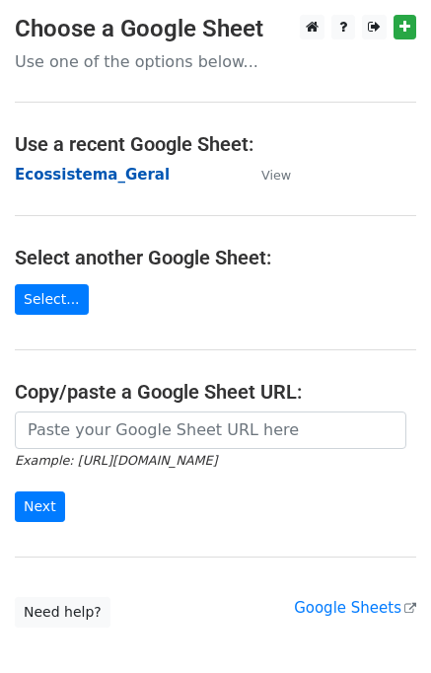
click at [87, 166] on strong "Ecossistema_Geral" at bounding box center [92, 175] width 155 height 18
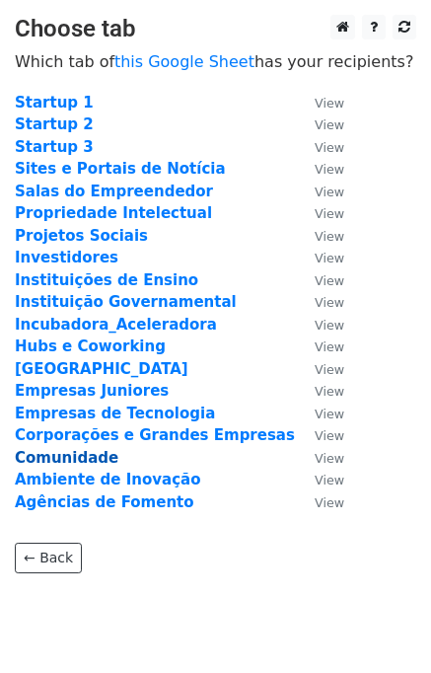
click at [55, 453] on strong "Comunidade" at bounding box center [67, 458] width 104 height 18
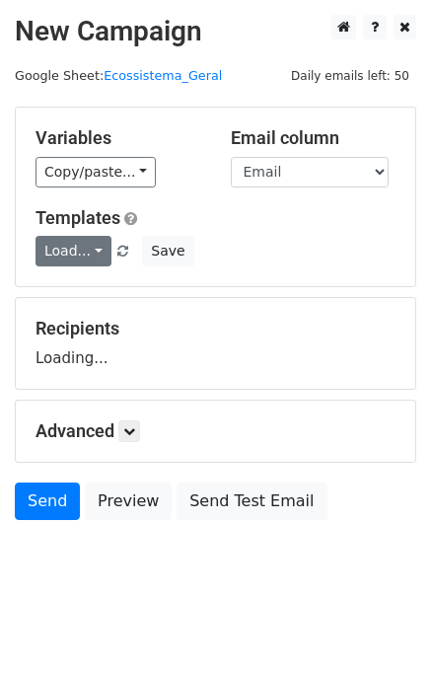
click at [74, 252] on link "Load..." at bounding box center [74, 251] width 76 height 31
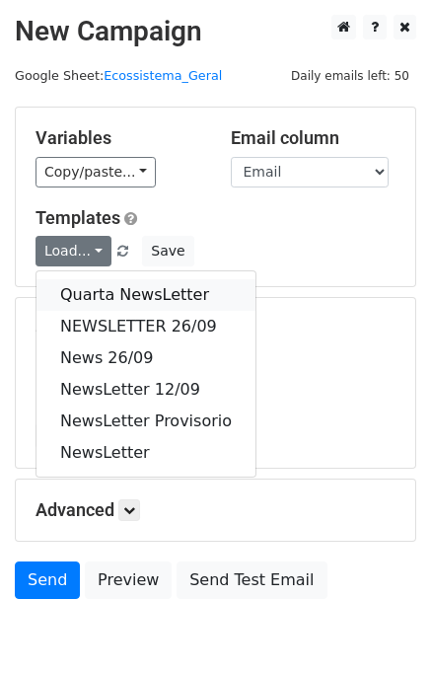
click at [83, 282] on link "Quarta NewsLetter" at bounding box center [146, 295] width 219 height 32
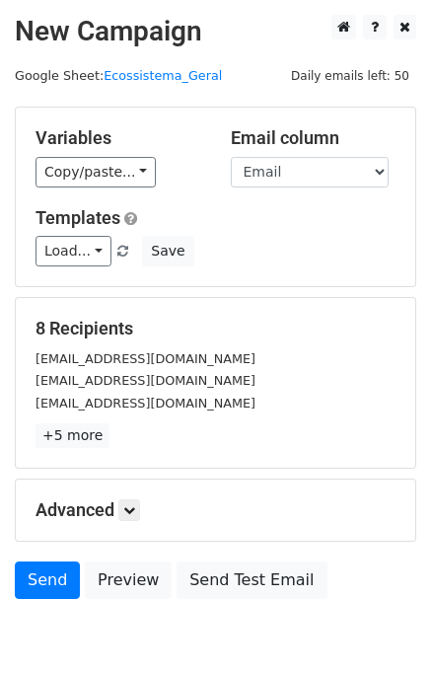
click at [121, 515] on h5 "Advanced" at bounding box center [216, 511] width 360 height 22
click at [137, 518] on link at bounding box center [129, 511] width 22 height 22
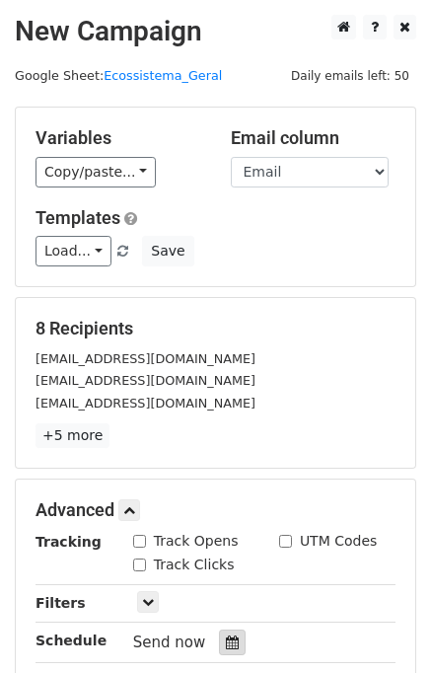
click at [219, 637] on div at bounding box center [232, 643] width 27 height 26
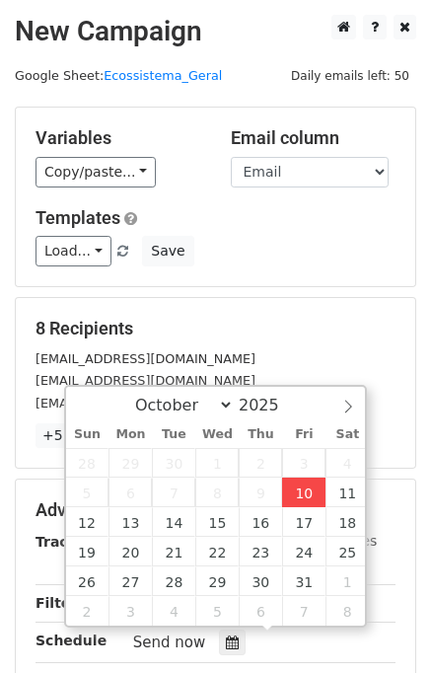
type input "2025-10-10 16:48"
type input "04"
type input "48"
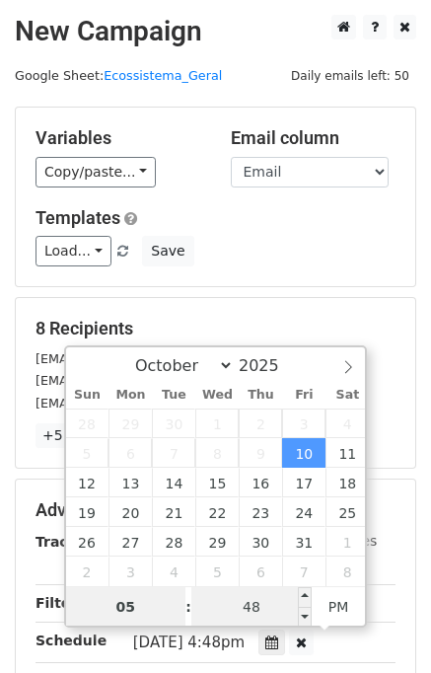
type input "05"
type input "2025-10-10 17:48"
click at [257, 611] on input "48" at bounding box center [252, 606] width 120 height 39
type input "00"
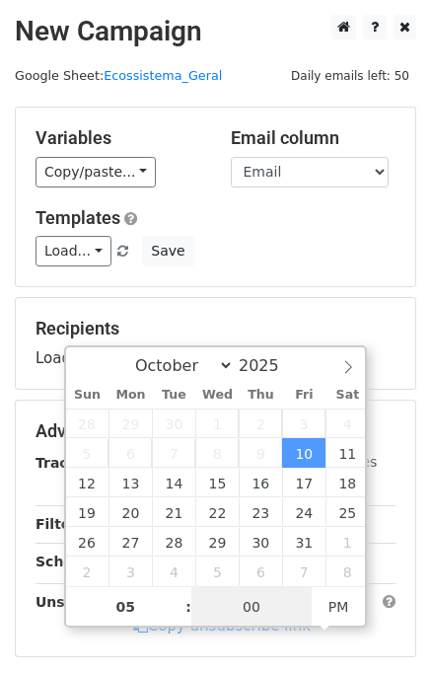
type input "[DATE] 17:00"
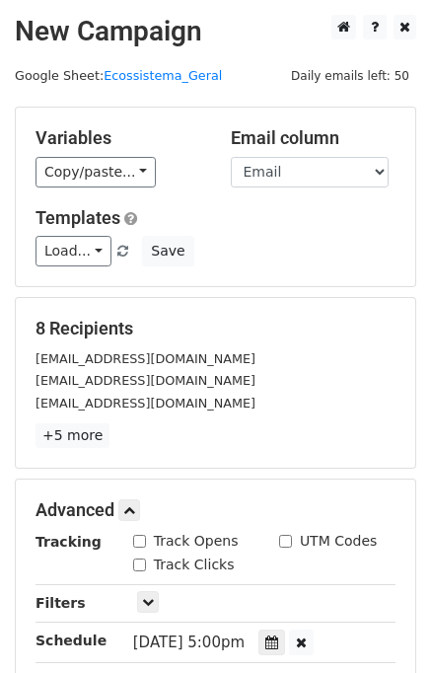
scroll to position [331, 0]
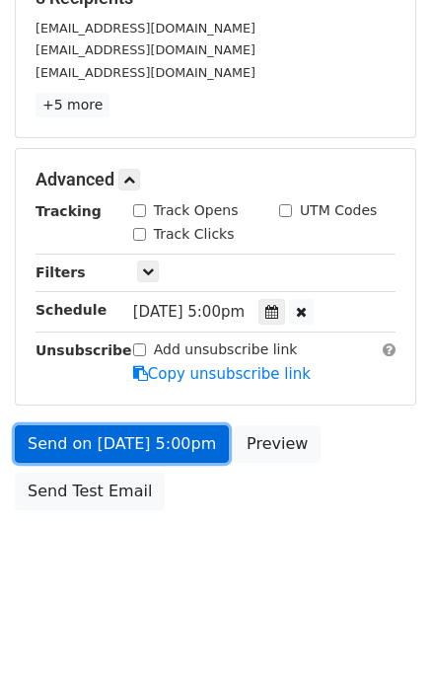
click at [115, 438] on link "Send on [DATE] 5:00pm" at bounding box center [122, 445] width 214 height 38
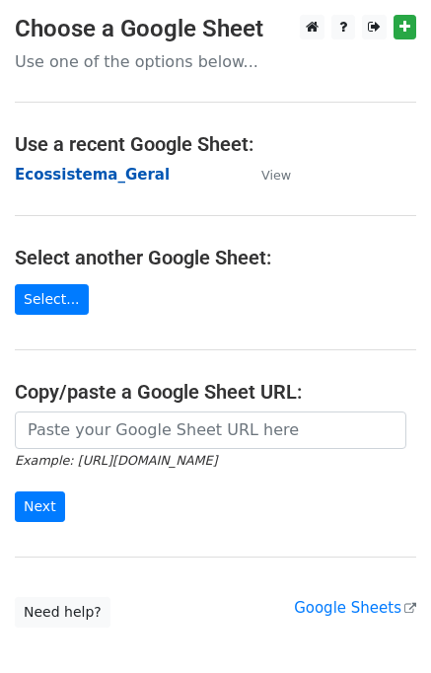
click at [96, 171] on strong "Ecossistema_Geral" at bounding box center [92, 175] width 155 height 18
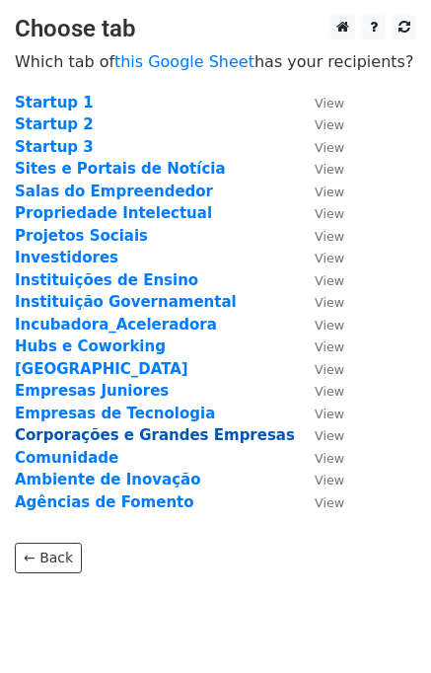
click at [94, 435] on strong "Corporações e Grandes Empresas" at bounding box center [155, 436] width 280 height 18
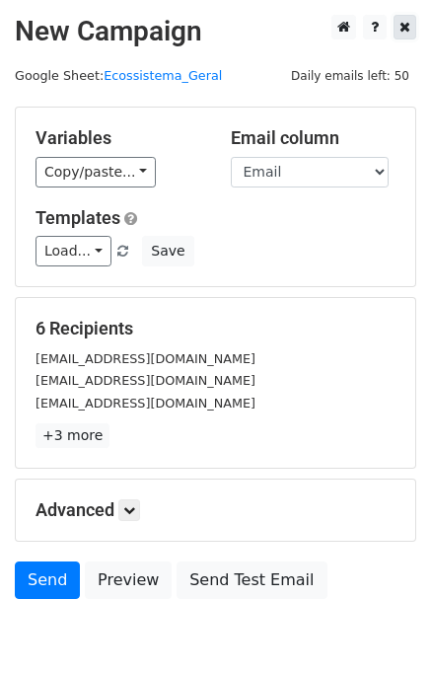
click at [399, 33] on link at bounding box center [405, 27] width 23 height 25
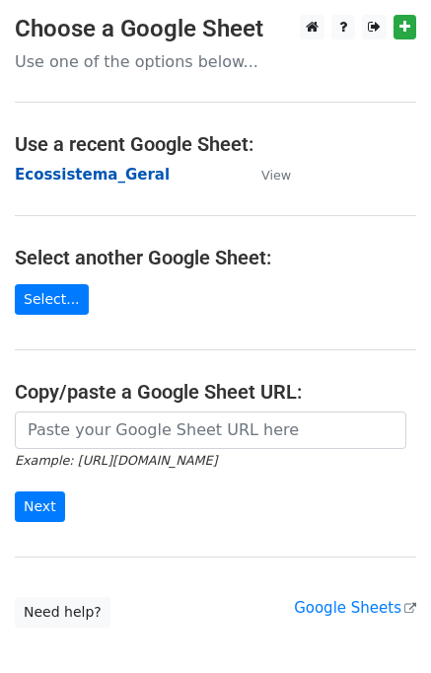
click at [121, 174] on strong "Ecossistema_Geral" at bounding box center [92, 175] width 155 height 18
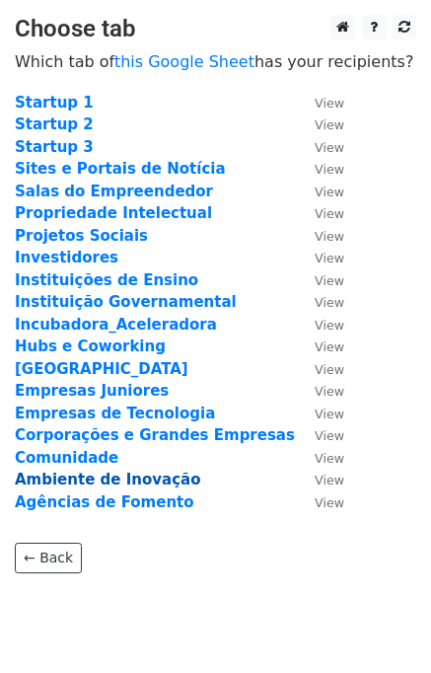
click at [95, 478] on strong "Ambiente de Inovação" at bounding box center [108, 480] width 186 height 18
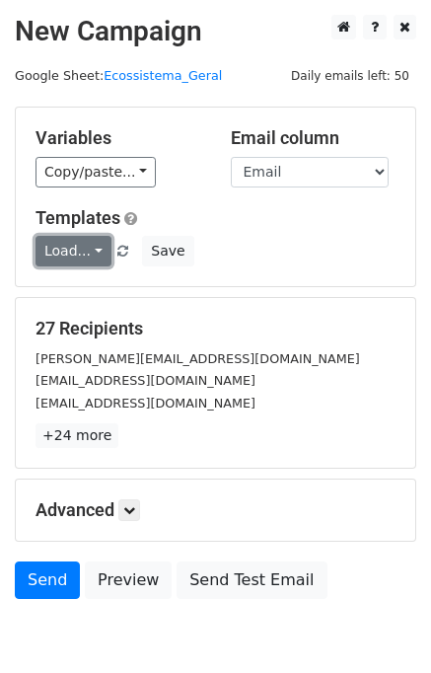
click at [55, 255] on link "Load..." at bounding box center [74, 251] width 76 height 31
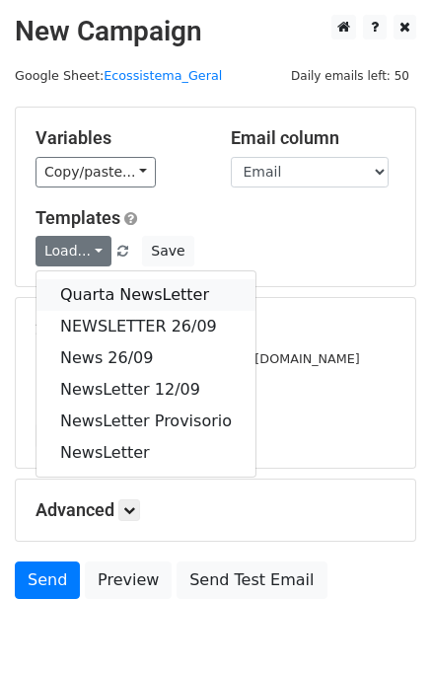
click at [76, 295] on link "Quarta NewsLetter" at bounding box center [146, 295] width 219 height 32
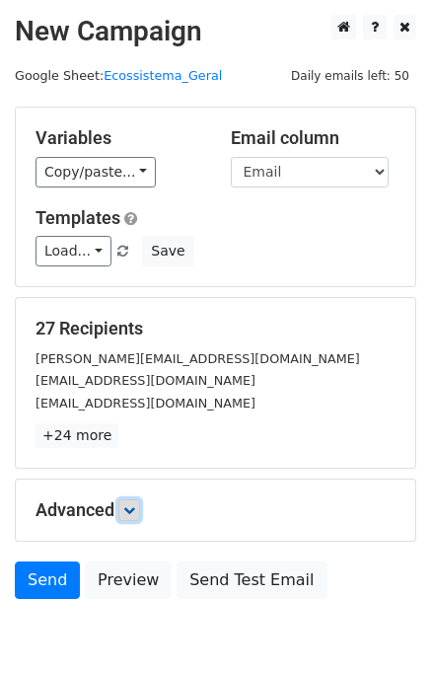
click at [130, 510] on icon at bounding box center [129, 511] width 12 height 12
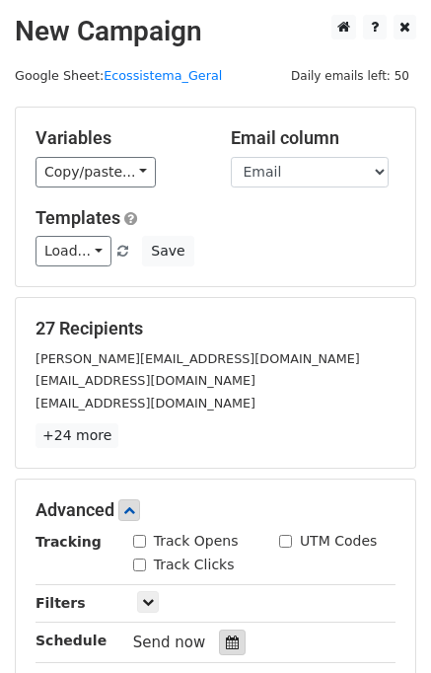
click at [226, 636] on icon at bounding box center [232, 643] width 13 height 14
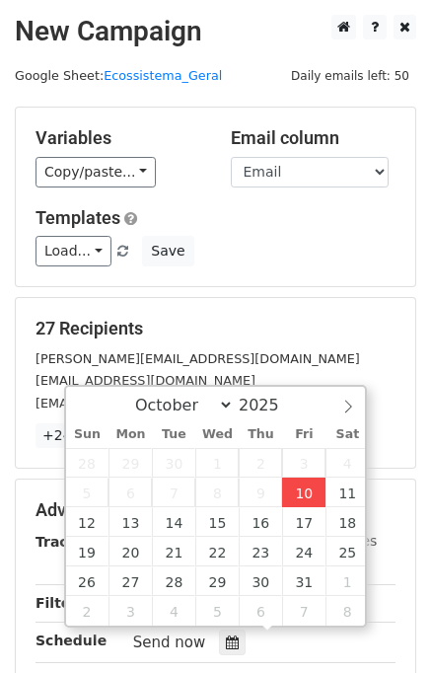
type input "2025-10-10 16:49"
type input "04"
type input "49"
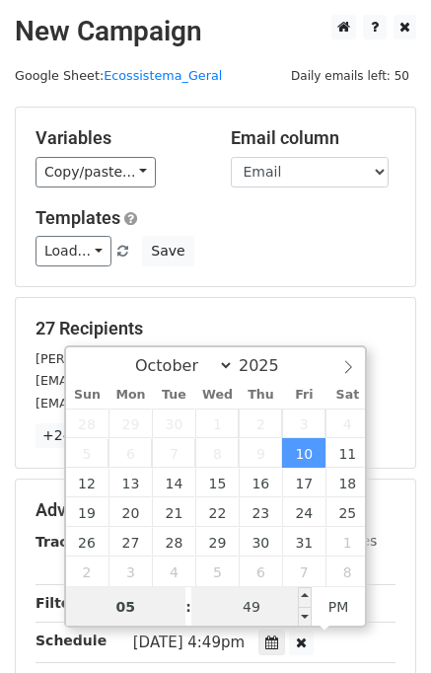
type input "05"
type input "2025-10-10 17:49"
click at [280, 607] on input "49" at bounding box center [252, 606] width 120 height 39
type input "00"
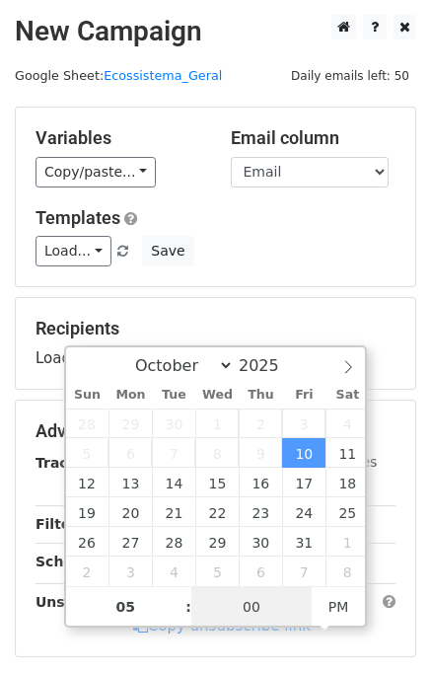
type input "2025-10-10 17:00"
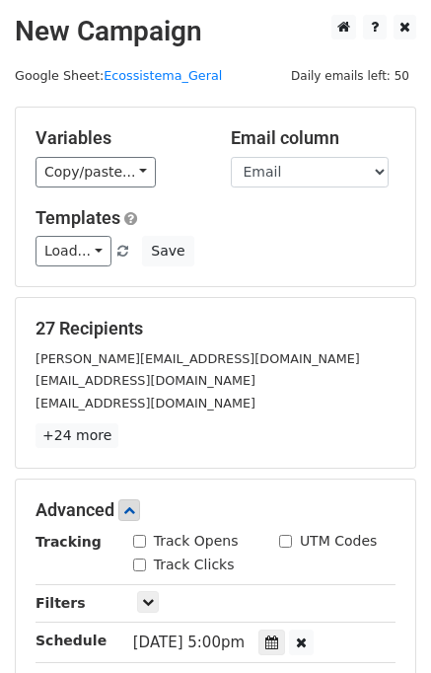
scroll to position [331, 0]
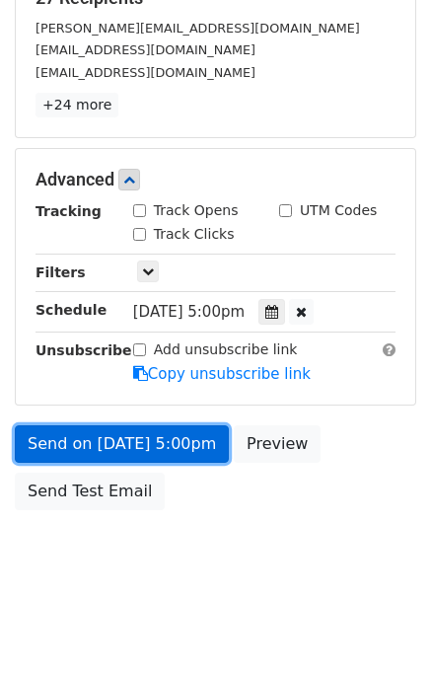
click at [133, 451] on link "Send on Oct 10 at 5:00pm" at bounding box center [122, 445] width 214 height 38
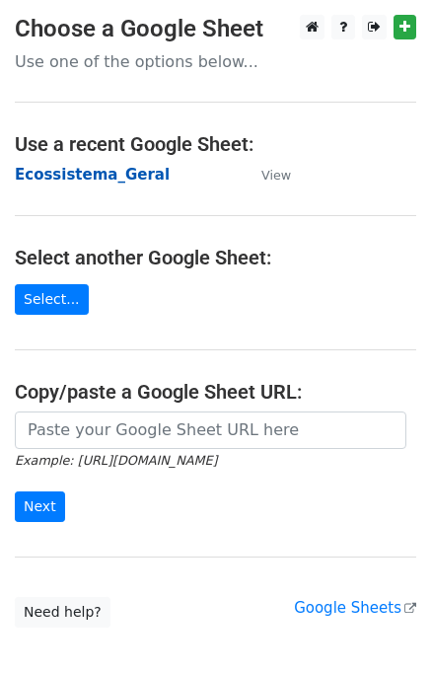
click at [91, 179] on strong "Ecossistema_Geral" at bounding box center [92, 175] width 155 height 18
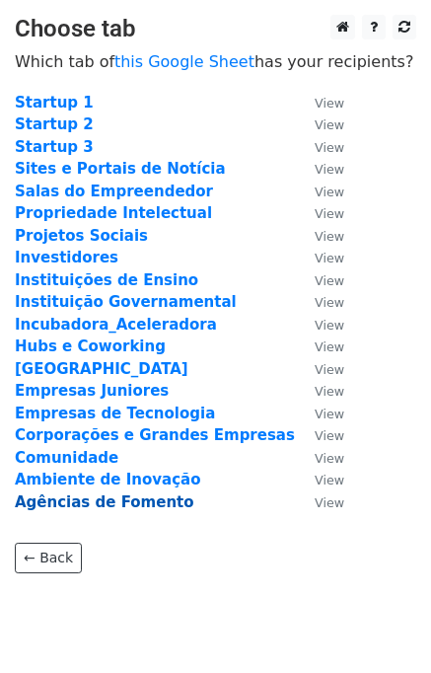
click at [102, 503] on strong "Agências de Fomento" at bounding box center [105, 503] width 180 height 18
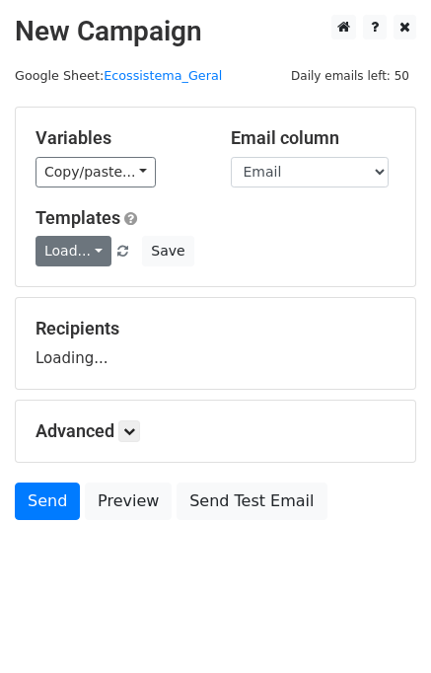
click at [65, 254] on link "Load..." at bounding box center [74, 251] width 76 height 31
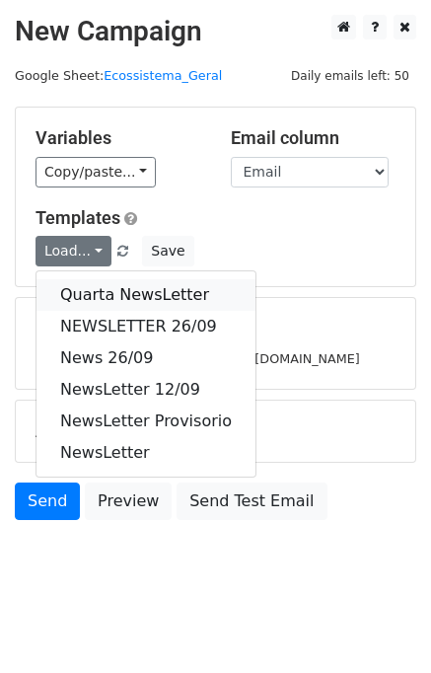
click at [83, 297] on link "Quarta NewsLetter" at bounding box center [146, 295] width 219 height 32
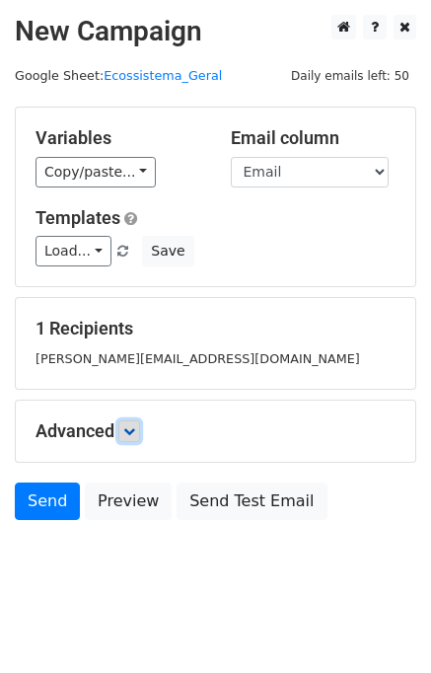
click at [133, 431] on icon at bounding box center [129, 432] width 12 height 12
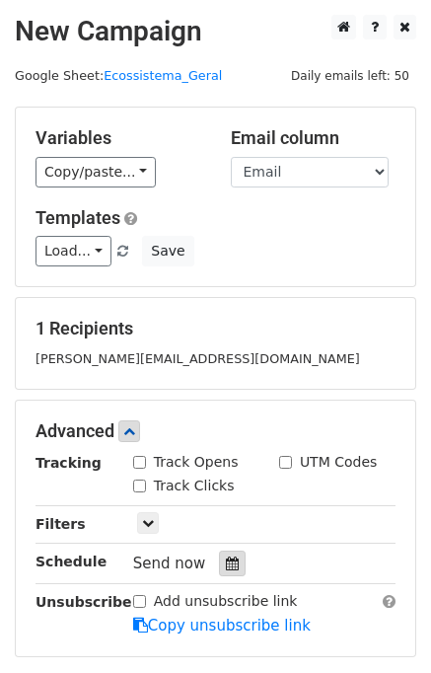
click at [226, 561] on icon at bounding box center [232, 564] width 13 height 14
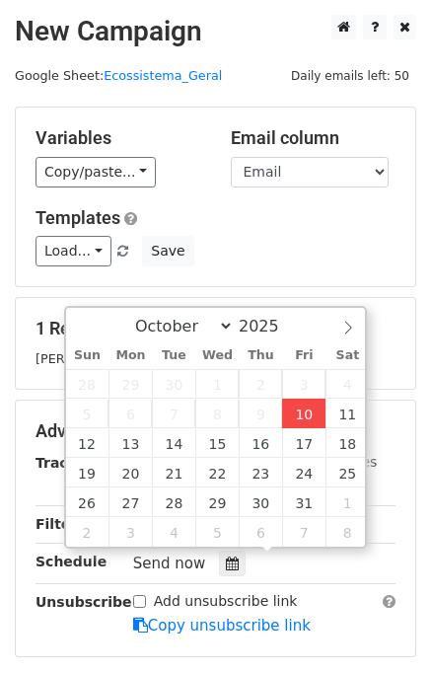
type input "[DATE] 16:49"
type input "04"
type input "49"
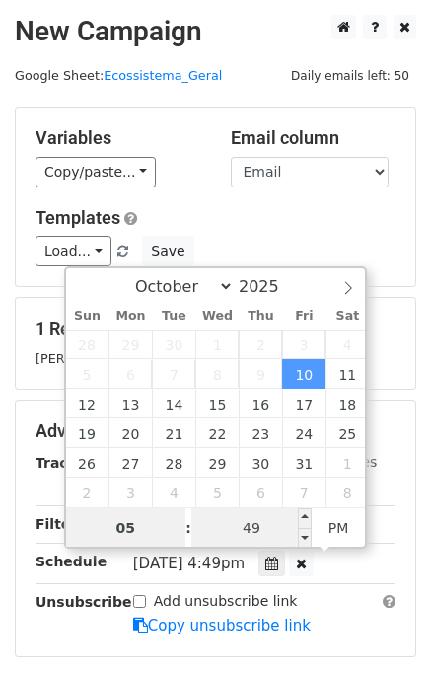
type input "05"
type input "[DATE] 17:49"
click at [261, 527] on input "49" at bounding box center [252, 527] width 120 height 39
type input "00"
type input "[DATE] 17:00"
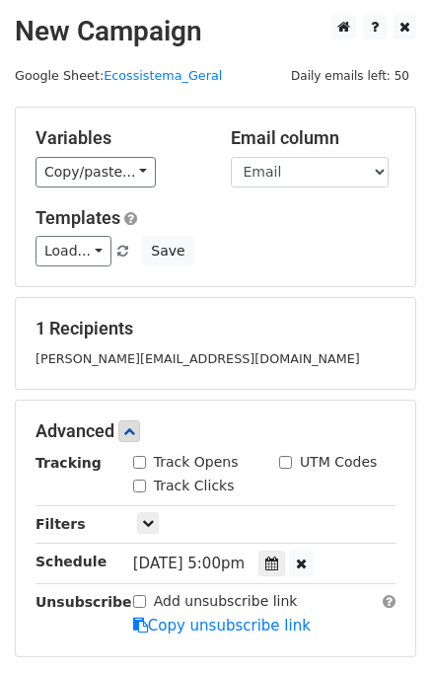
scroll to position [252, 0]
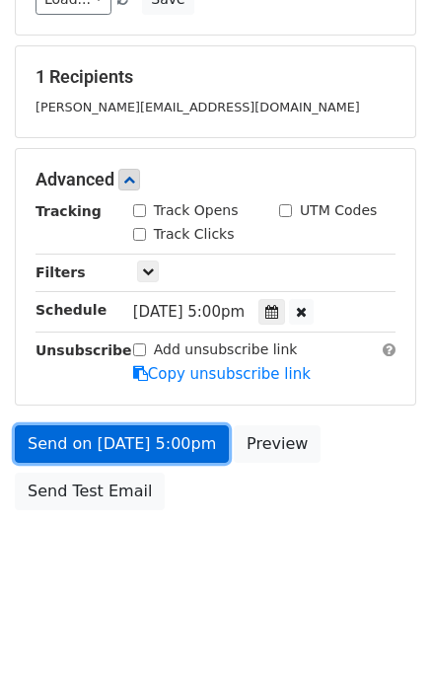
click at [66, 443] on link "Send on [DATE] 5:00pm" at bounding box center [122, 445] width 214 height 38
